Goal: Contribute content: Contribute content

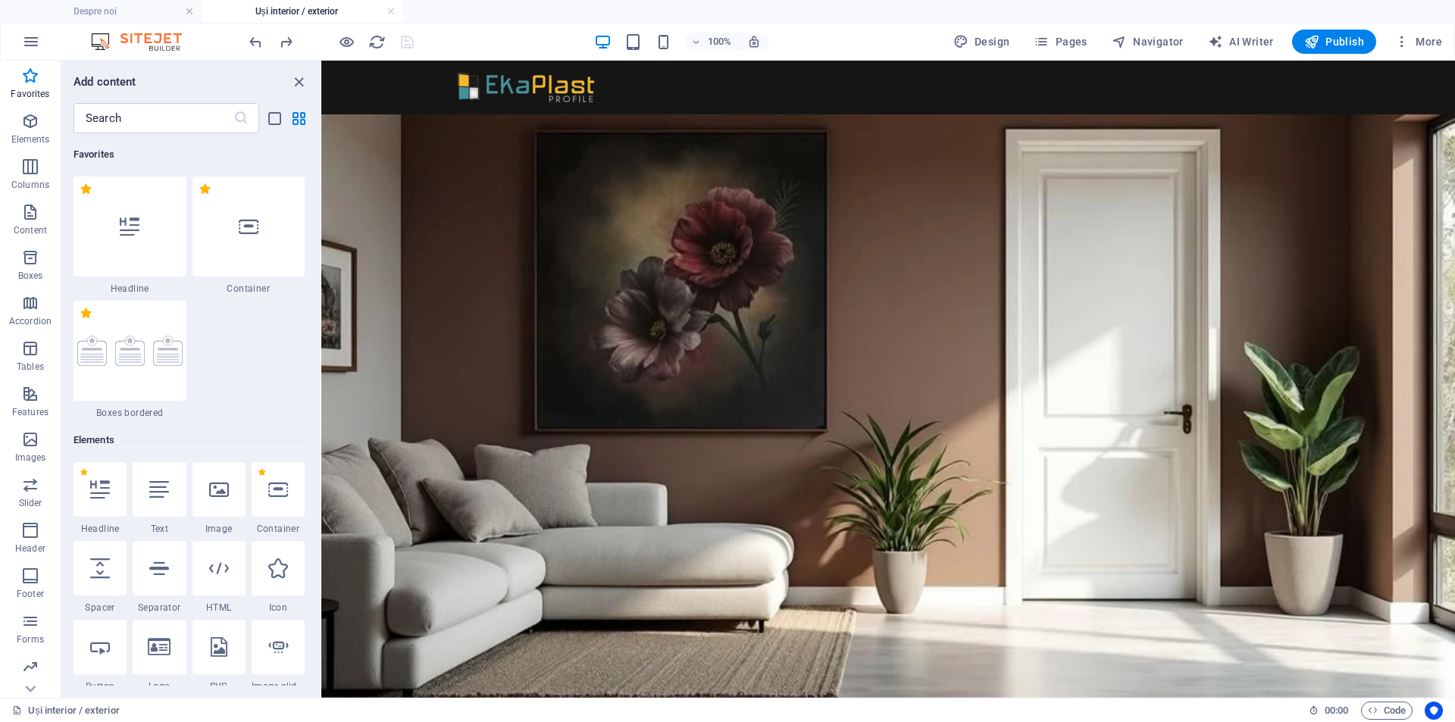
scroll to position [857, 0]
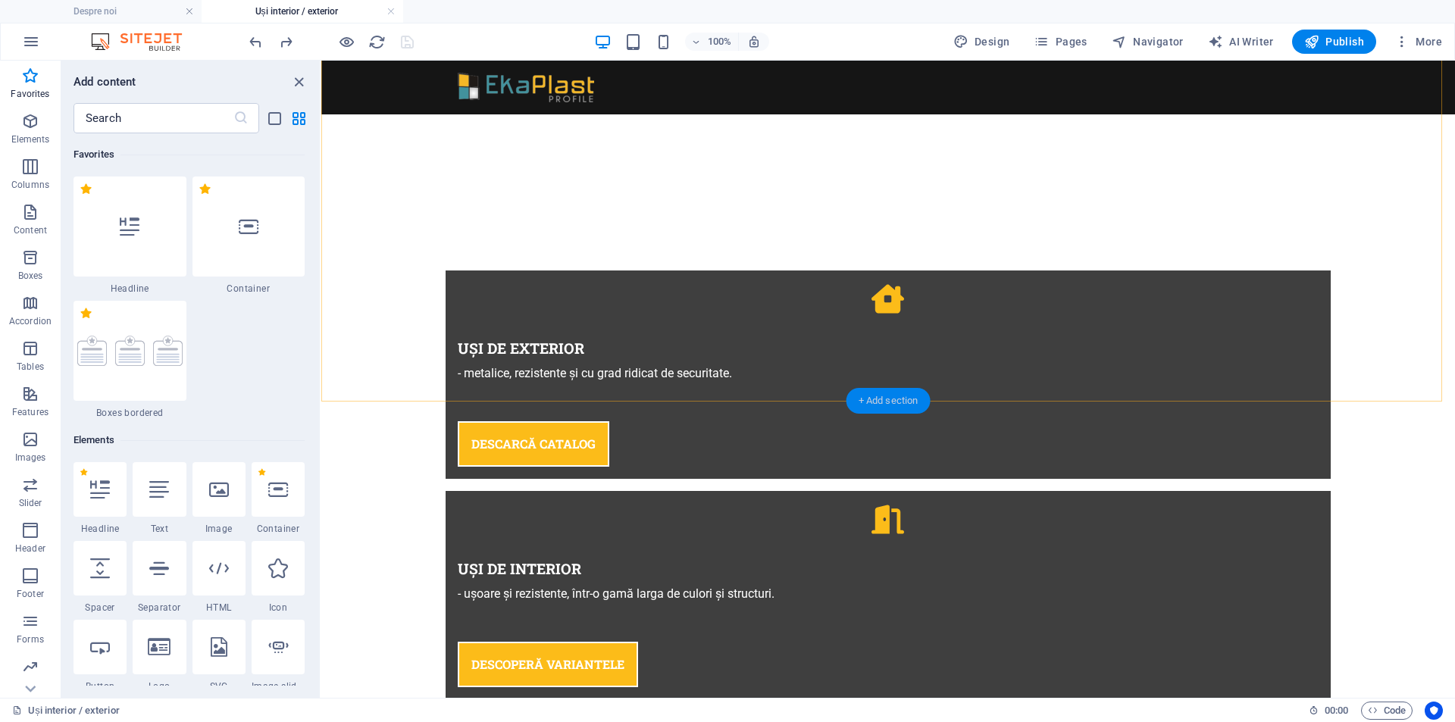
click at [875, 402] on div "+ Add section" at bounding box center [889, 401] width 84 height 26
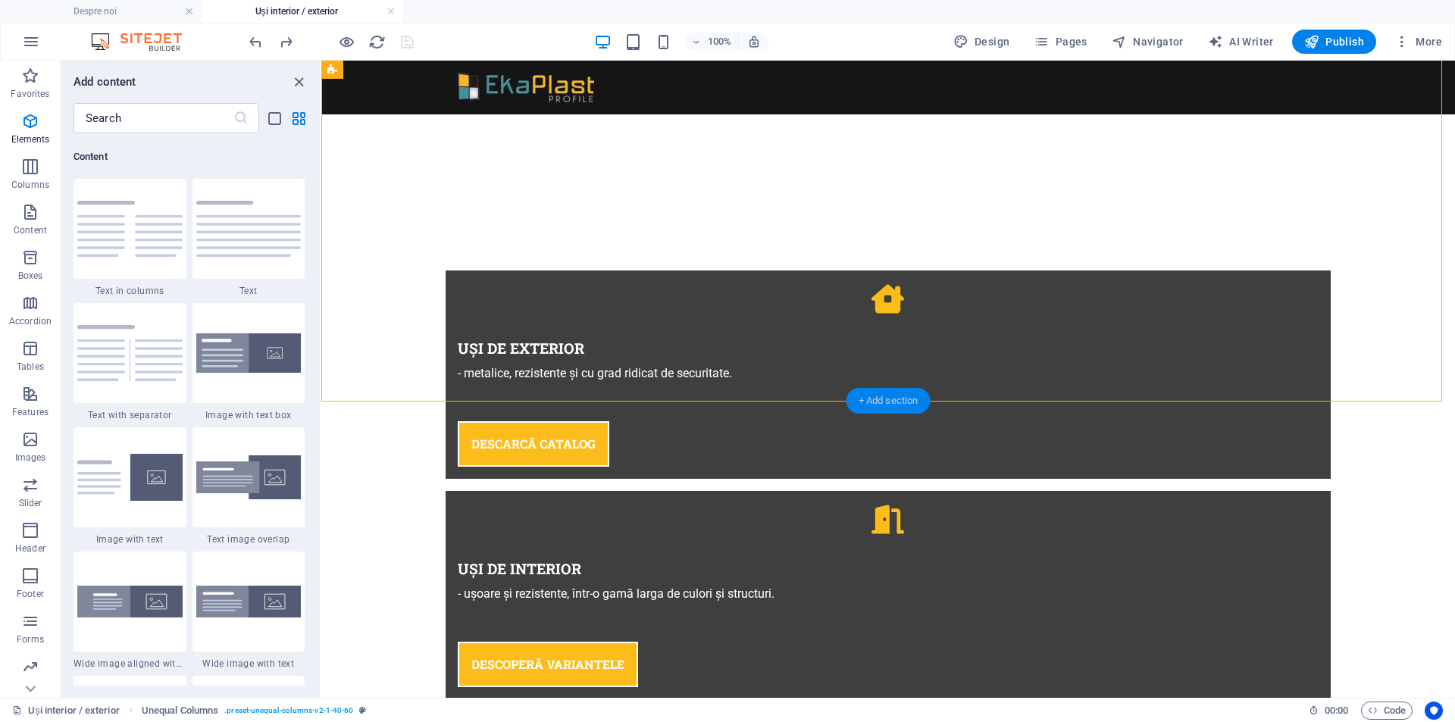
scroll to position [2776, 0]
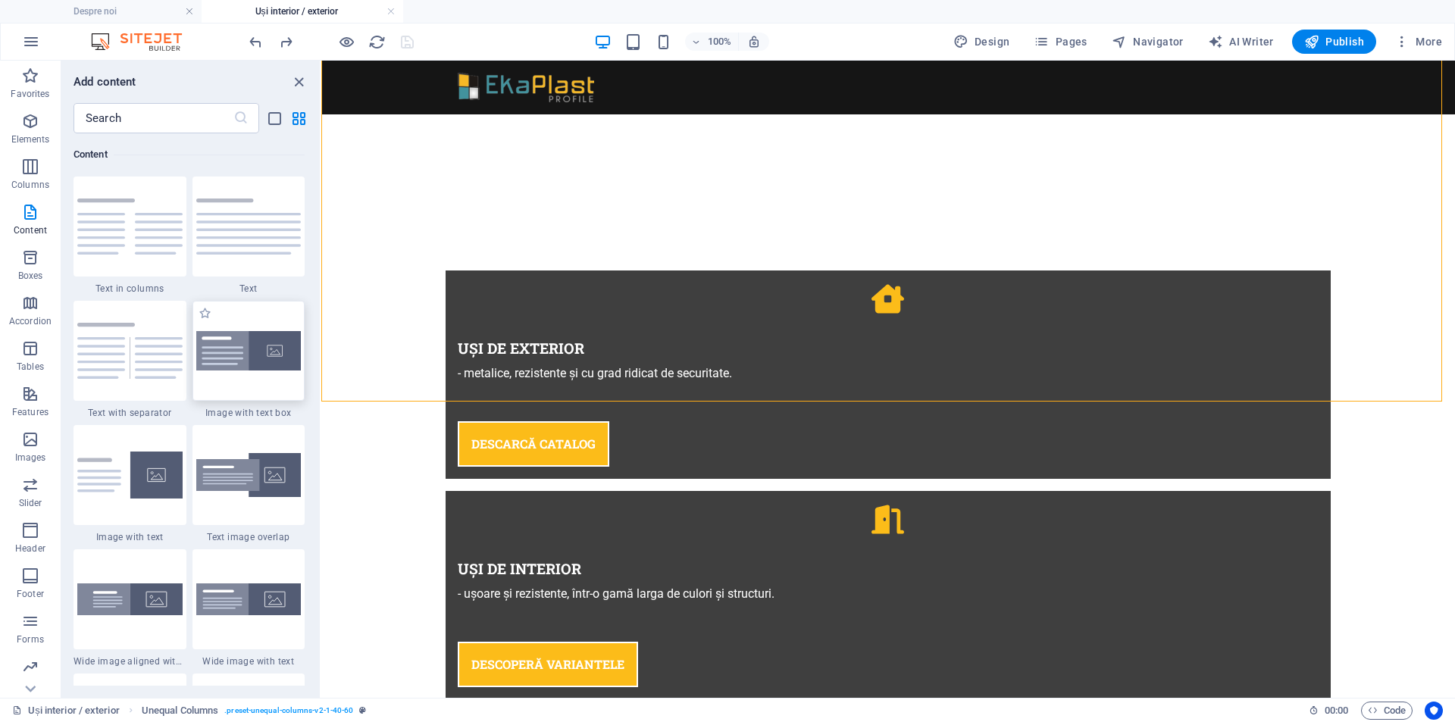
click at [239, 353] on img at bounding box center [248, 351] width 105 height 40
click at [321, 353] on div "Drag here to replace the existing content. Press “Ctrl” if you want to create a…" at bounding box center [888, 379] width 1134 height 637
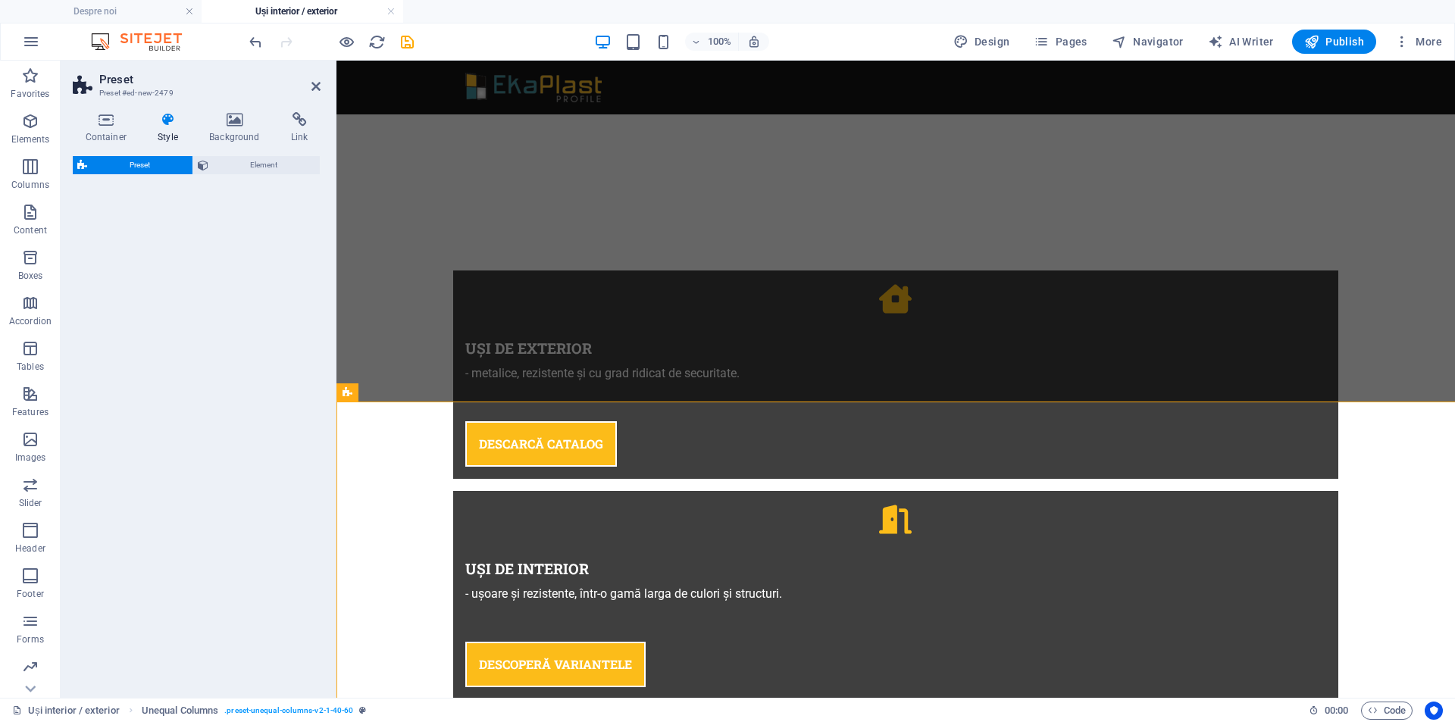
select select "rem"
select select "px"
select select "preset-text-with-image-v4-boxed"
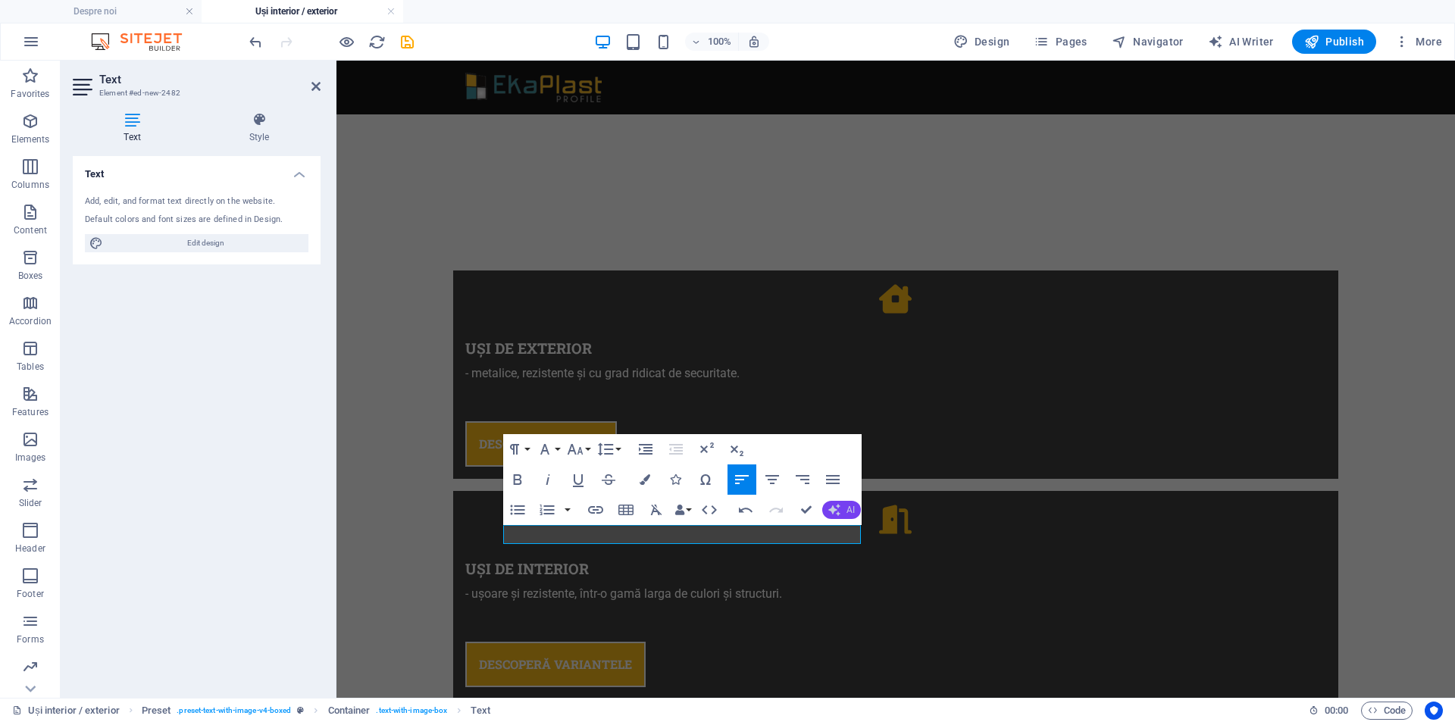
click at [847, 511] on span "AI" at bounding box center [851, 509] width 8 height 9
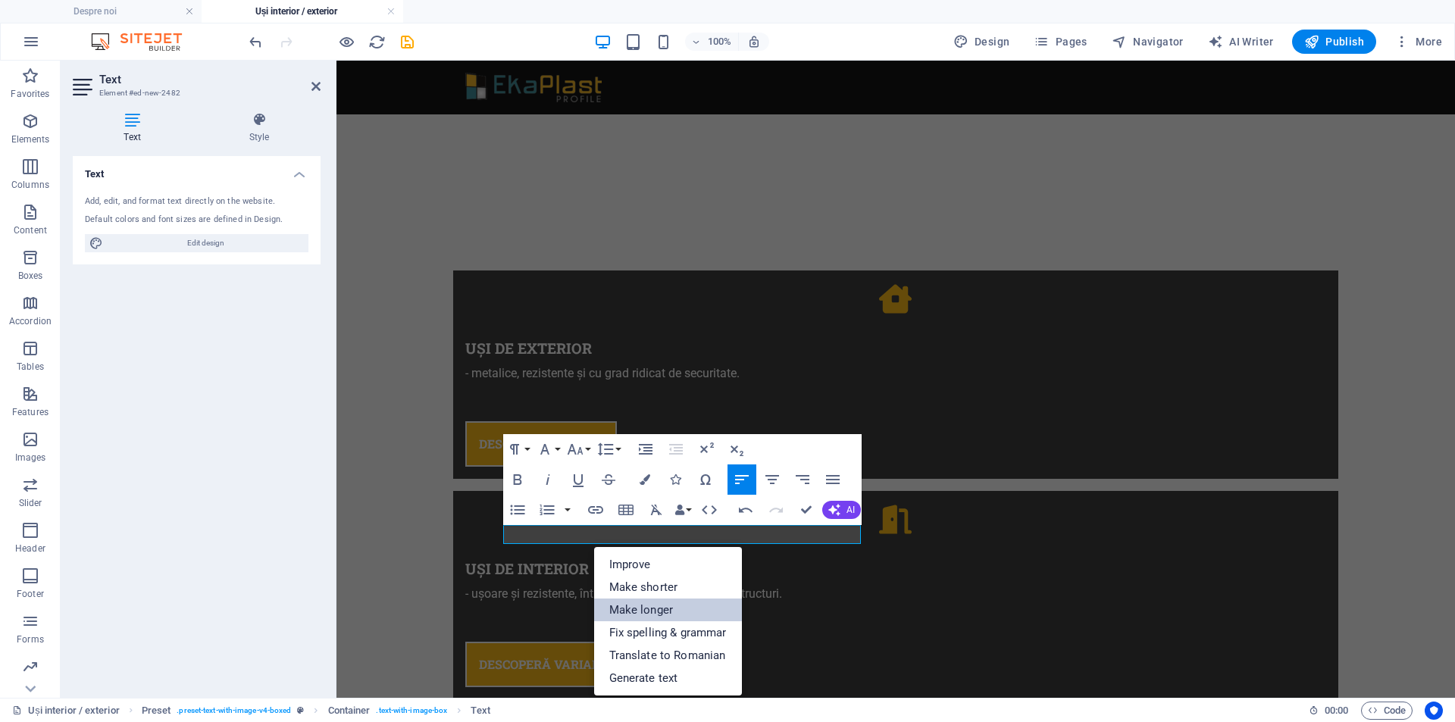
drag, startPoint x: 663, startPoint y: 581, endPoint x: 352, endPoint y: 520, distance: 317.3
click at [663, 599] on link "Make longer" at bounding box center [668, 610] width 148 height 23
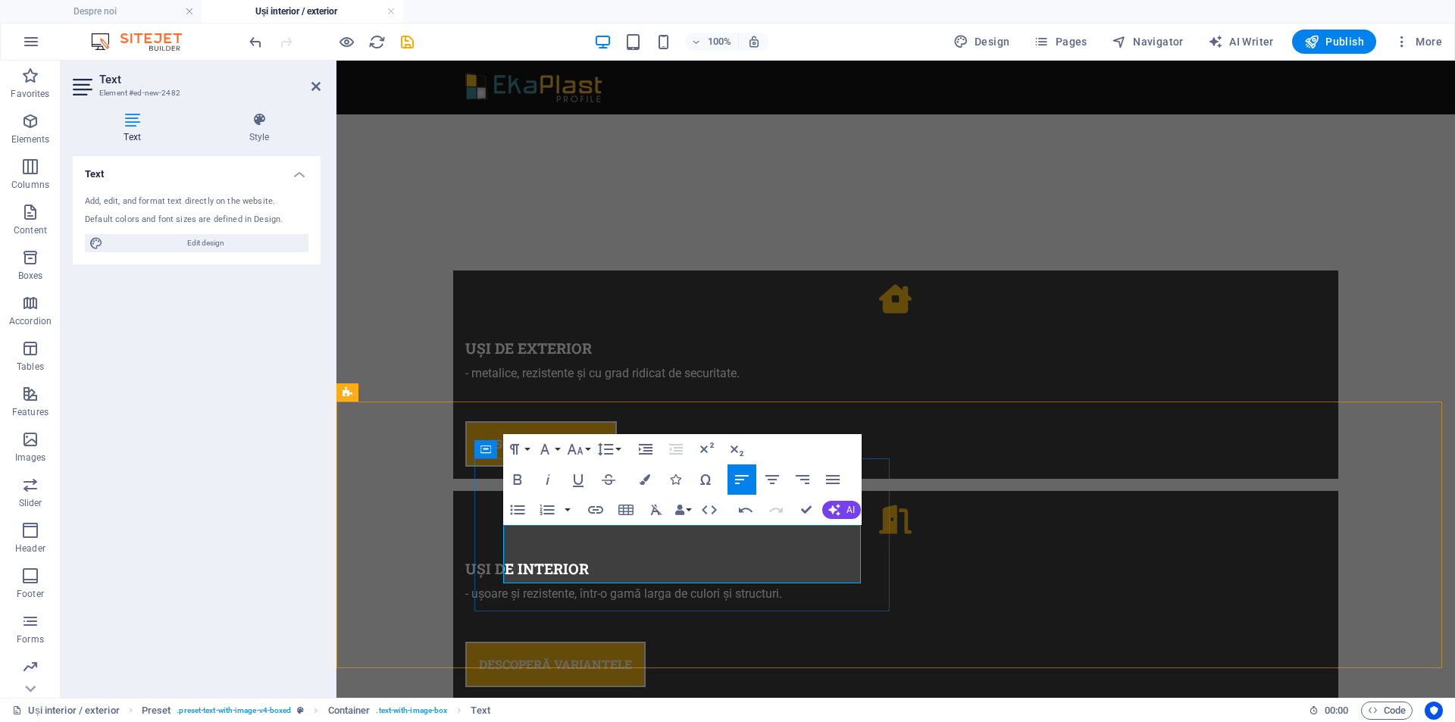
drag, startPoint x: 735, startPoint y: 552, endPoint x: 803, endPoint y: 551, distance: 68.2
drag, startPoint x: 753, startPoint y: 555, endPoint x: 815, endPoint y: 552, distance: 62.2
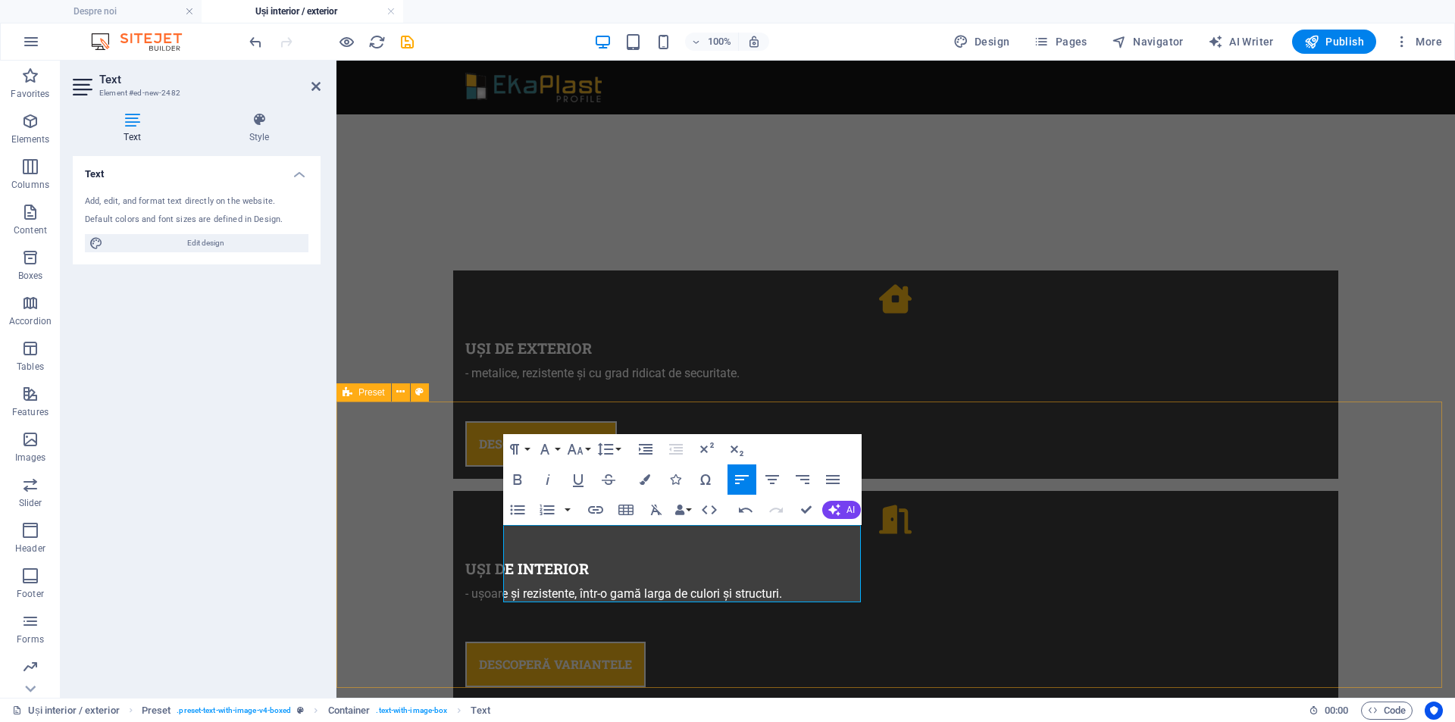
drag, startPoint x: 665, startPoint y: 554, endPoint x: 464, endPoint y: 533, distance: 201.9
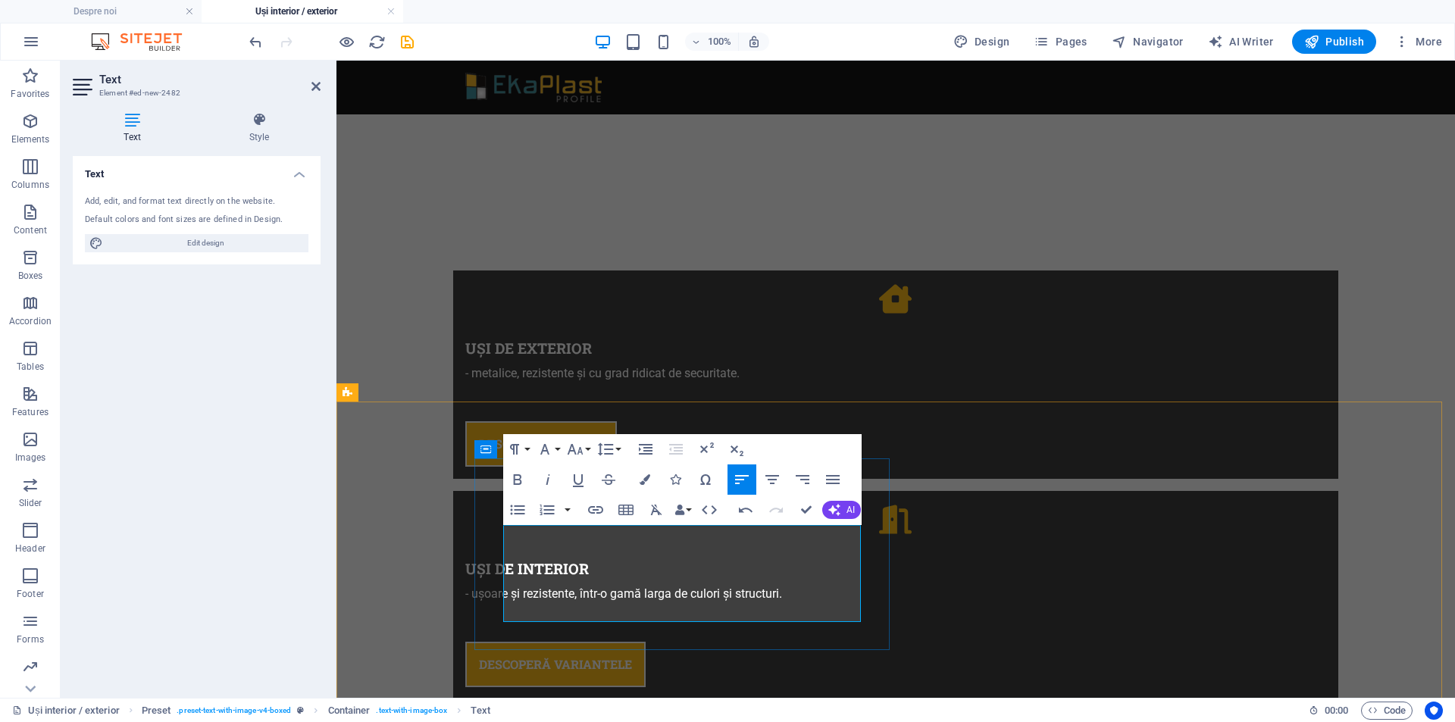
drag, startPoint x: 643, startPoint y: 615, endPoint x: 599, endPoint y: 582, distance: 55.2
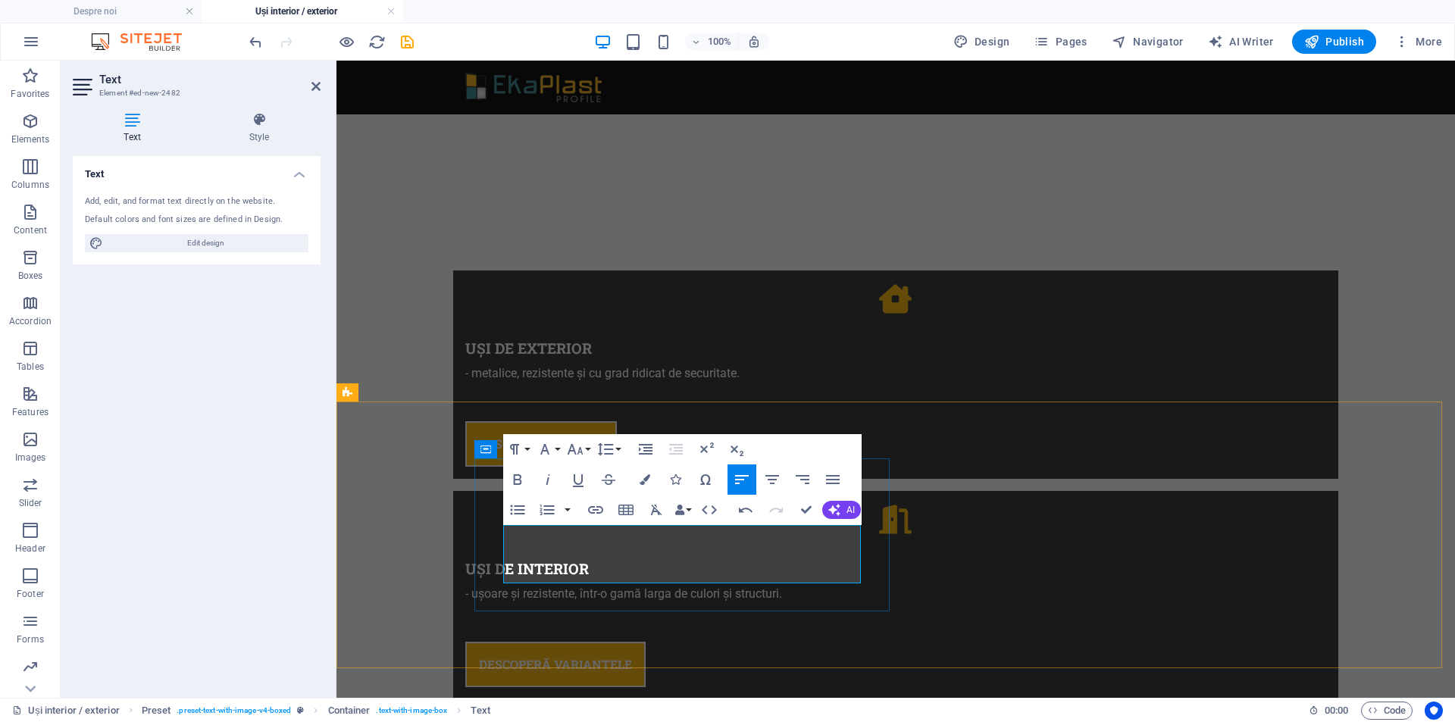
drag, startPoint x: 567, startPoint y: 574, endPoint x: 626, endPoint y: 568, distance: 59.4
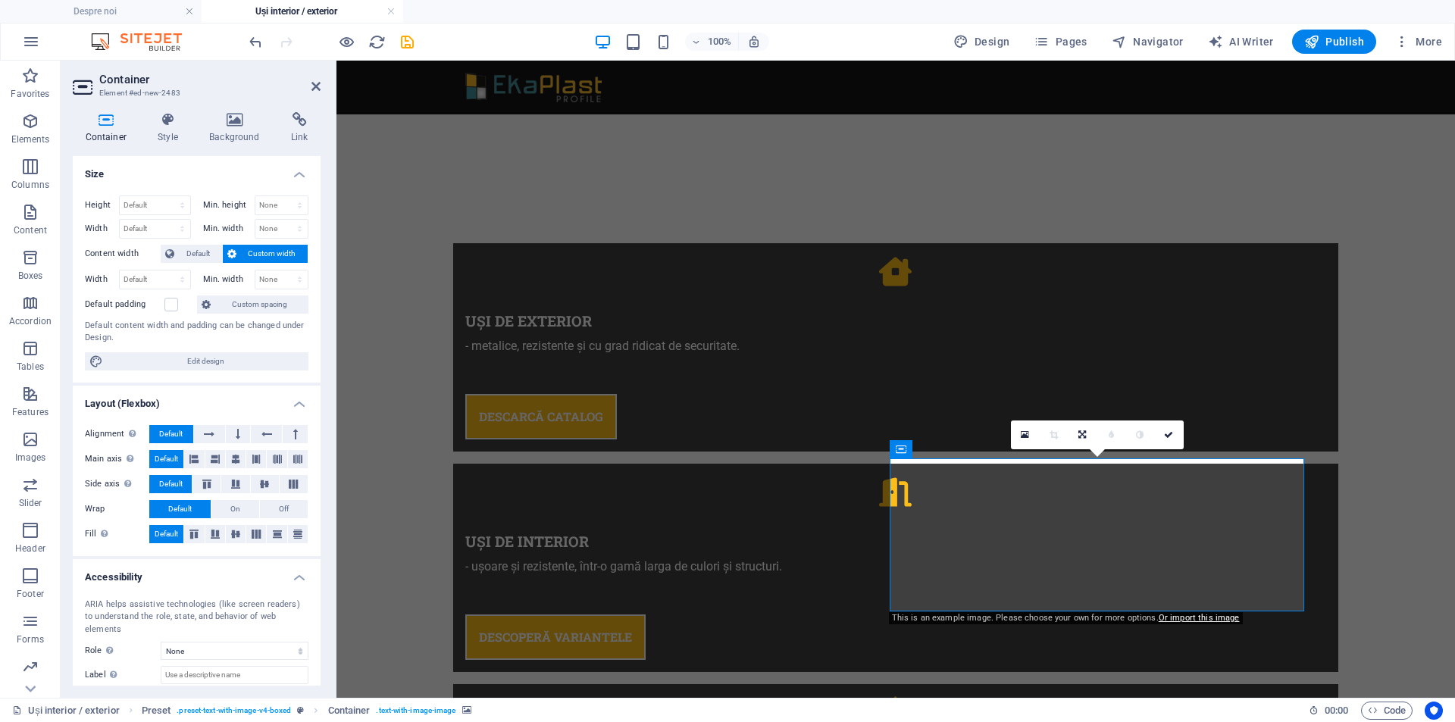
scroll to position [857, 0]
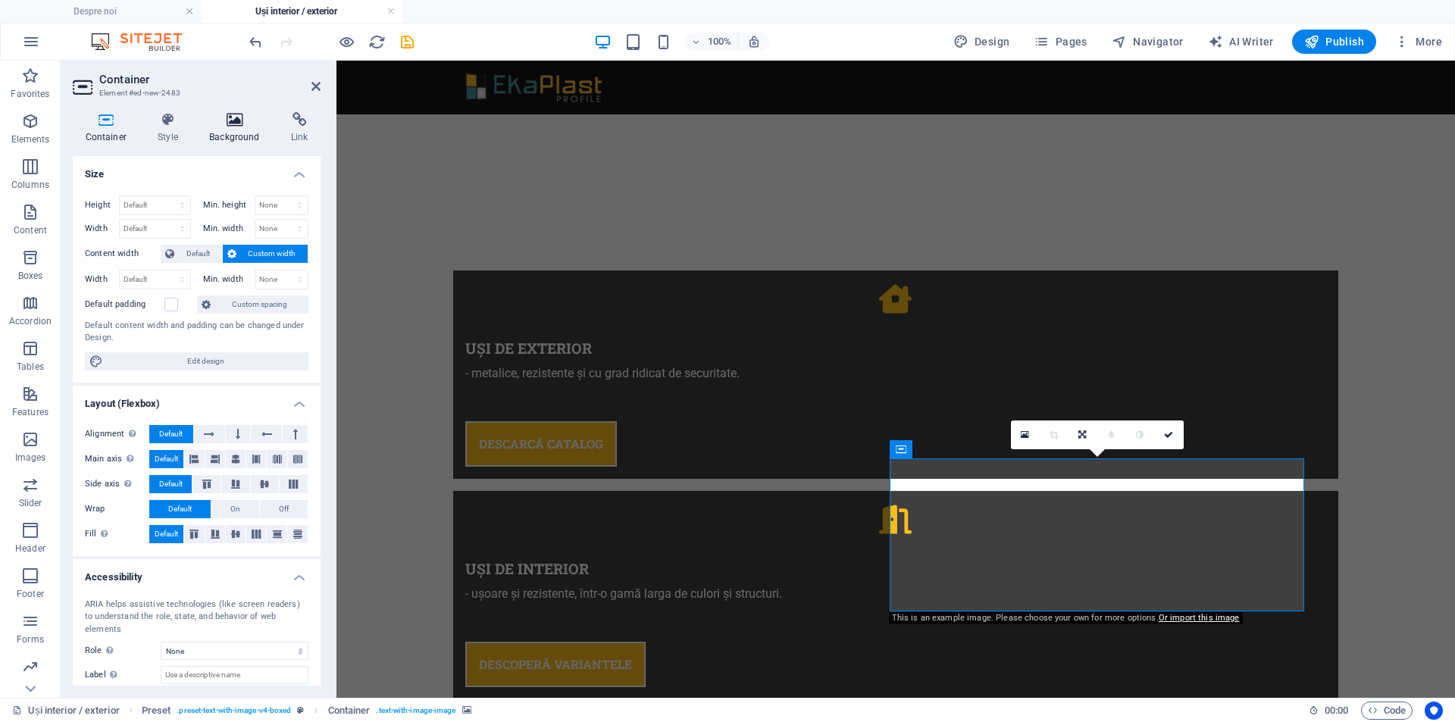
click at [239, 132] on h4 "Background" at bounding box center [238, 128] width 82 height 32
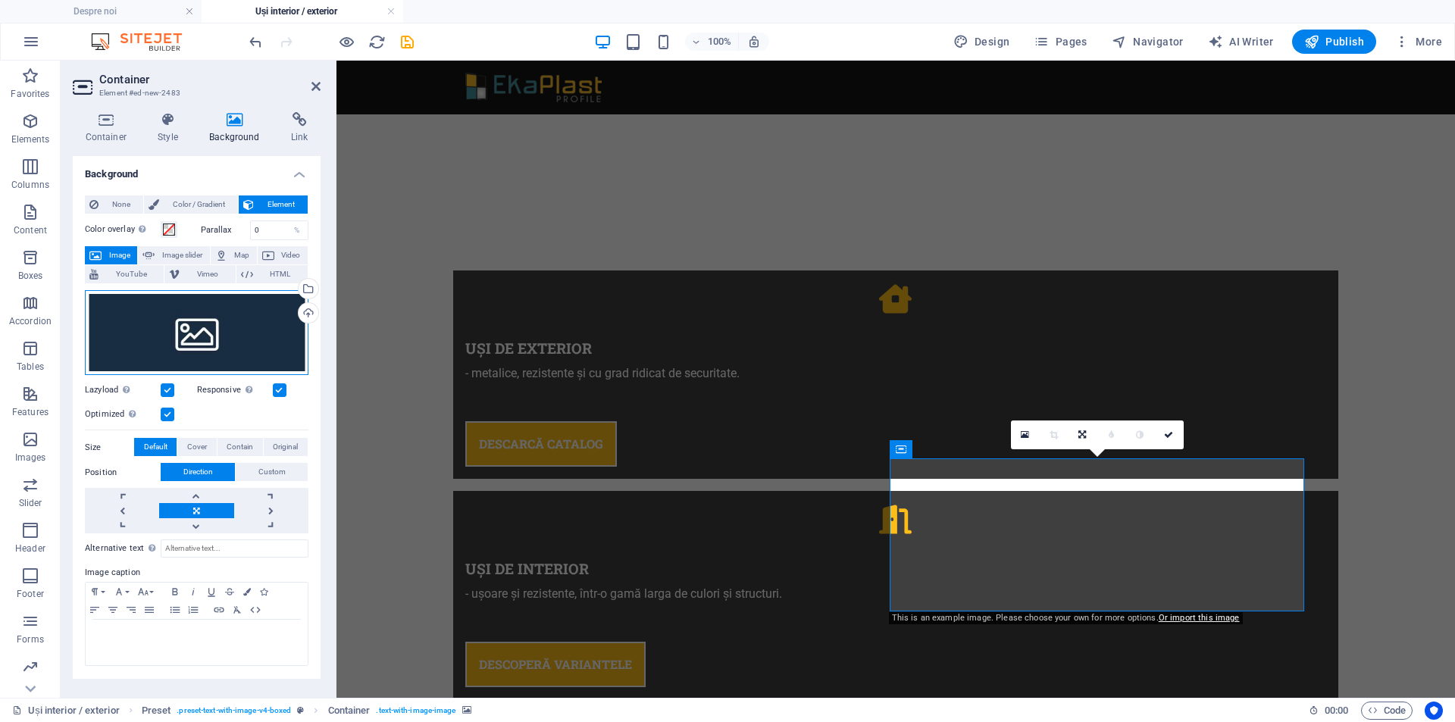
click at [175, 315] on div "Drag files here, click to choose files or select files from Files or our free s…" at bounding box center [197, 333] width 224 height 86
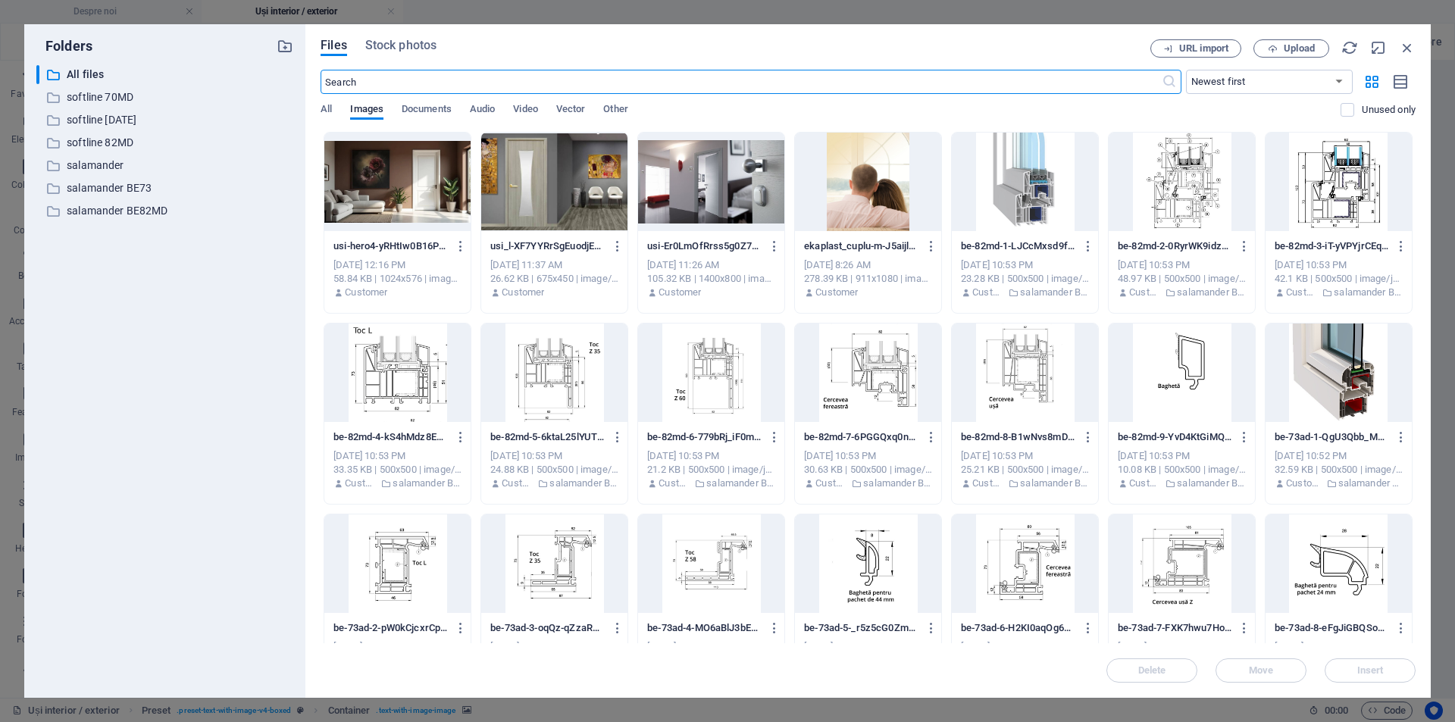
scroll to position [912, 0]
click at [1288, 47] on span "Upload" at bounding box center [1299, 48] width 31 height 9
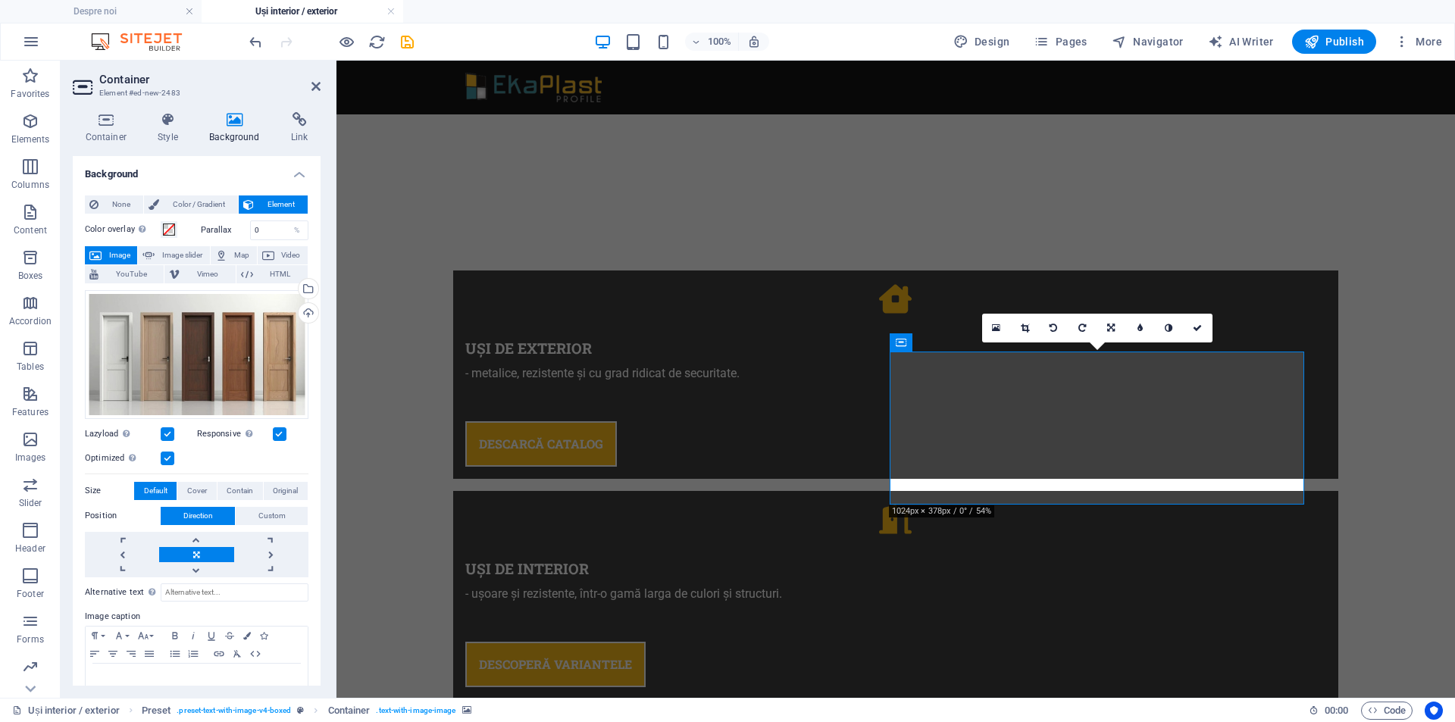
scroll to position [974, 0]
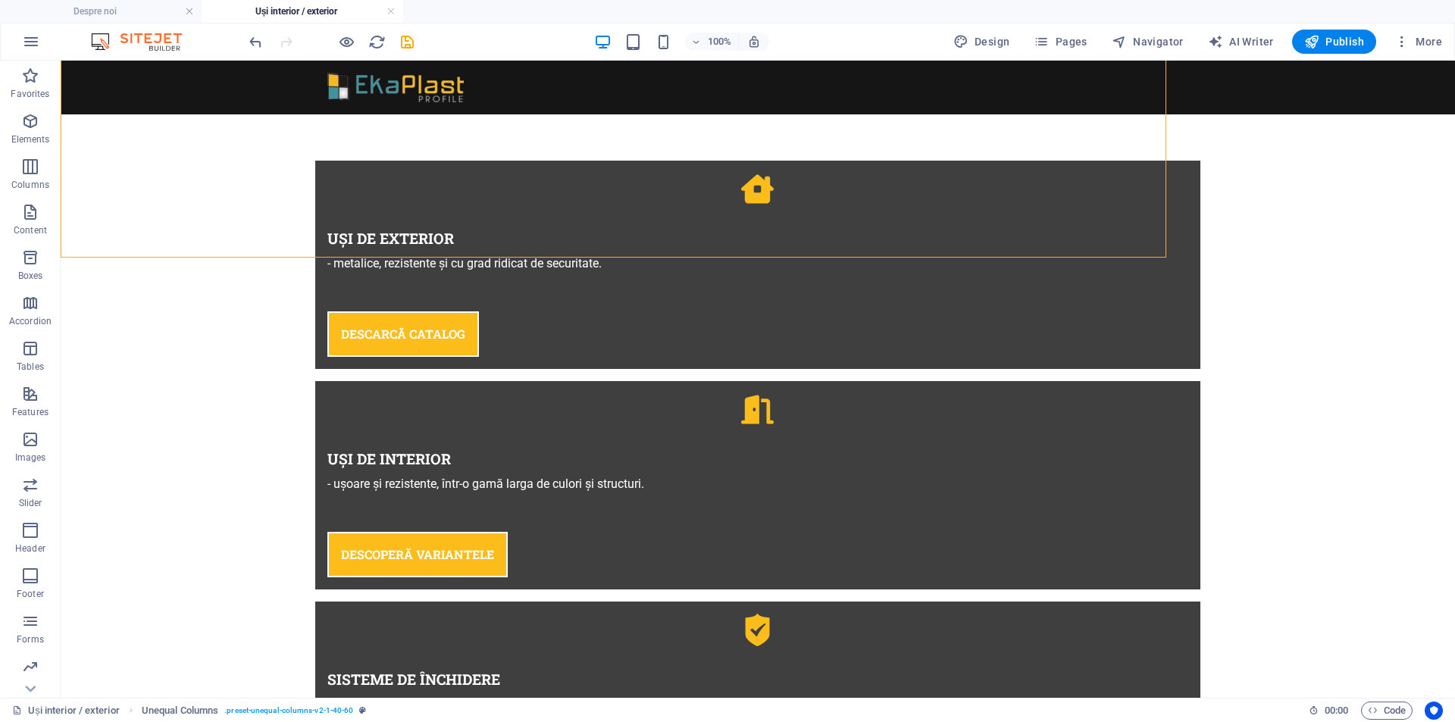
scroll to position [1001, 0]
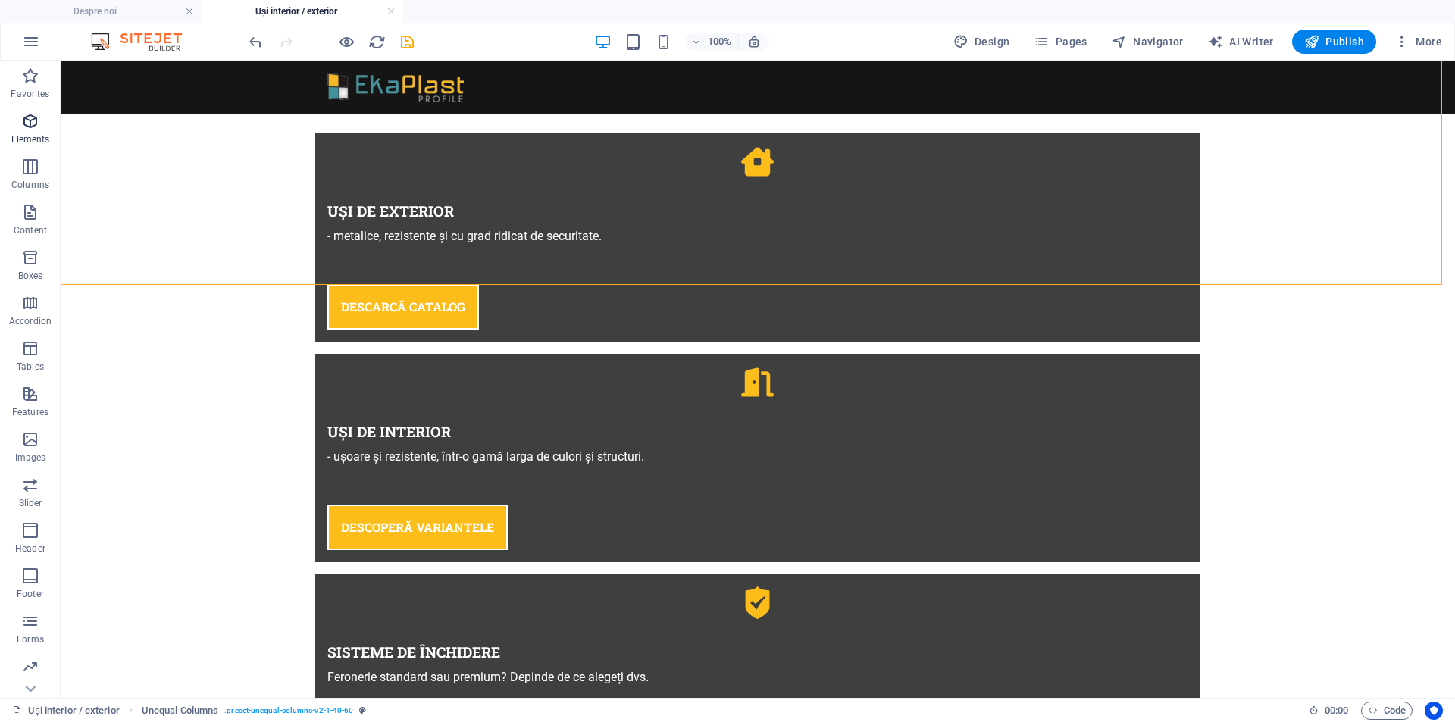
click at [21, 117] on icon "button" at bounding box center [30, 121] width 18 height 18
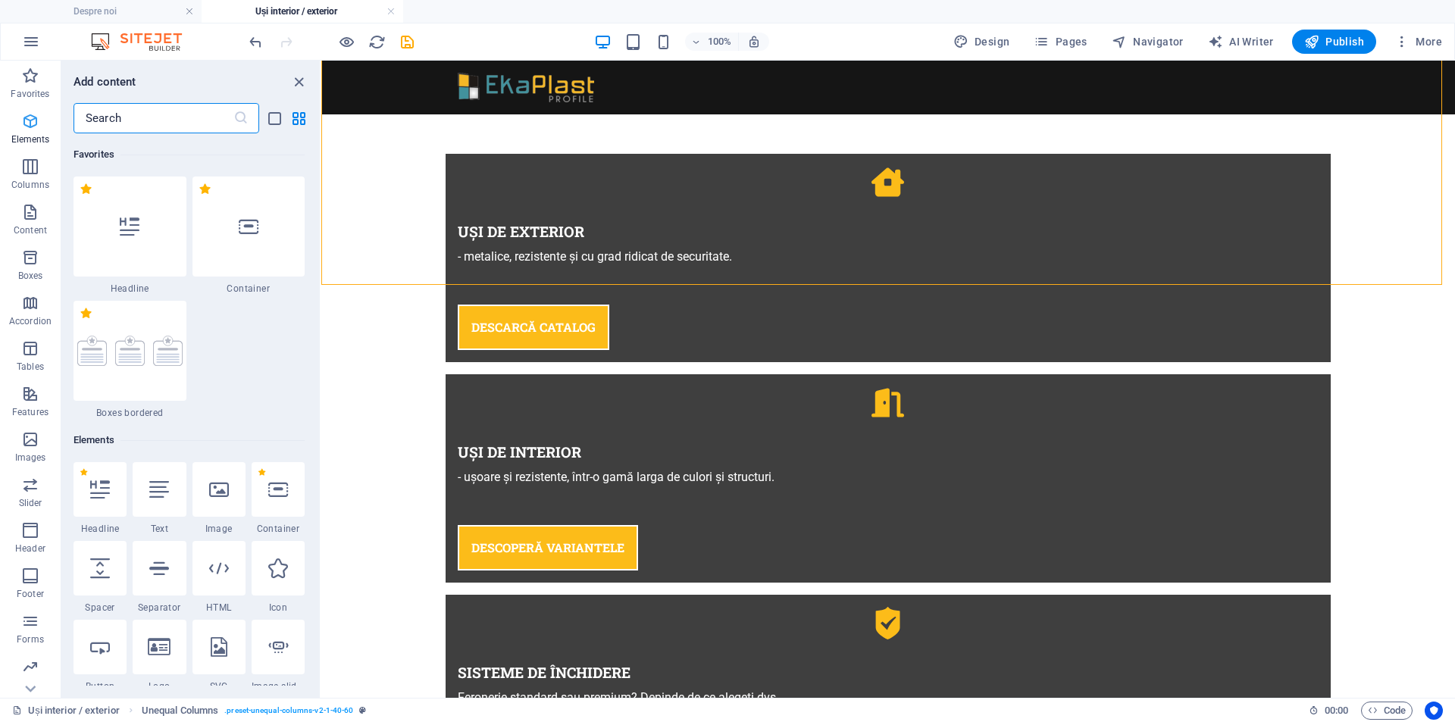
scroll to position [286, 0]
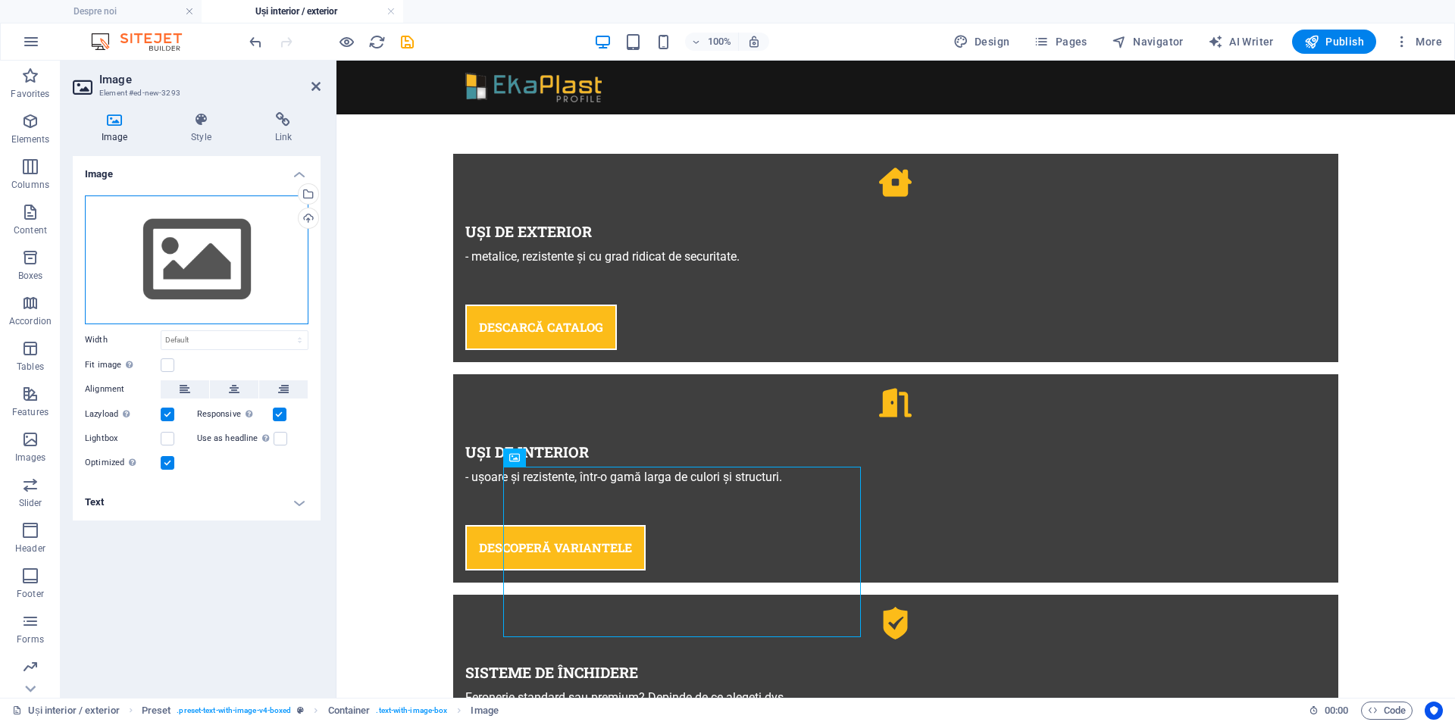
click at [186, 252] on div "Drag files here, click to choose files or select files from Files or our free s…" at bounding box center [197, 260] width 224 height 129
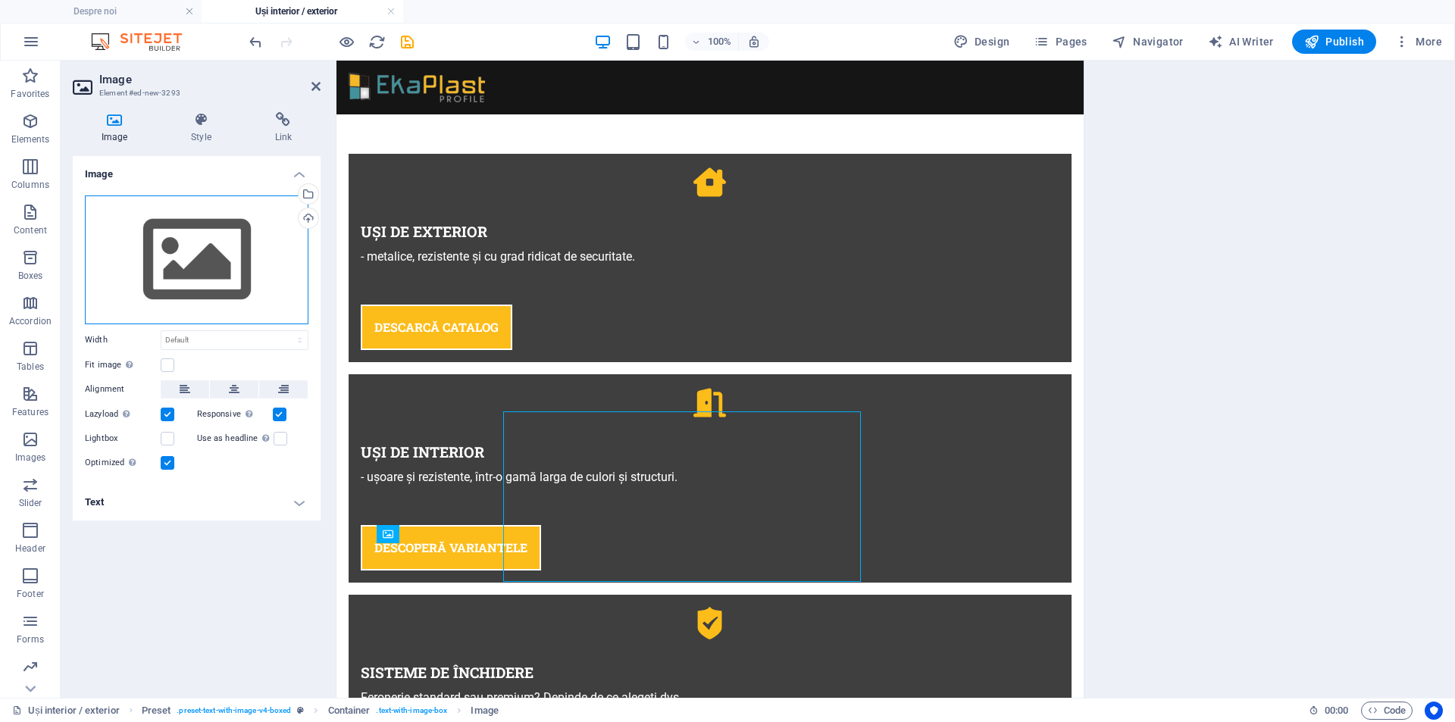
scroll to position [1029, 0]
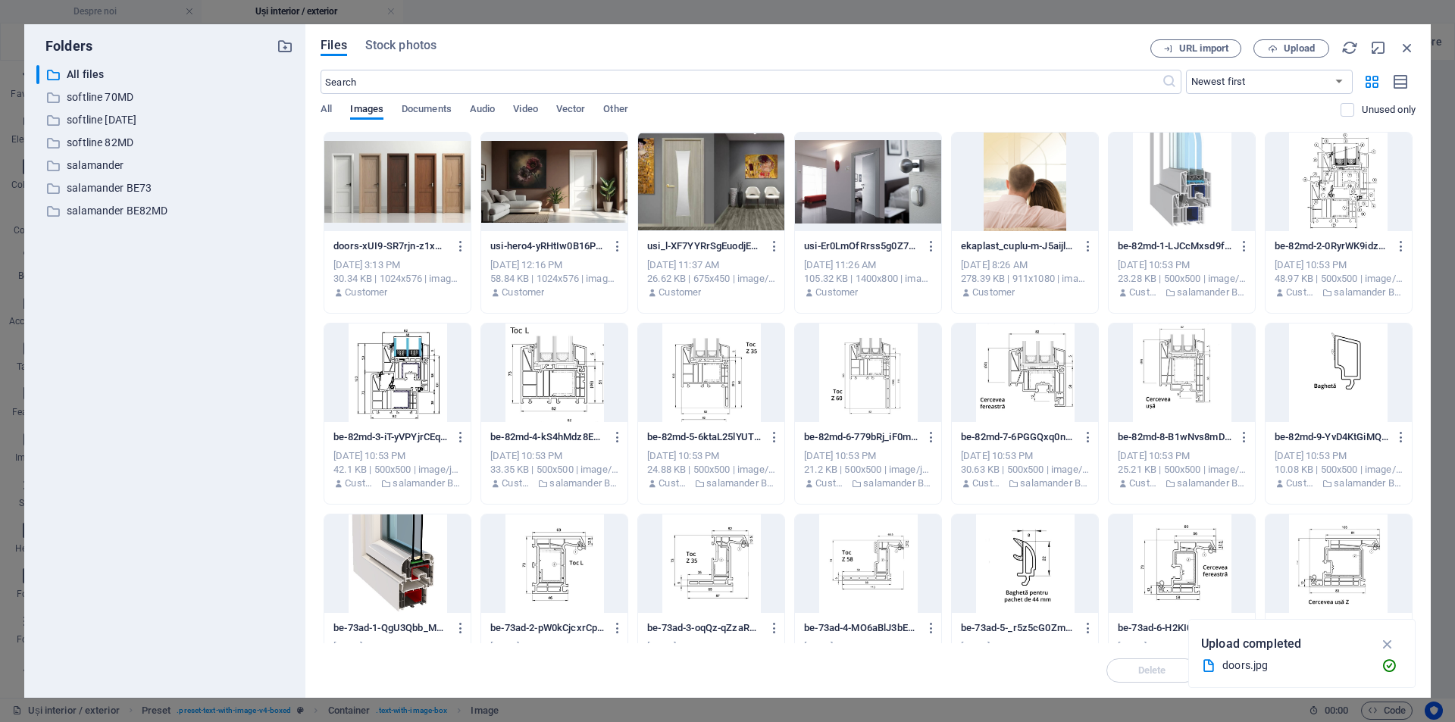
click at [370, 189] on div at bounding box center [397, 182] width 146 height 99
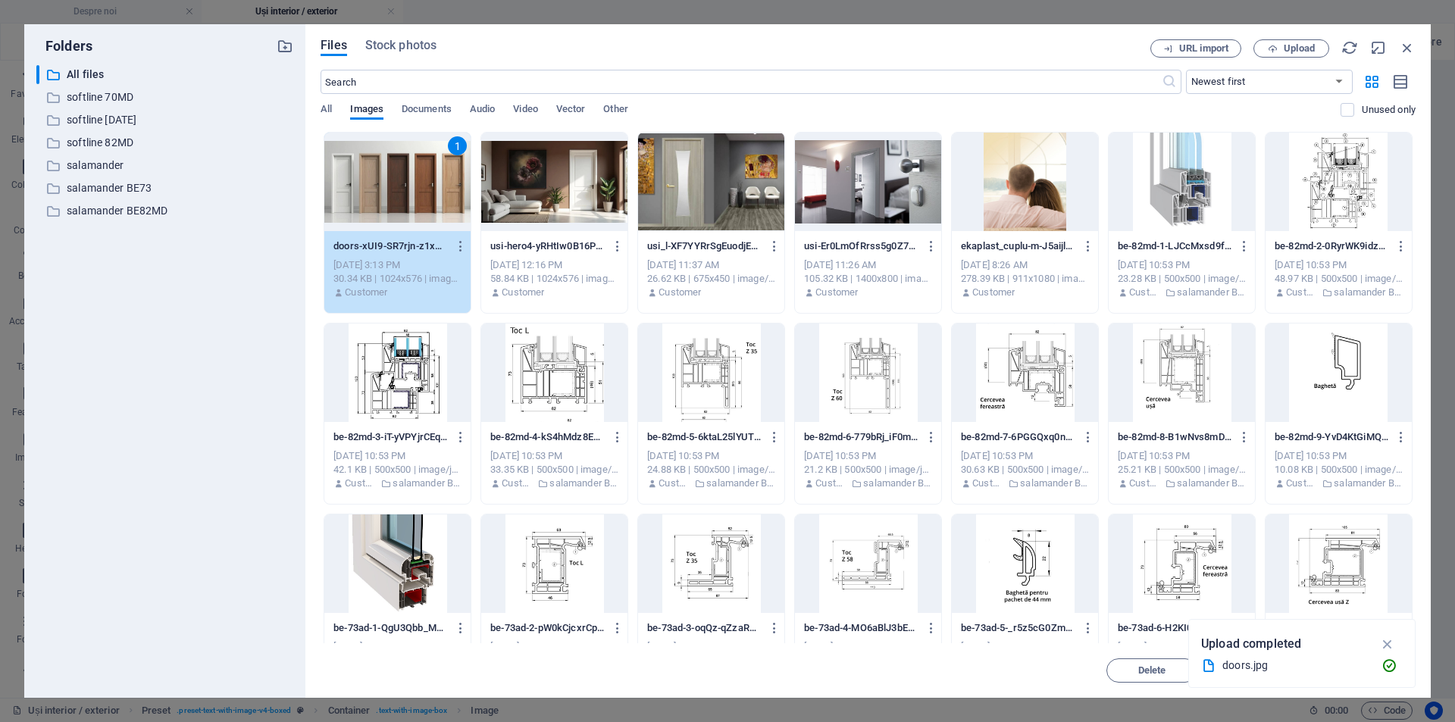
click at [377, 166] on div "1" at bounding box center [397, 182] width 146 height 99
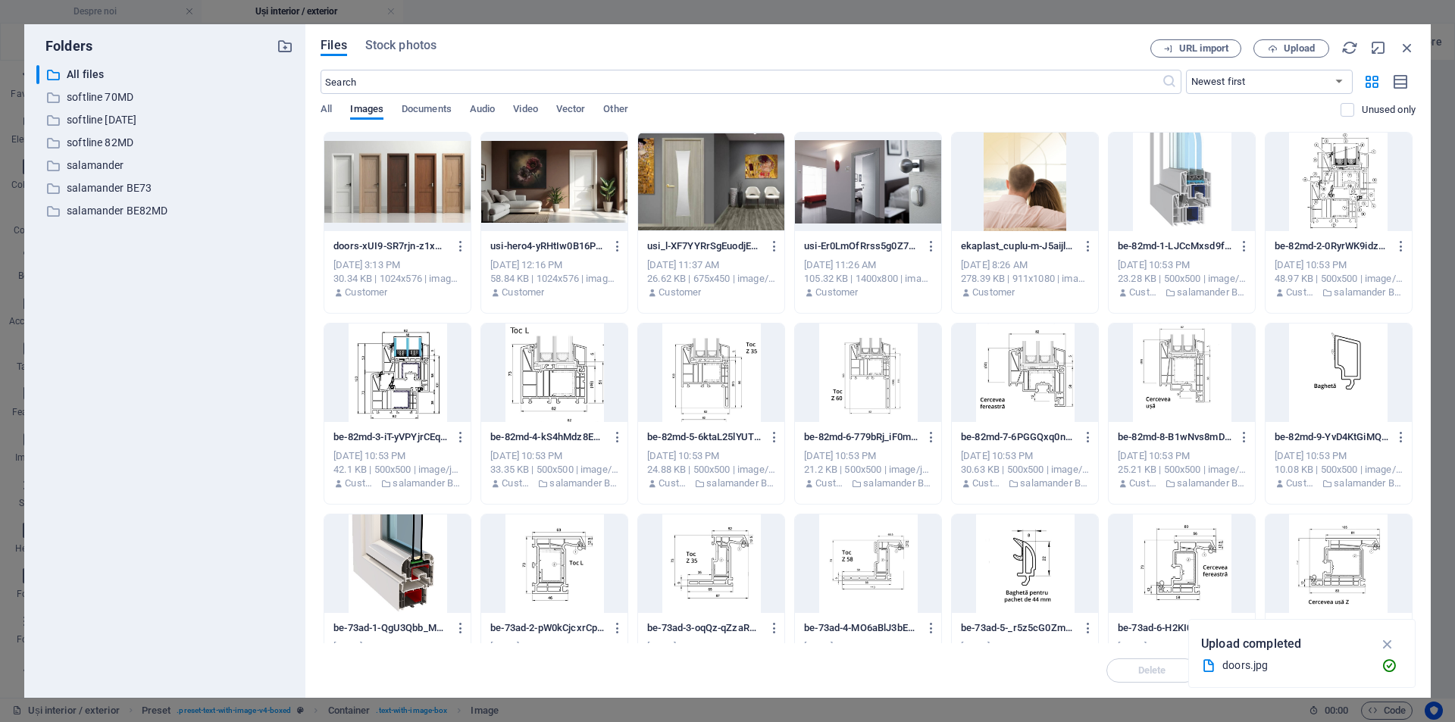
click at [377, 166] on div at bounding box center [397, 182] width 146 height 99
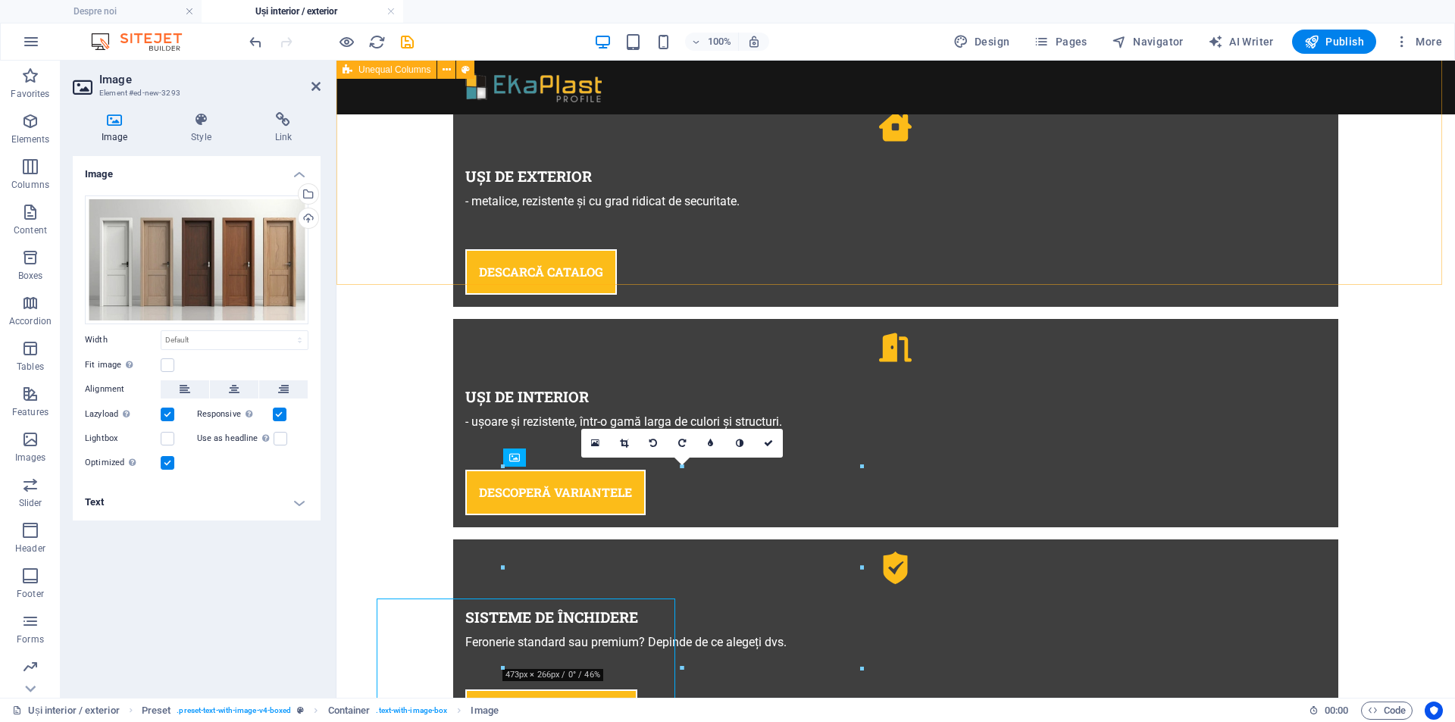
scroll to position [974, 0]
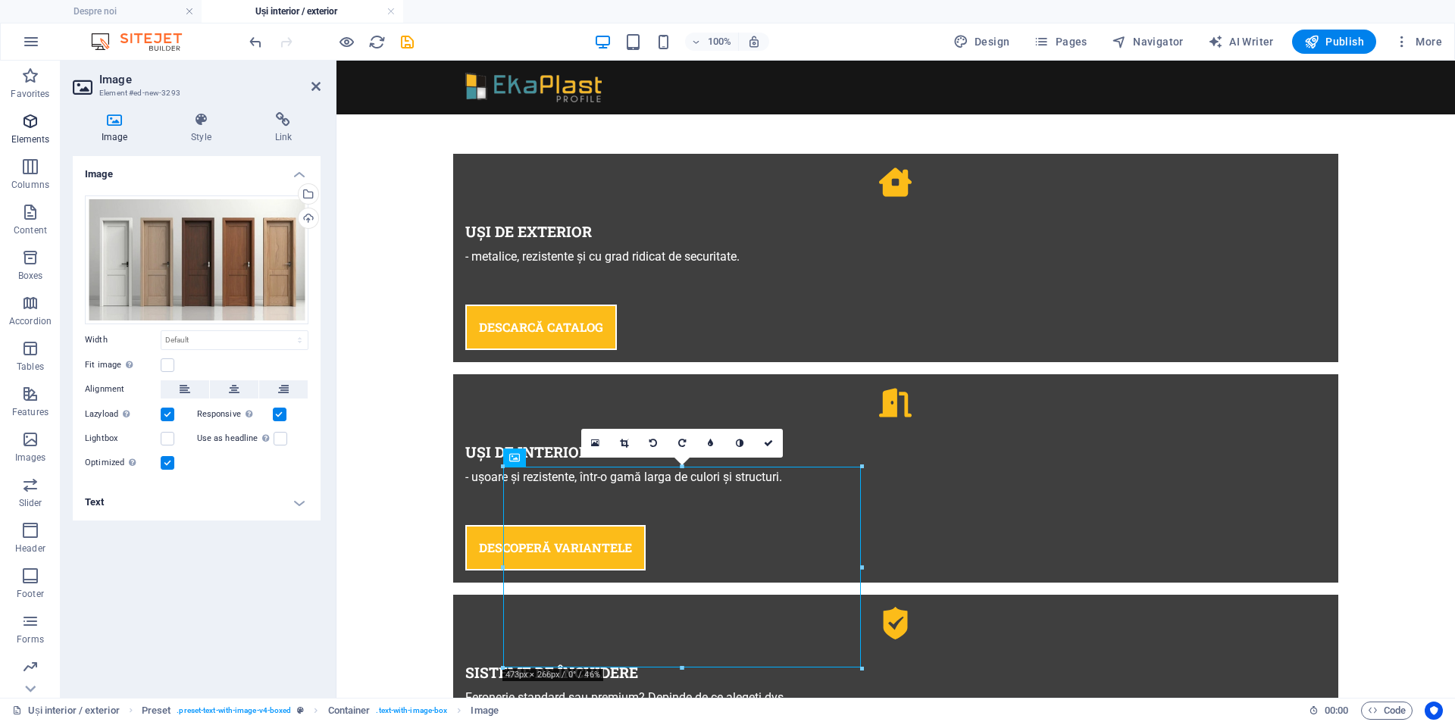
click at [31, 123] on icon "button" at bounding box center [30, 121] width 18 height 18
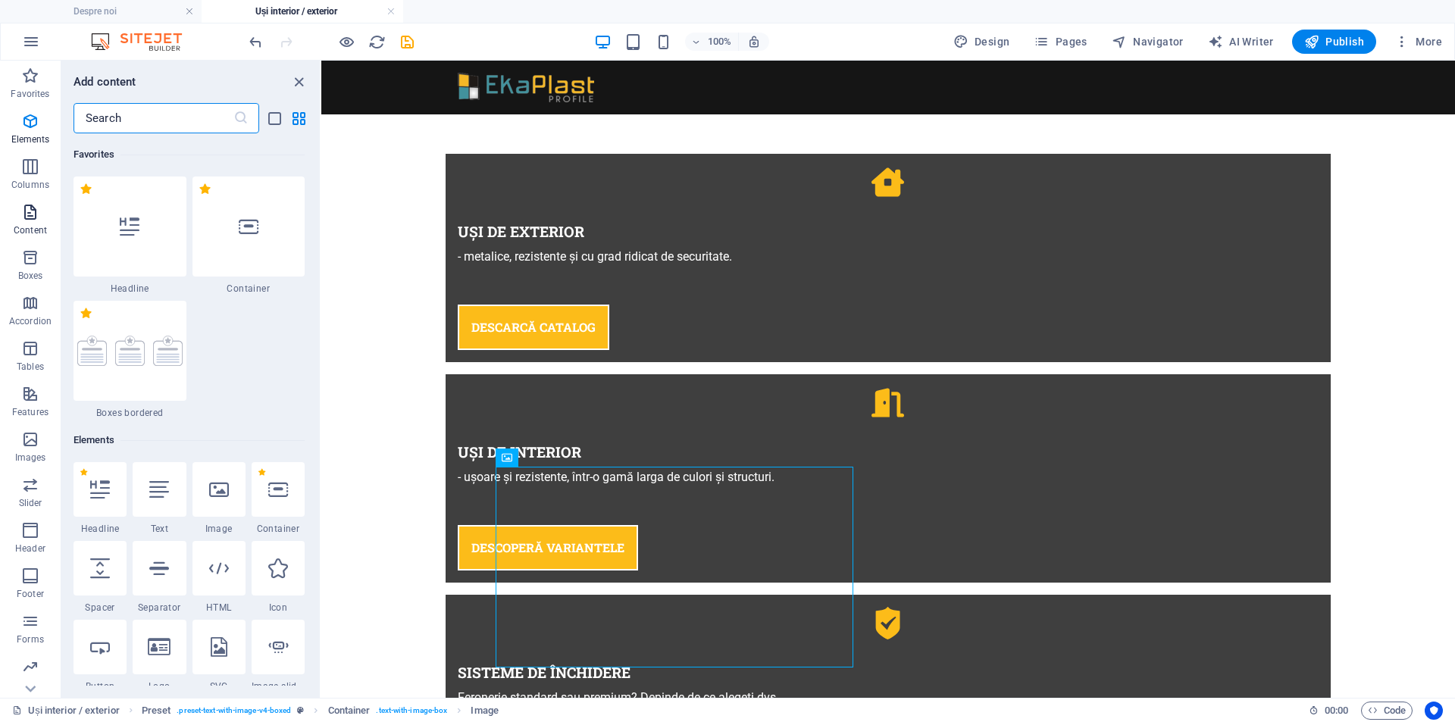
scroll to position [286, 0]
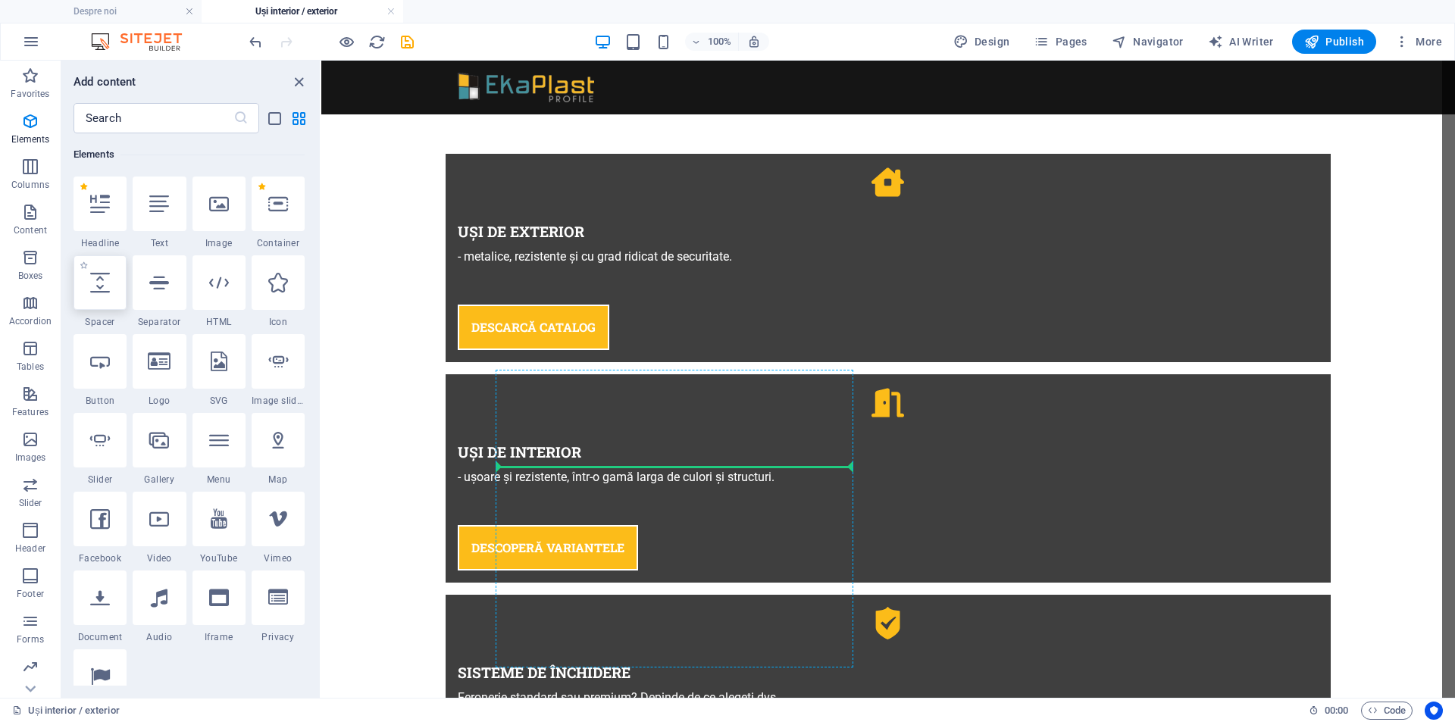
select select "px"
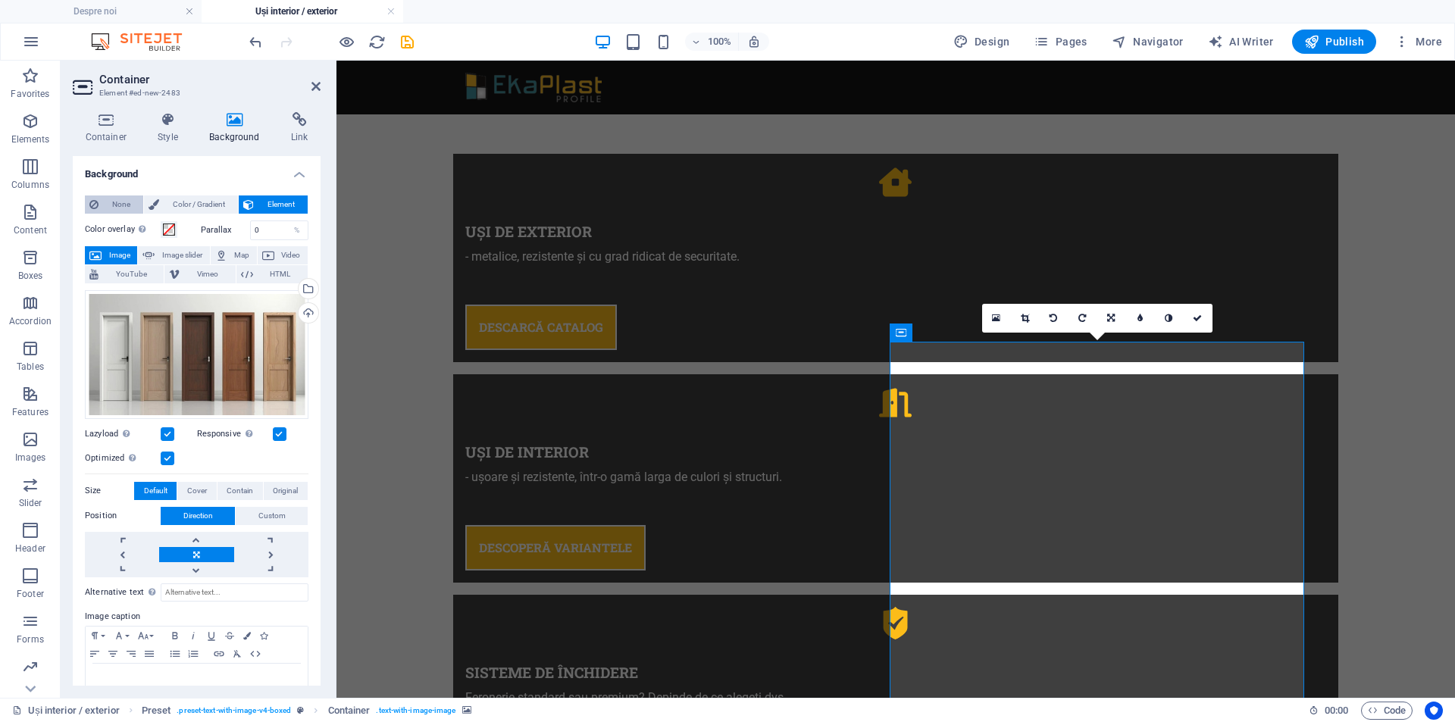
click at [94, 205] on icon at bounding box center [93, 205] width 9 height 18
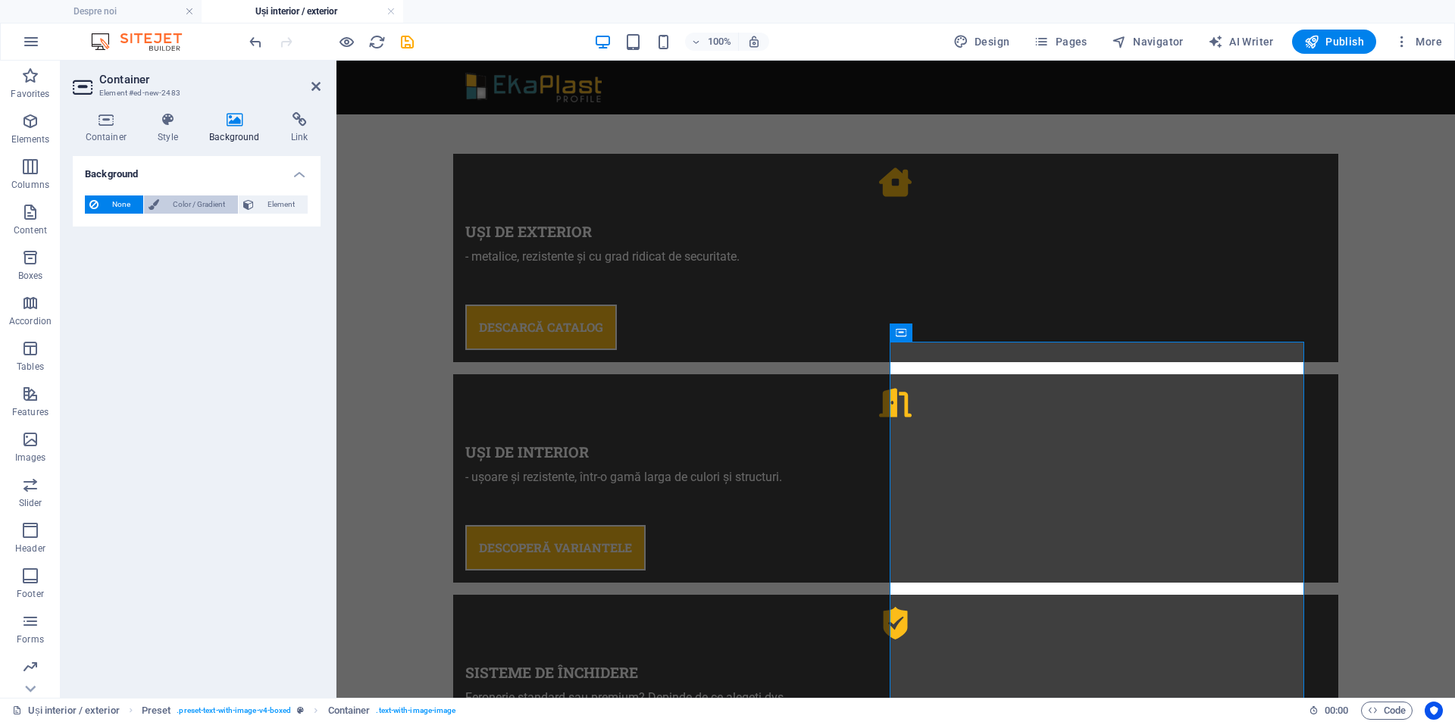
click at [149, 207] on icon at bounding box center [154, 205] width 11 height 18
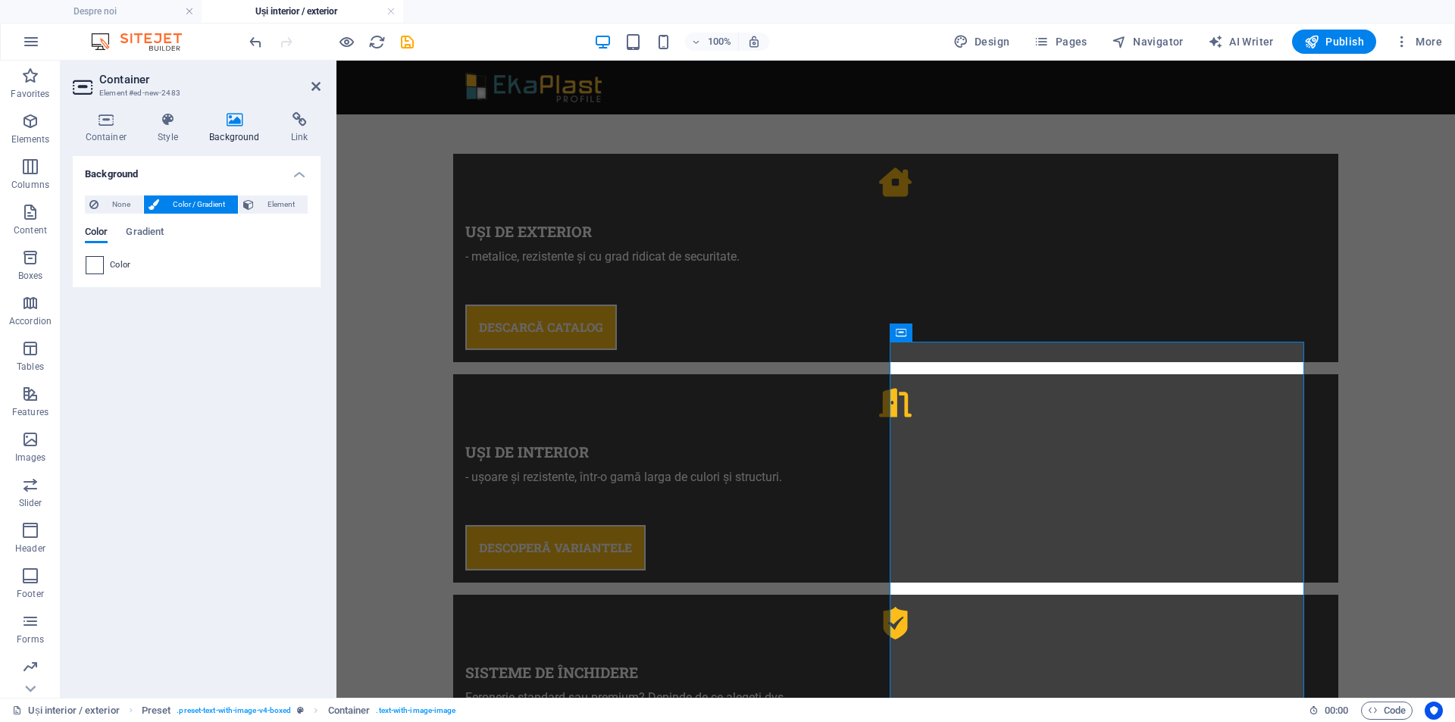
click at [101, 270] on span at bounding box center [94, 265] width 17 height 17
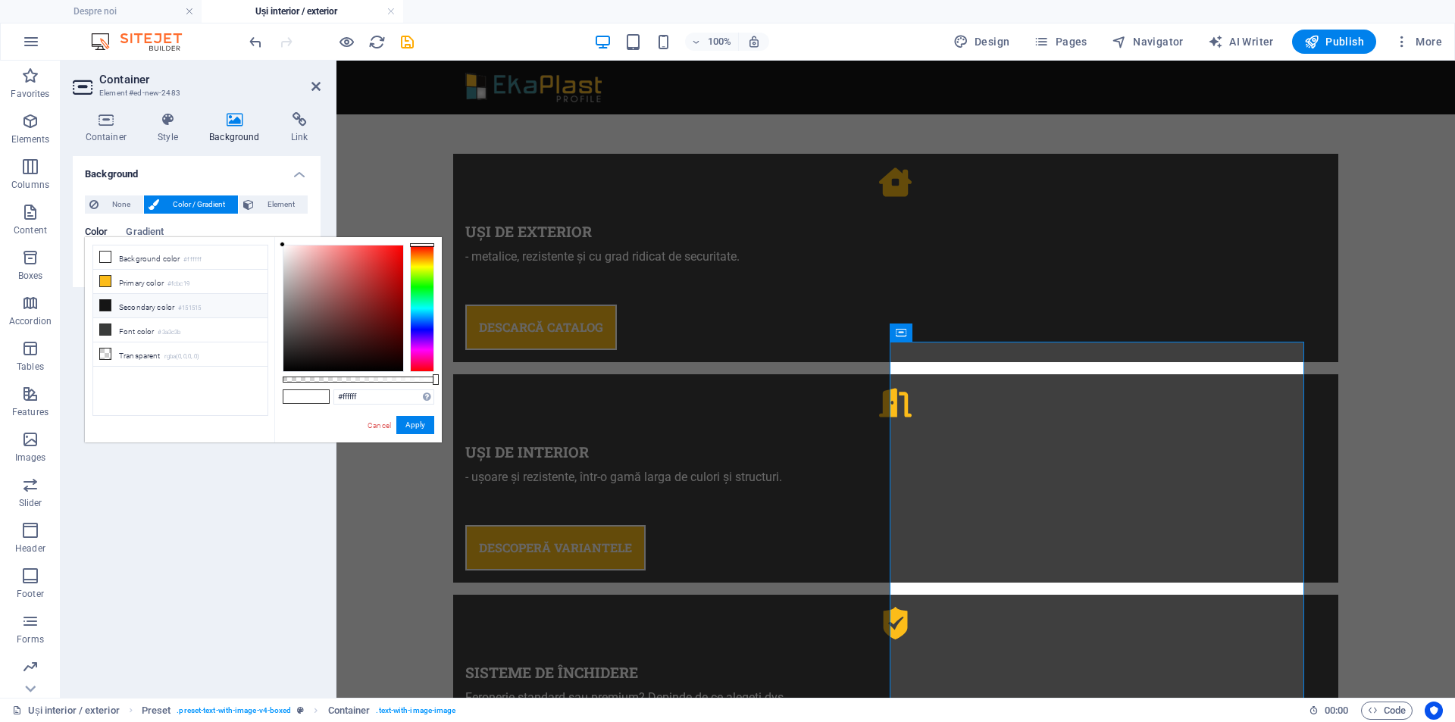
click at [102, 303] on icon at bounding box center [105, 305] width 11 height 11
type input "#151515"
drag, startPoint x: 415, startPoint y: 428, endPoint x: 323, endPoint y: 298, distance: 159.8
click at [415, 428] on button "Apply" at bounding box center [415, 425] width 38 height 18
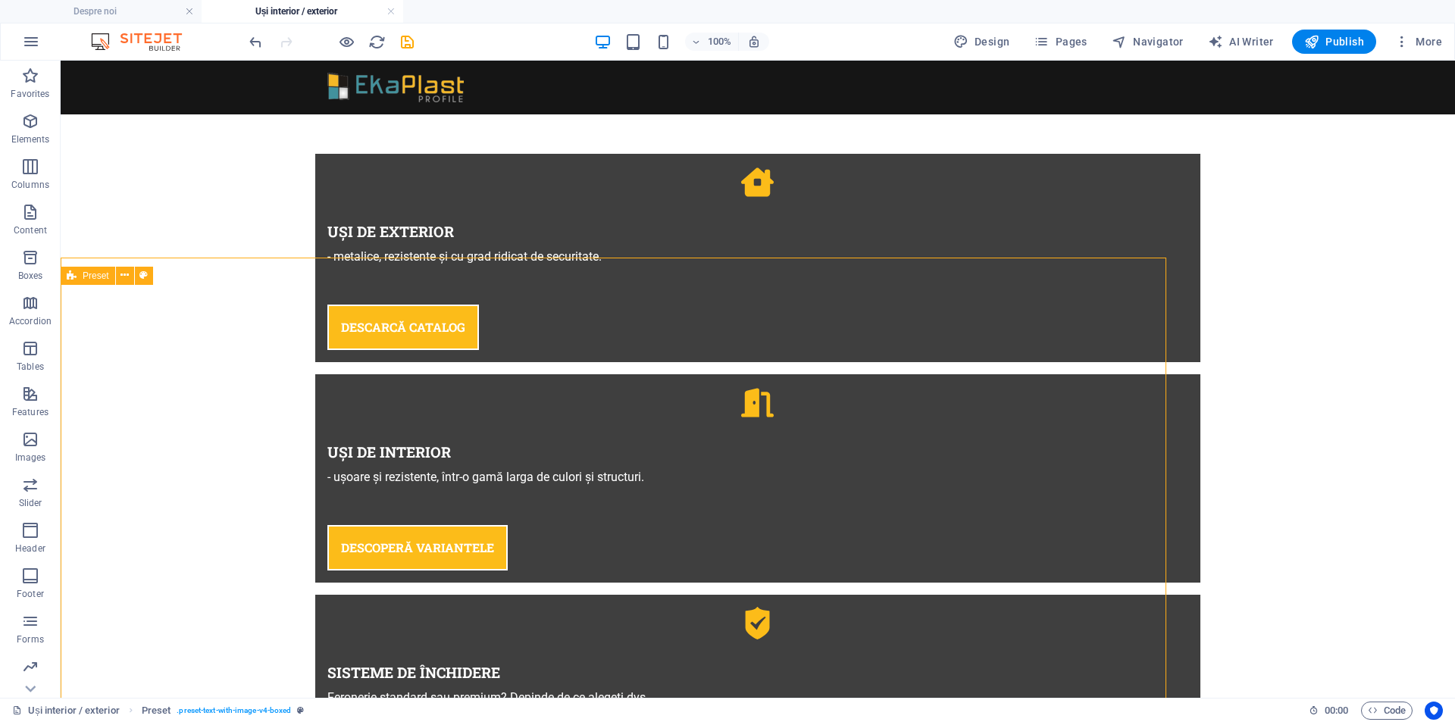
scroll to position [1001, 0]
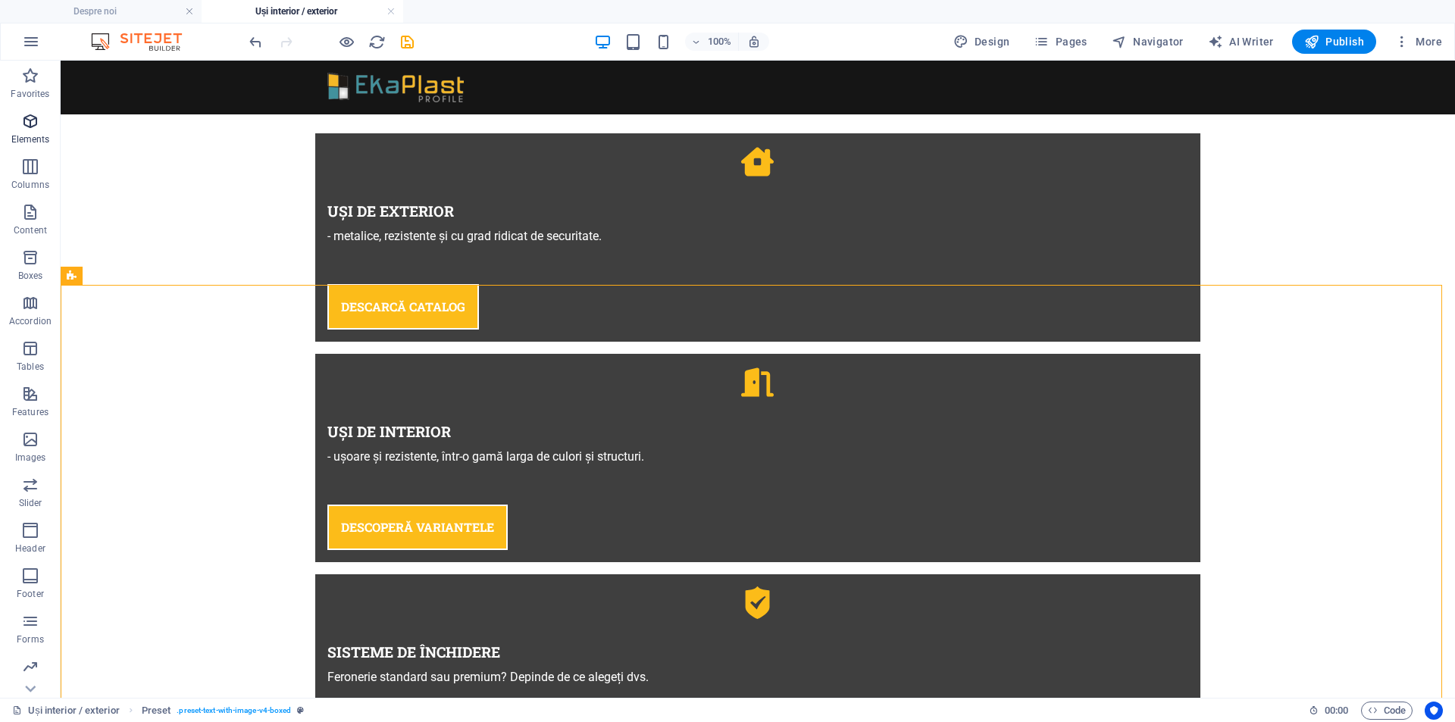
click at [24, 127] on icon "button" at bounding box center [30, 121] width 18 height 18
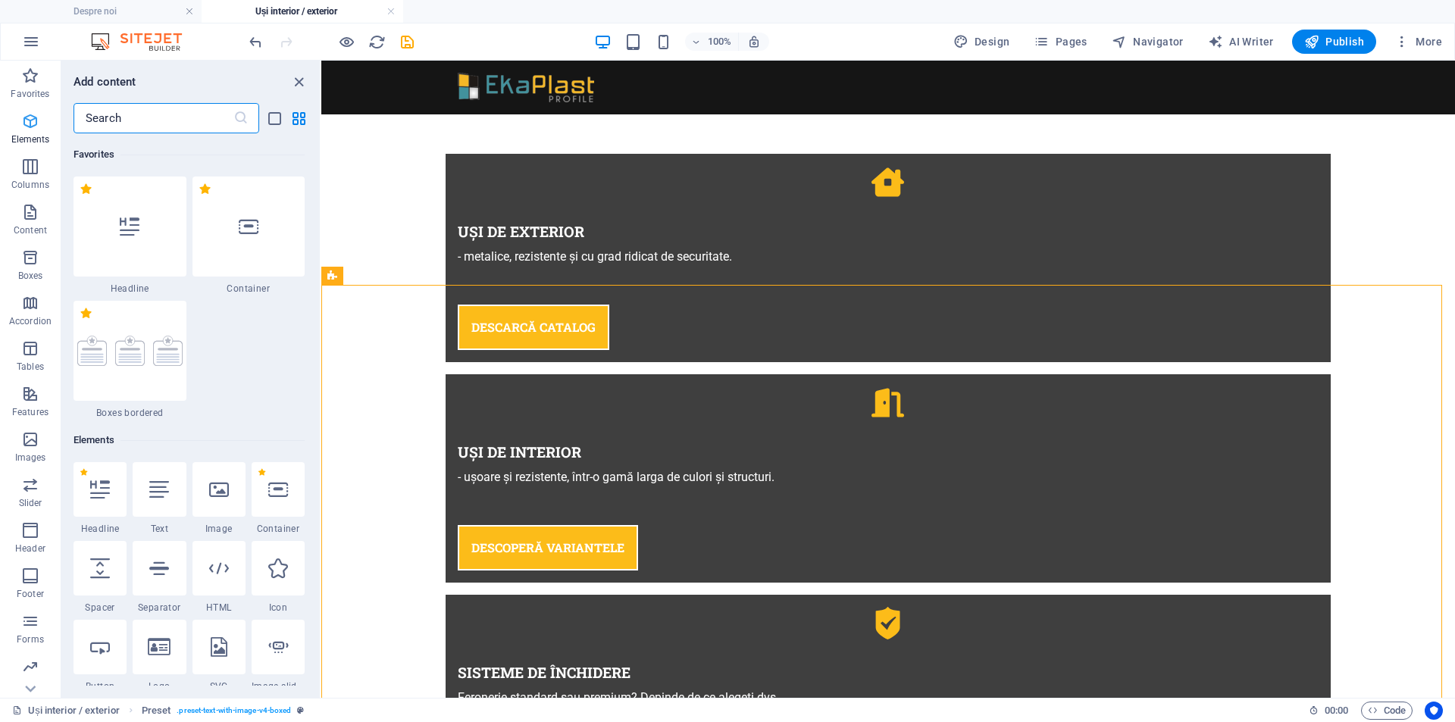
scroll to position [286, 0]
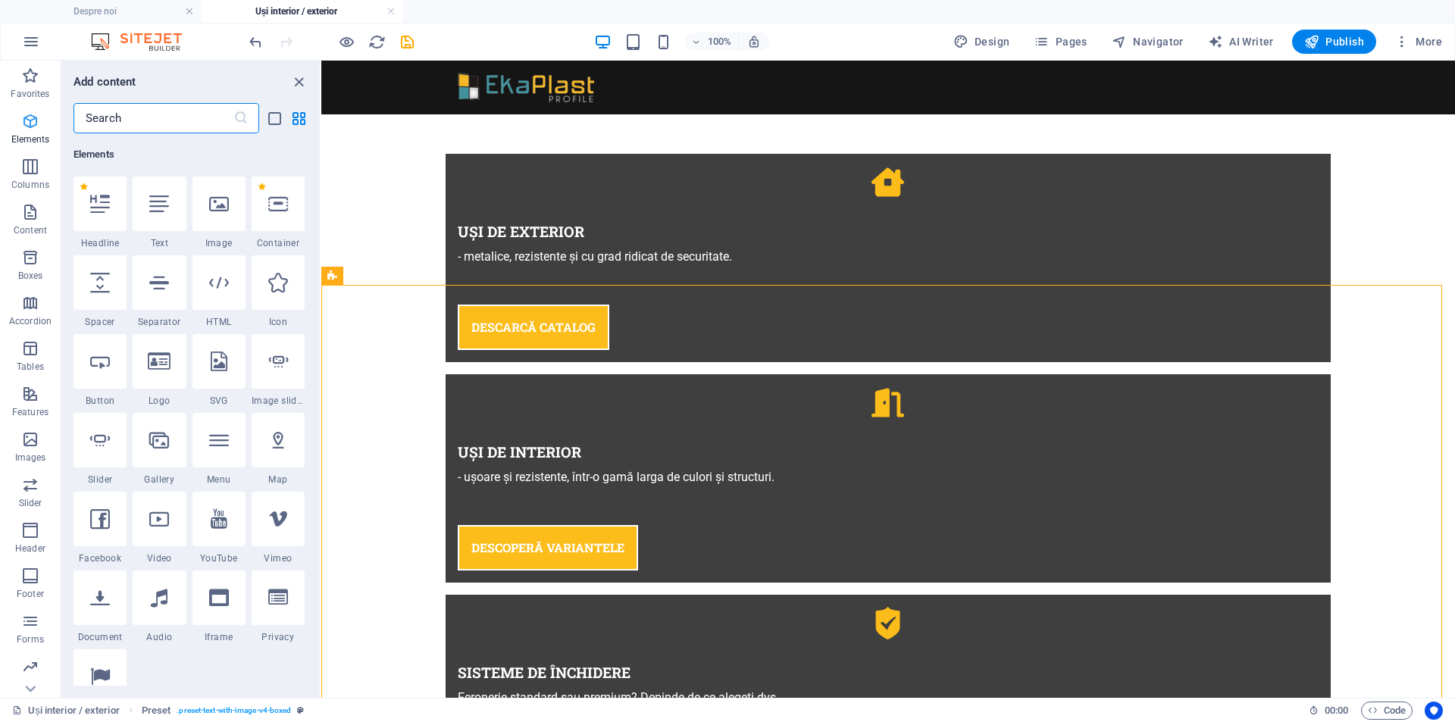
click at [108, 115] on input "text" at bounding box center [154, 118] width 160 height 30
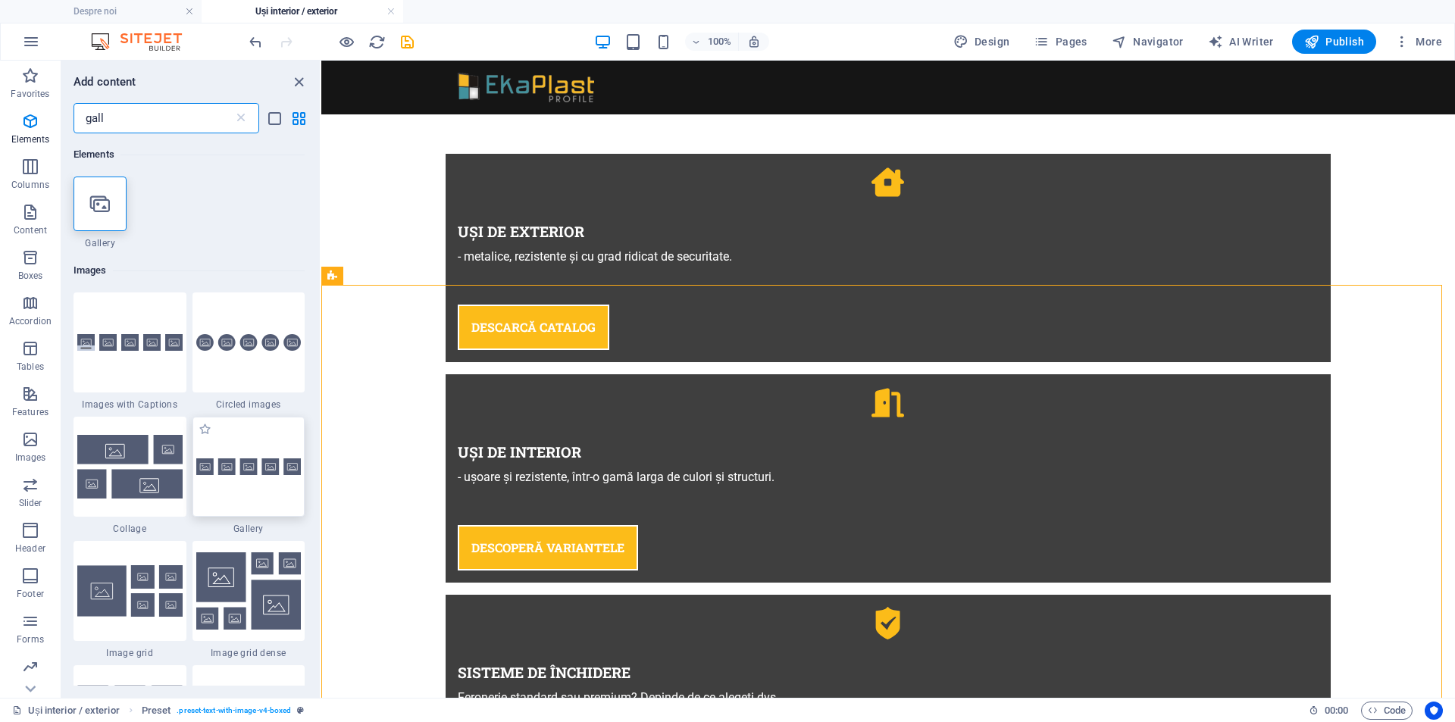
scroll to position [177, 0]
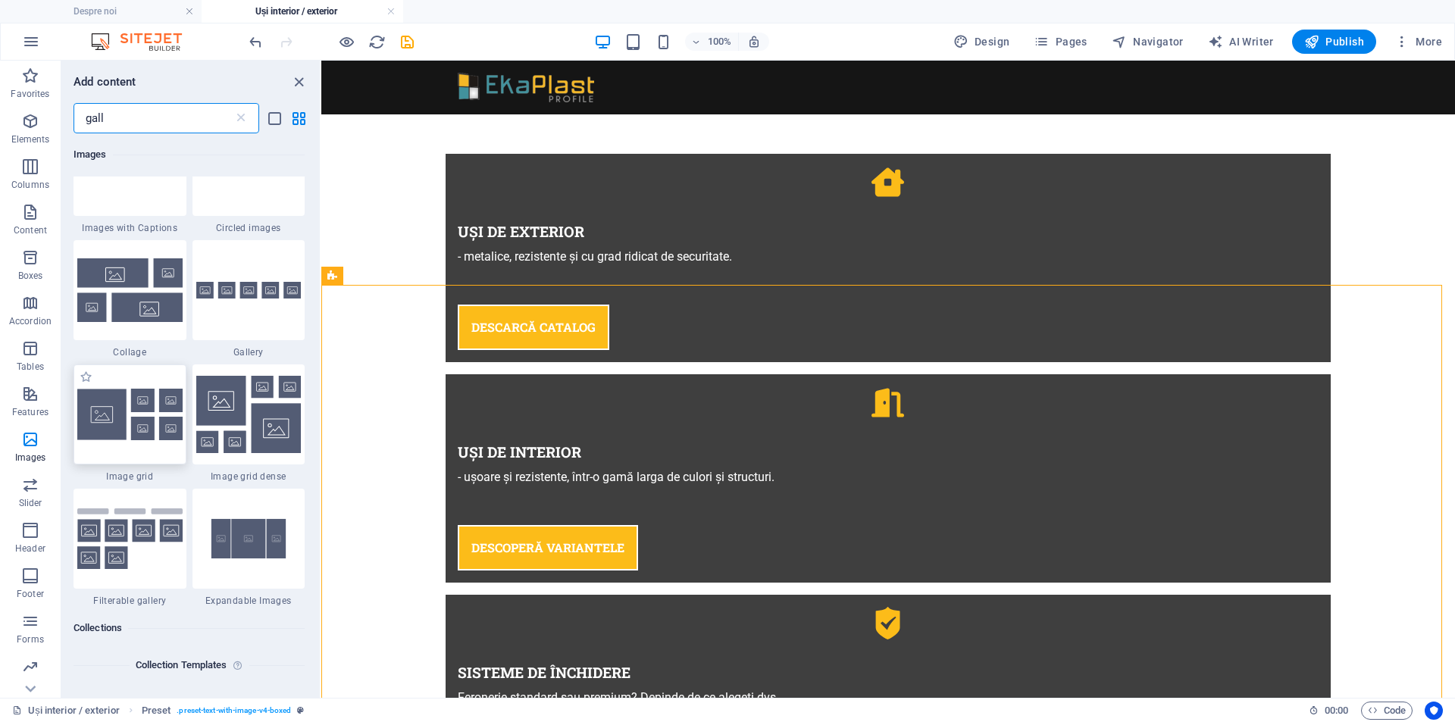
type input "gall"
click at [99, 427] on img at bounding box center [129, 415] width 105 height 52
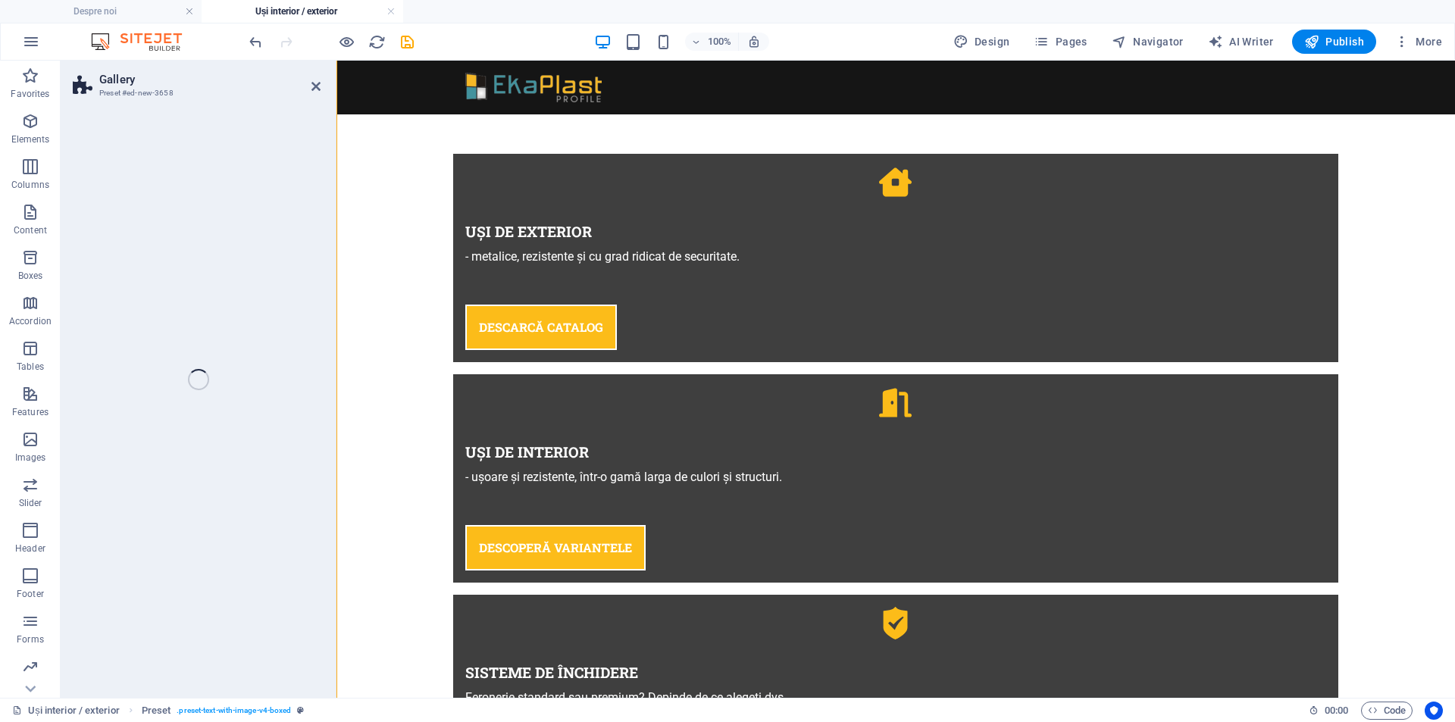
click at [246, 396] on div "Gallery Preset #ed-new-3658 Drag here to replace the existing content. Press “C…" at bounding box center [758, 379] width 1394 height 637
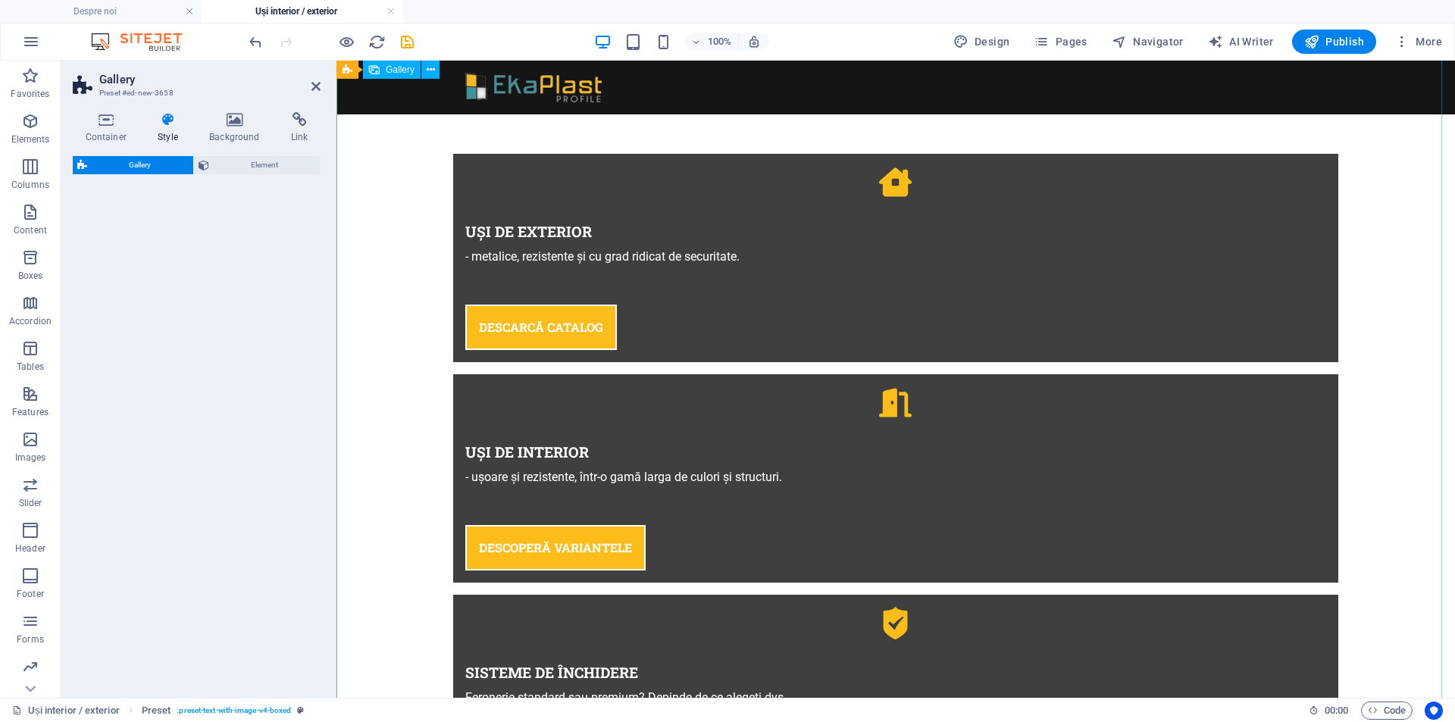
select select "rem"
select select "preset-gallery-v3-grid"
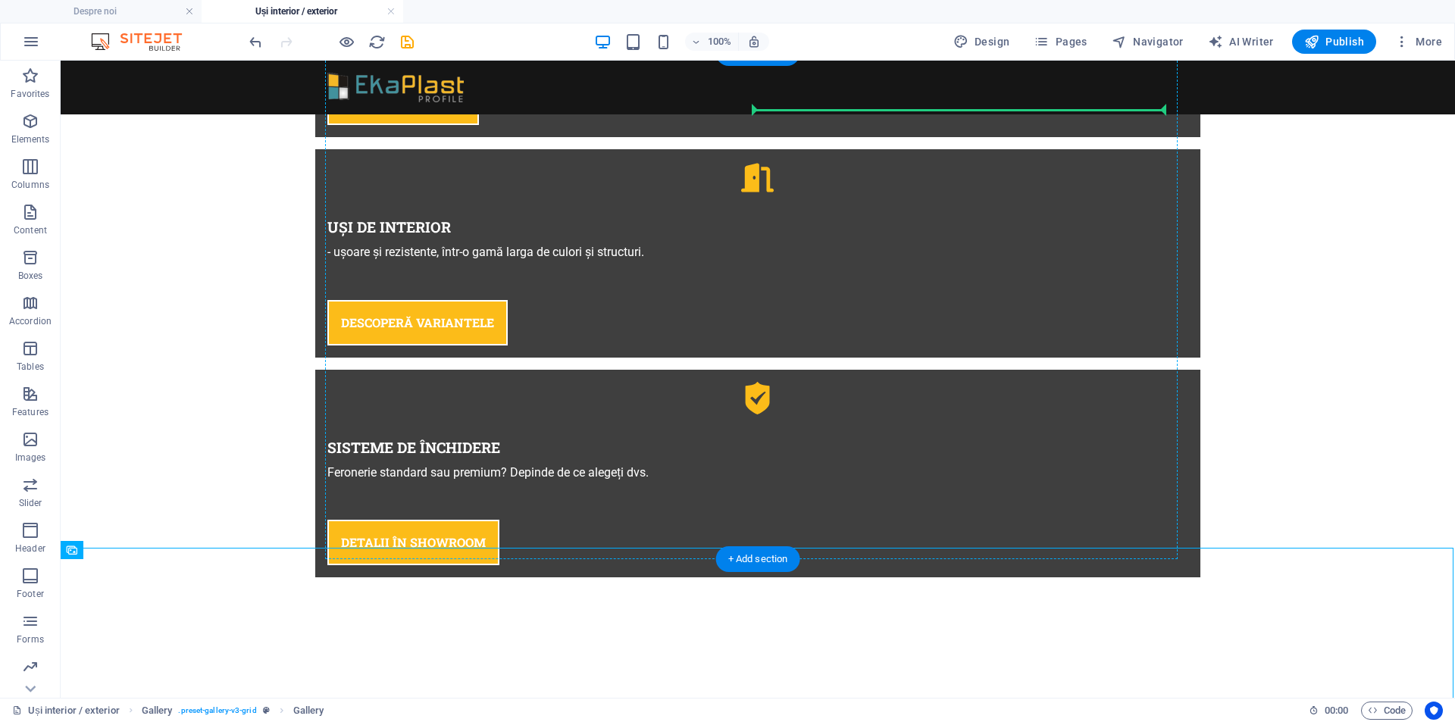
scroll to position [1233, 0]
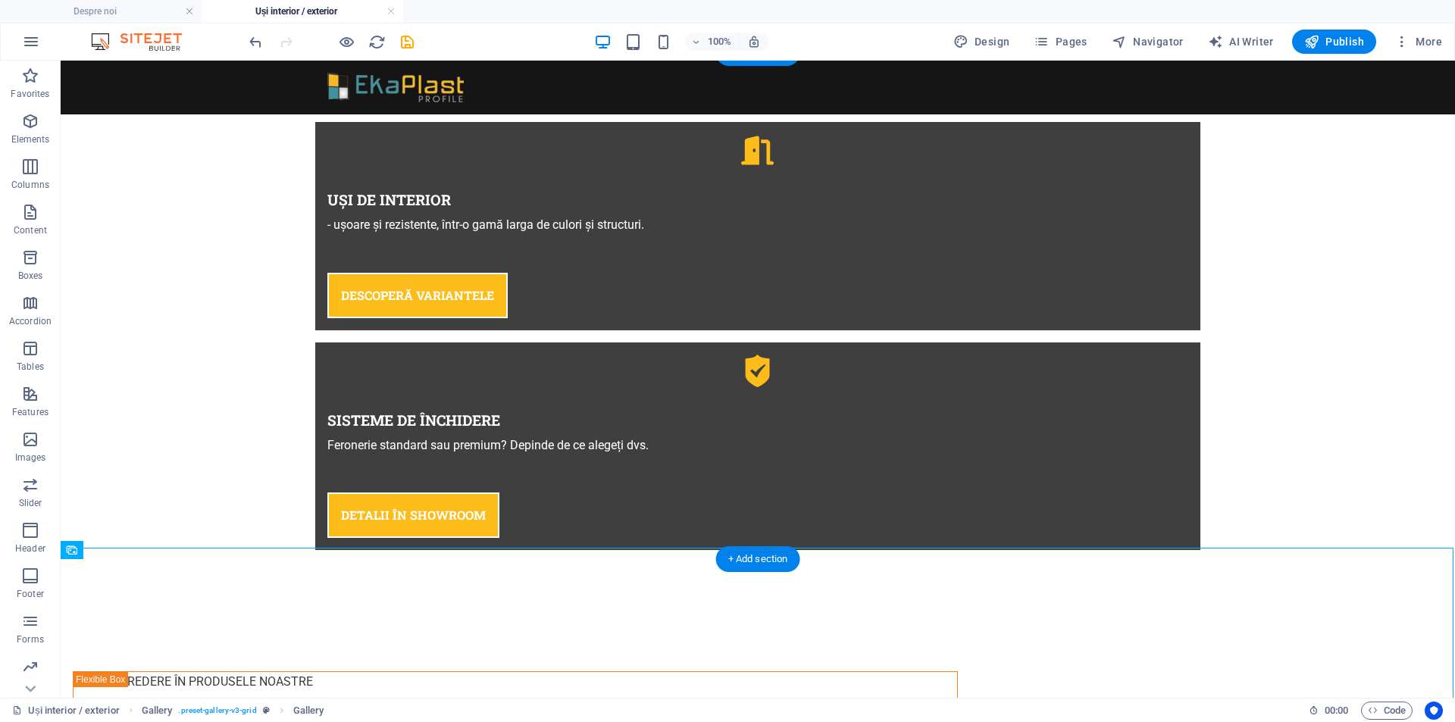
drag, startPoint x: 441, startPoint y: 608, endPoint x: 1010, endPoint y: 193, distance: 704.1
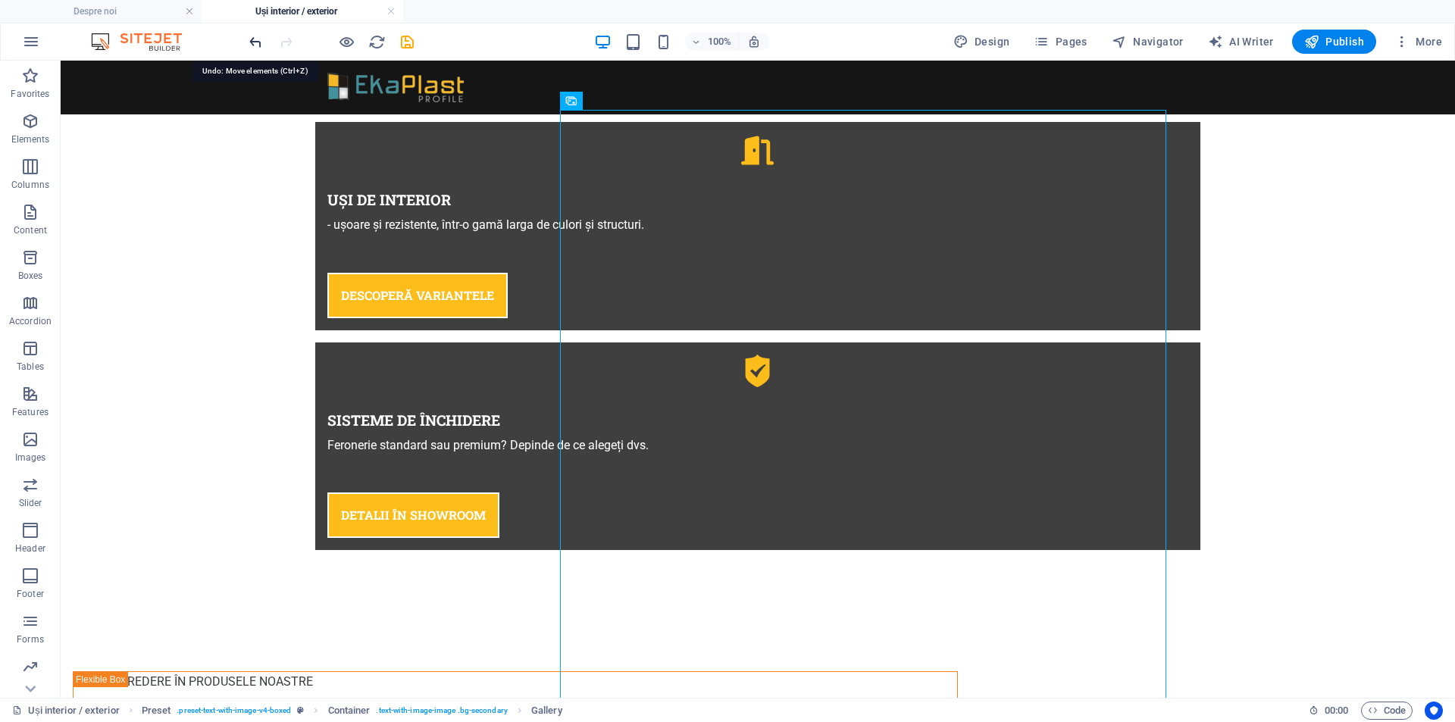
click at [259, 39] on icon "undo" at bounding box center [255, 41] width 17 height 17
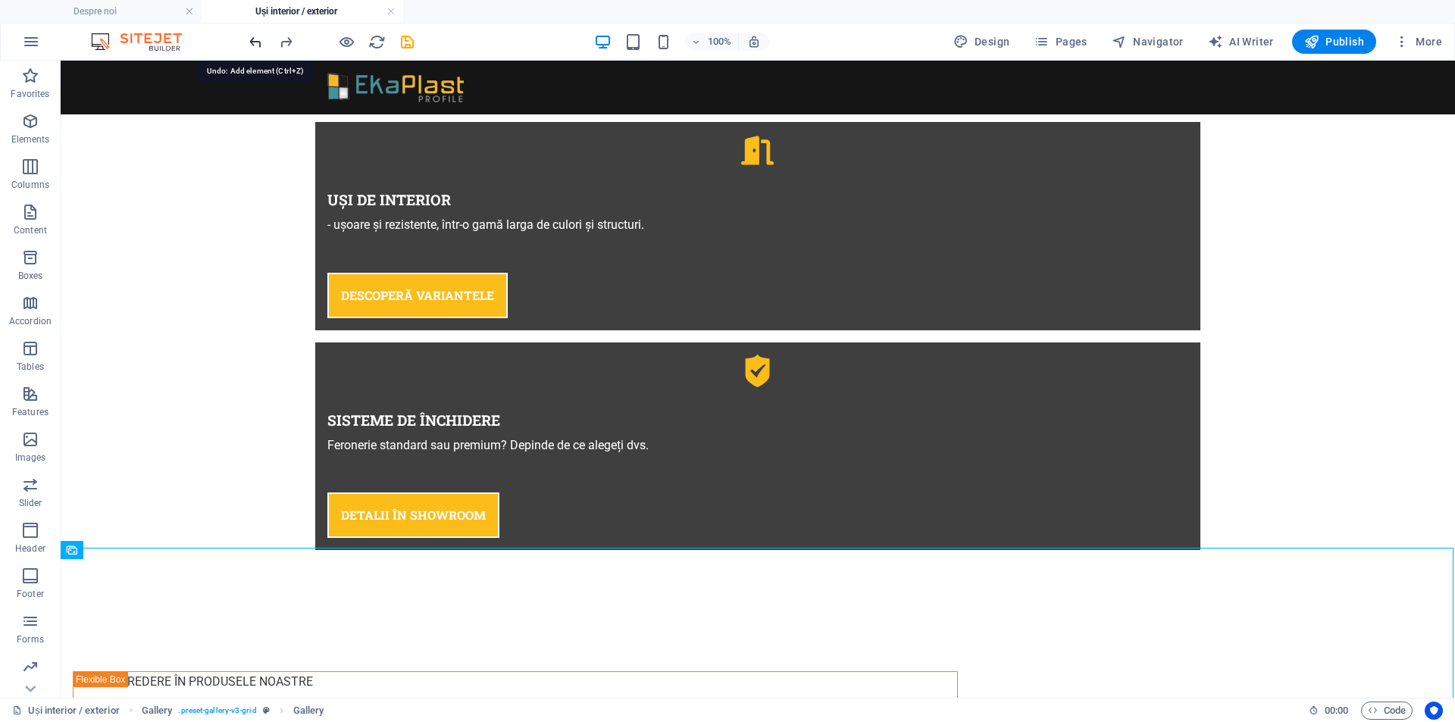
click at [249, 40] on icon "undo" at bounding box center [255, 41] width 17 height 17
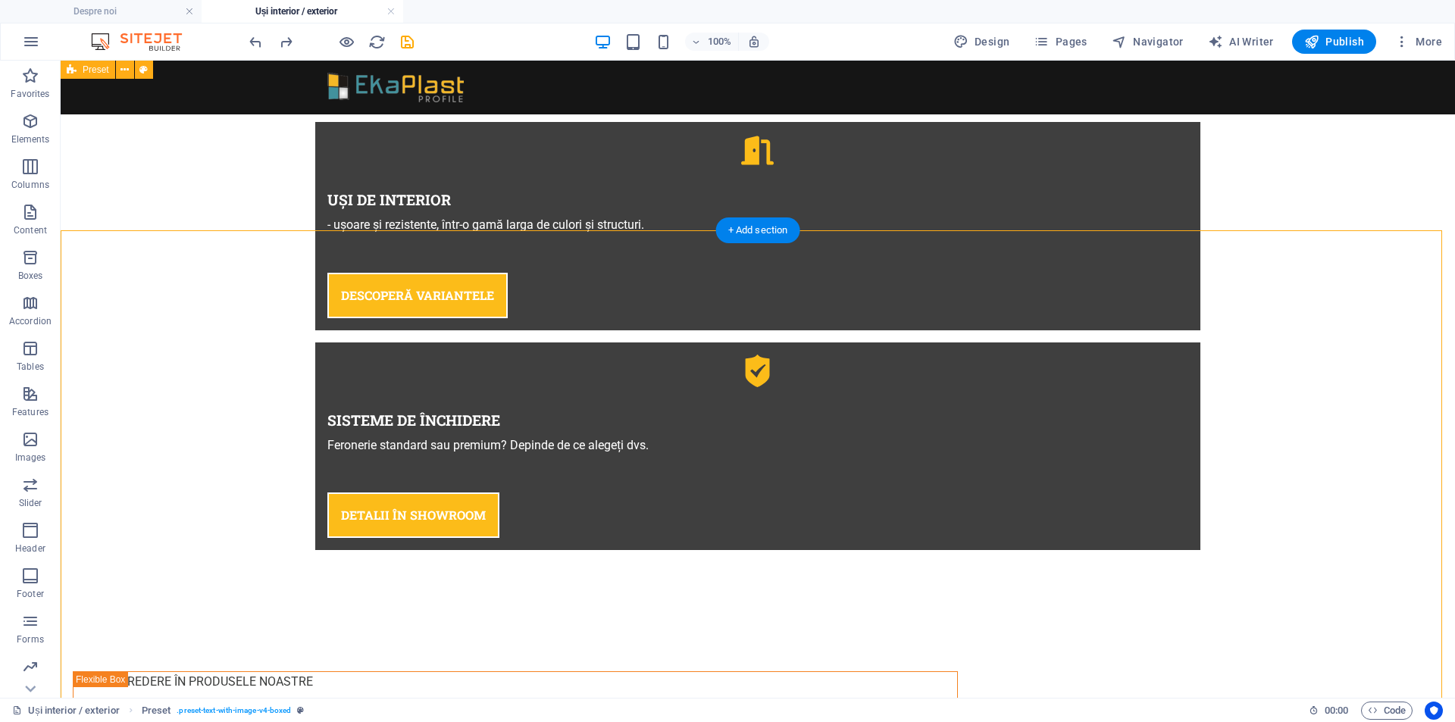
scroll to position [879, 0]
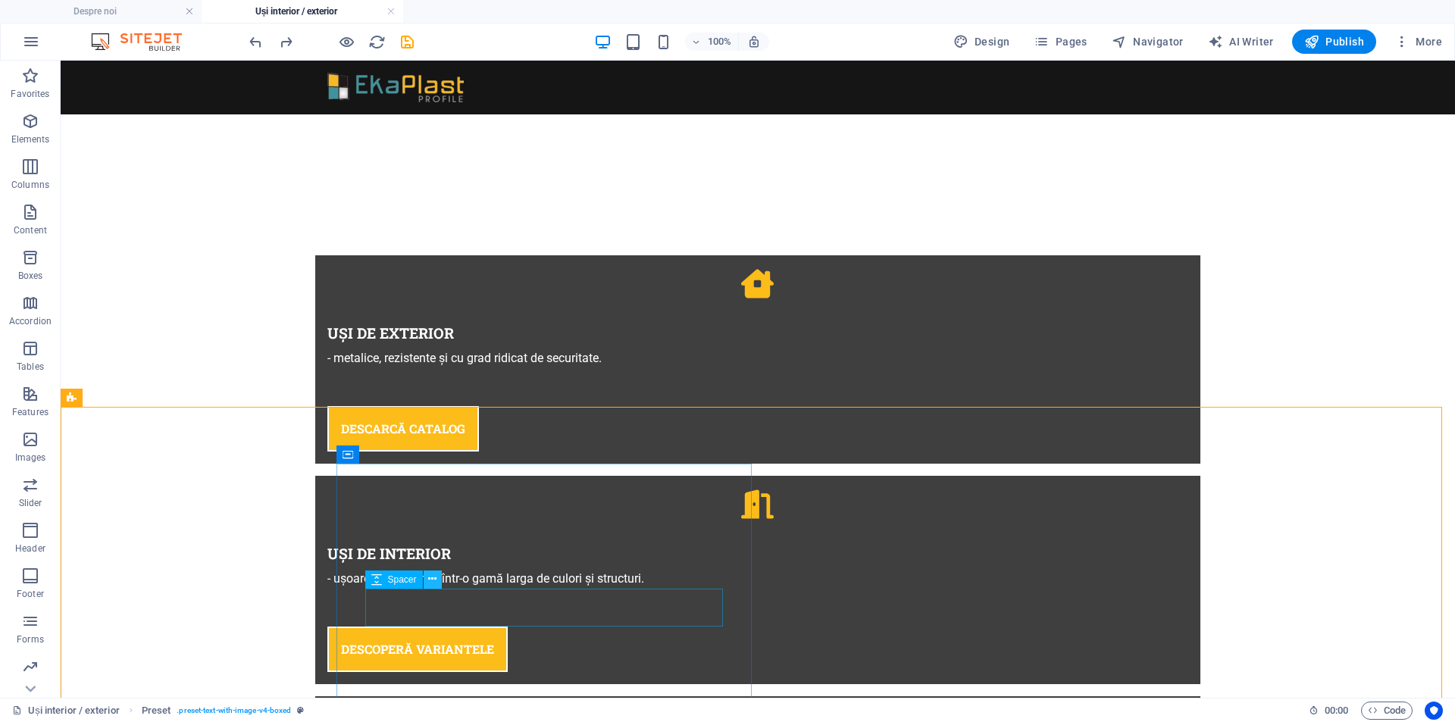
click at [436, 576] on icon at bounding box center [432, 579] width 8 height 16
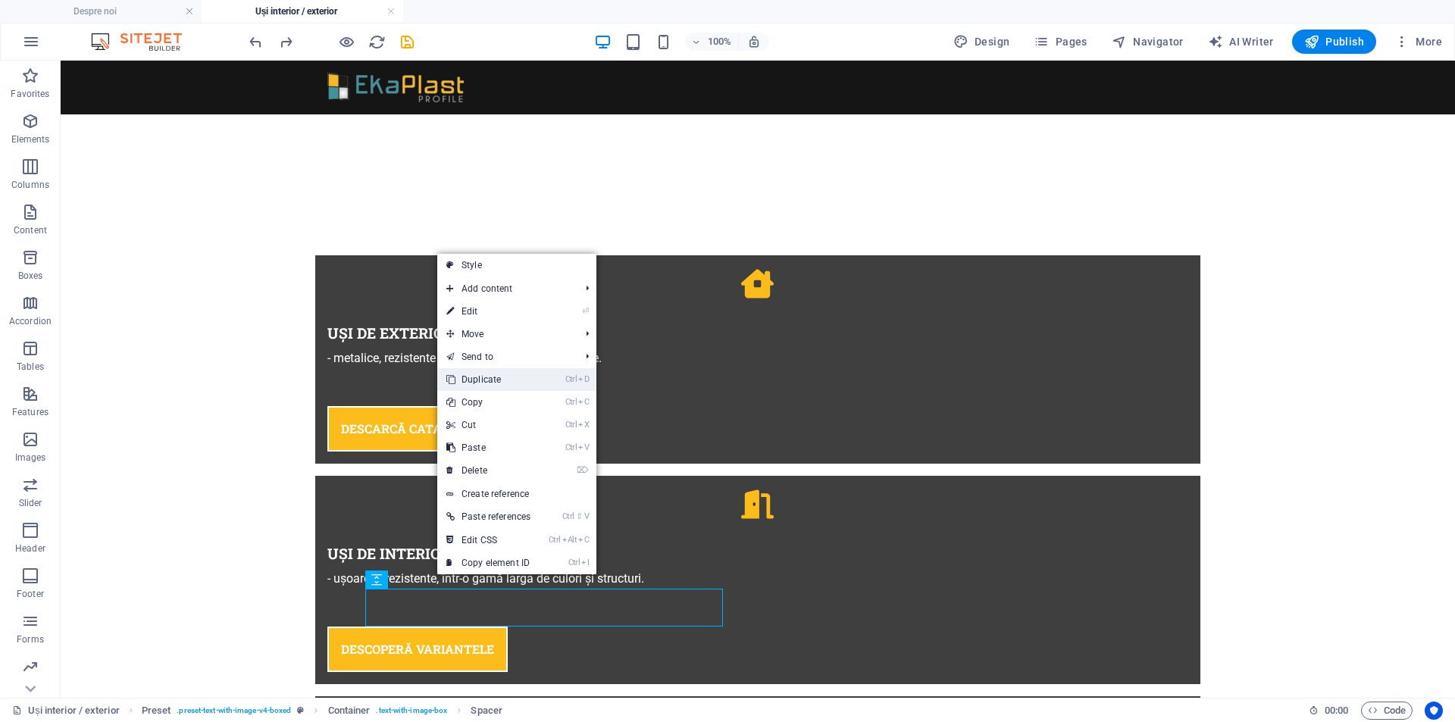
click at [496, 371] on link "Ctrl D Duplicate" at bounding box center [488, 379] width 102 height 23
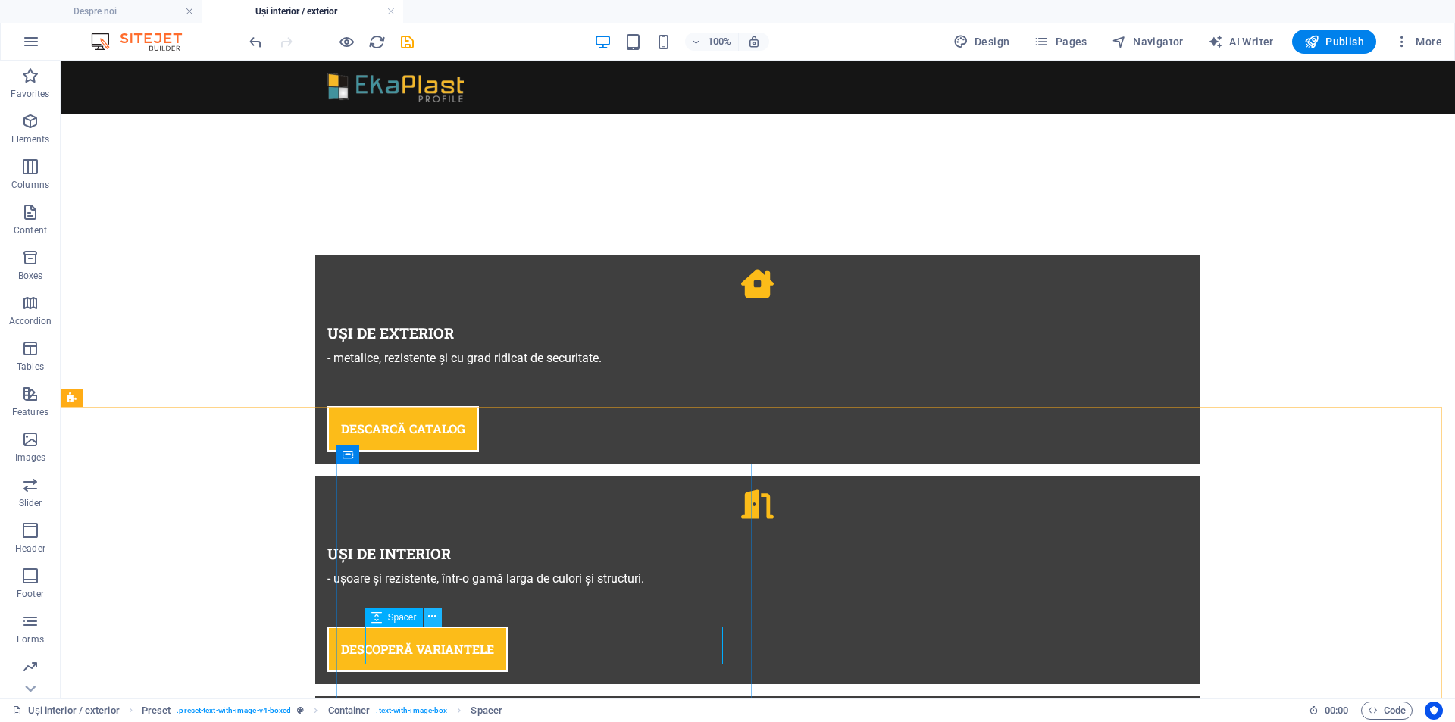
click at [432, 614] on icon at bounding box center [432, 617] width 8 height 16
click at [440, 575] on button at bounding box center [433, 580] width 18 height 18
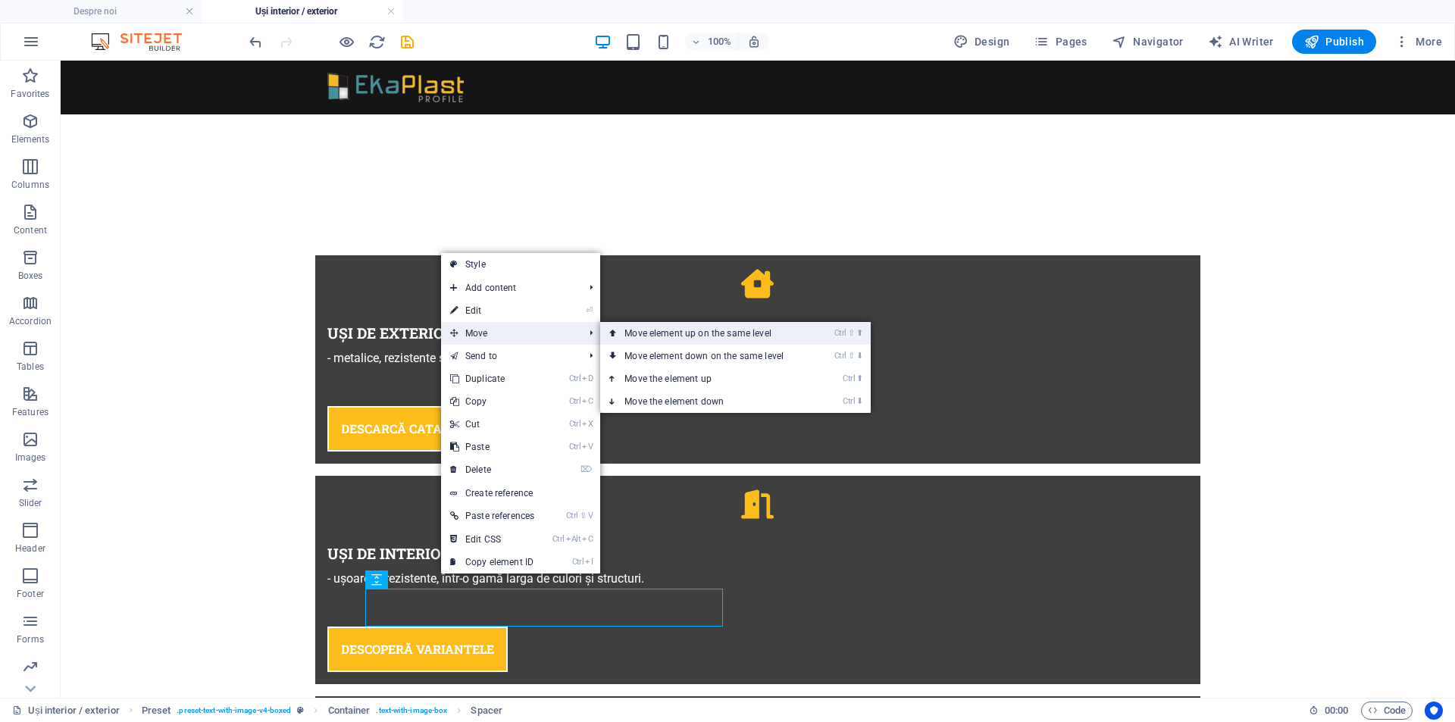
drag, startPoint x: 662, startPoint y: 333, endPoint x: 491, endPoint y: 433, distance: 198.3
click at [662, 333] on link "Ctrl ⇧ ⬆ Move element up on the same level" at bounding box center [707, 333] width 214 height 23
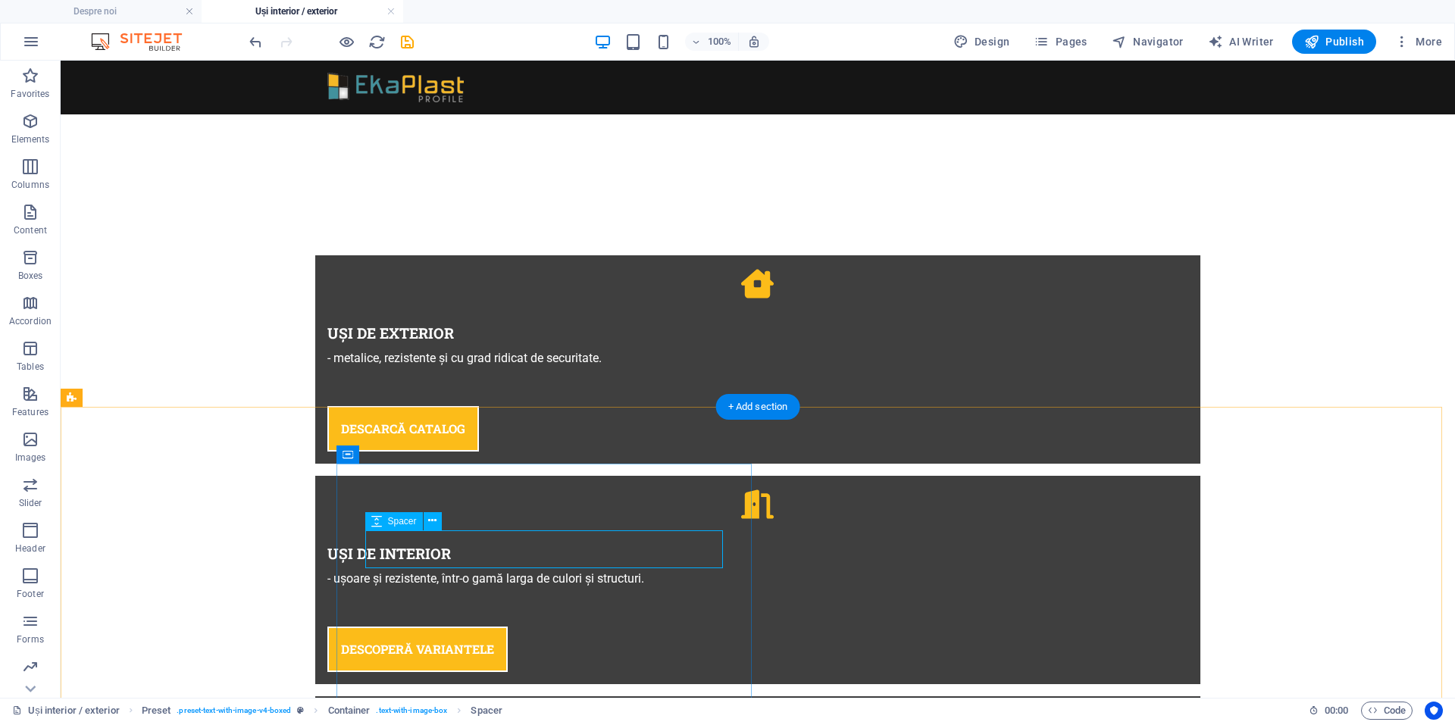
click at [433, 521] on icon at bounding box center [432, 521] width 8 height 16
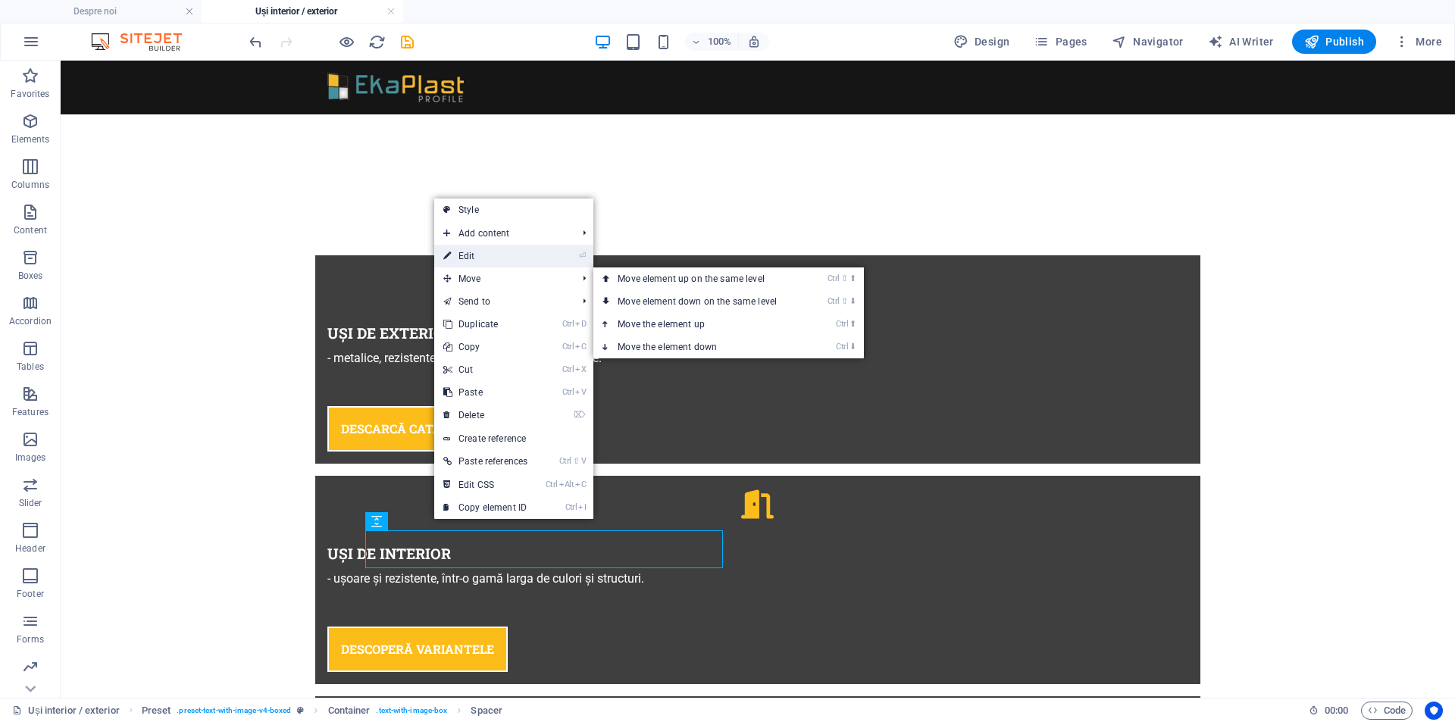
click at [493, 258] on link "⏎ Edit" at bounding box center [485, 256] width 102 height 23
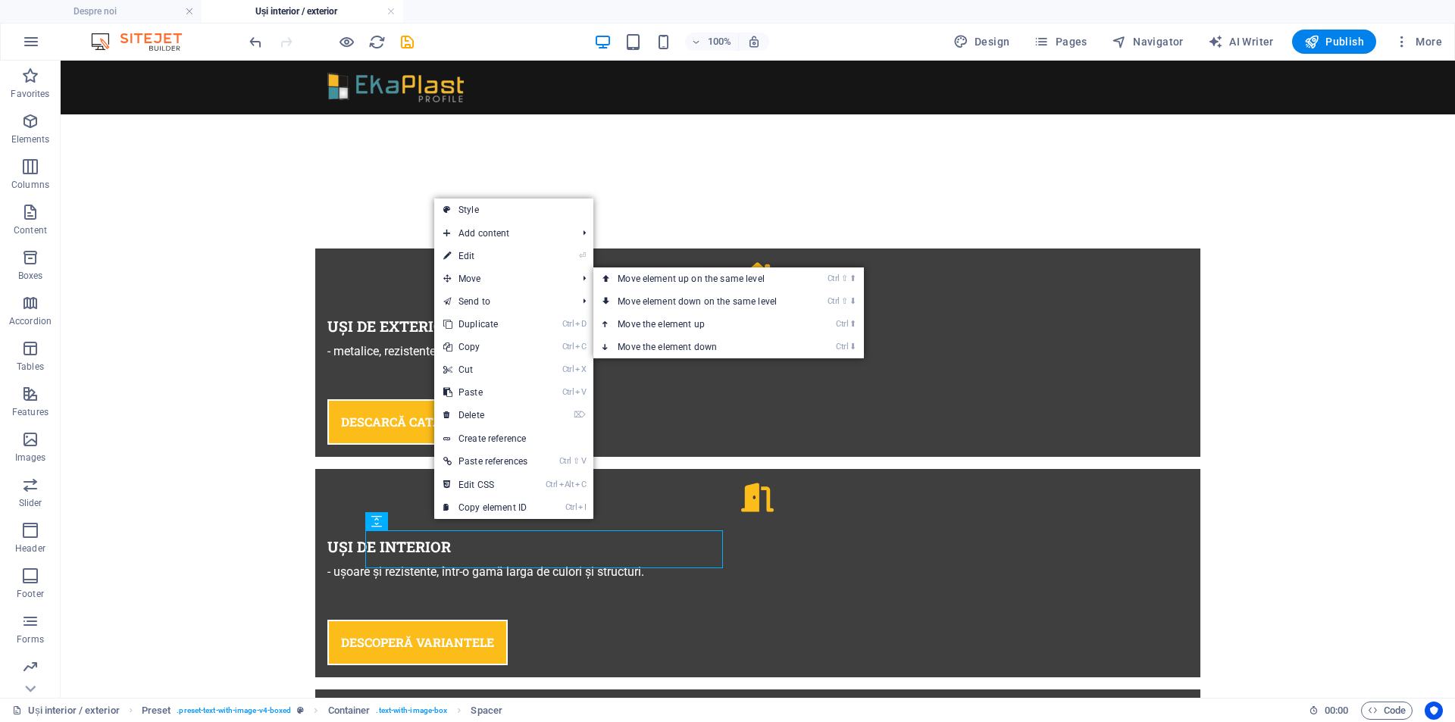
select select "px"
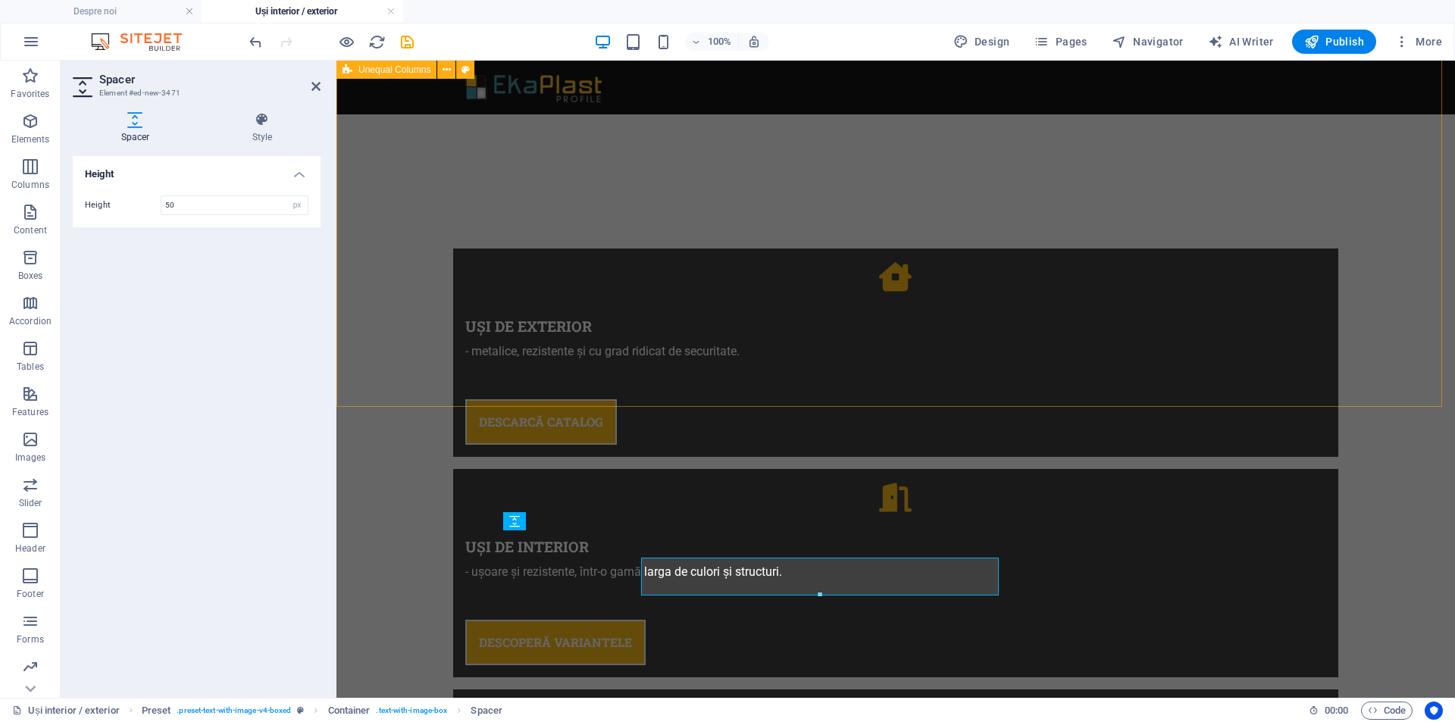
scroll to position [852, 0]
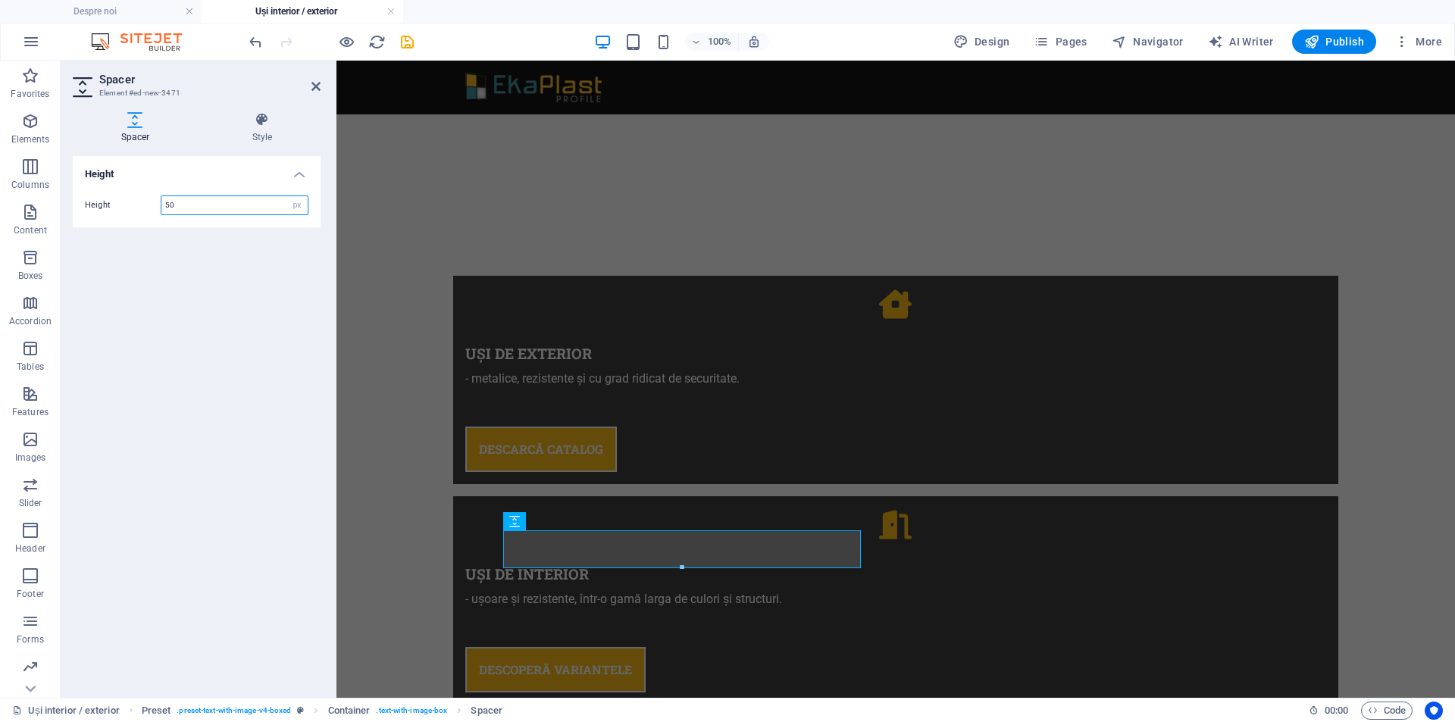
drag, startPoint x: 182, startPoint y: 208, endPoint x: 129, endPoint y: 196, distance: 54.4
click at [130, 197] on div "Height 50 px rem vh vw" at bounding box center [197, 206] width 224 height 20
type input "25"
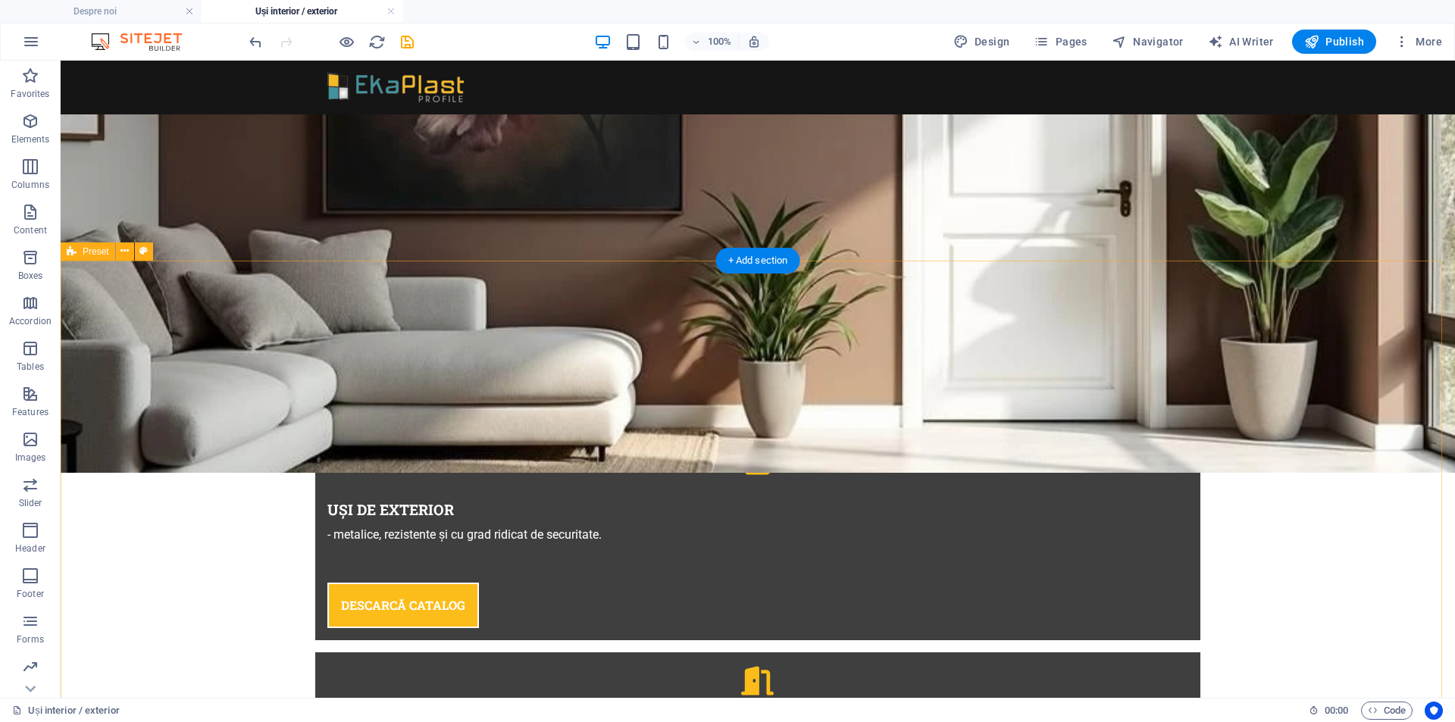
scroll to position [1056, 0]
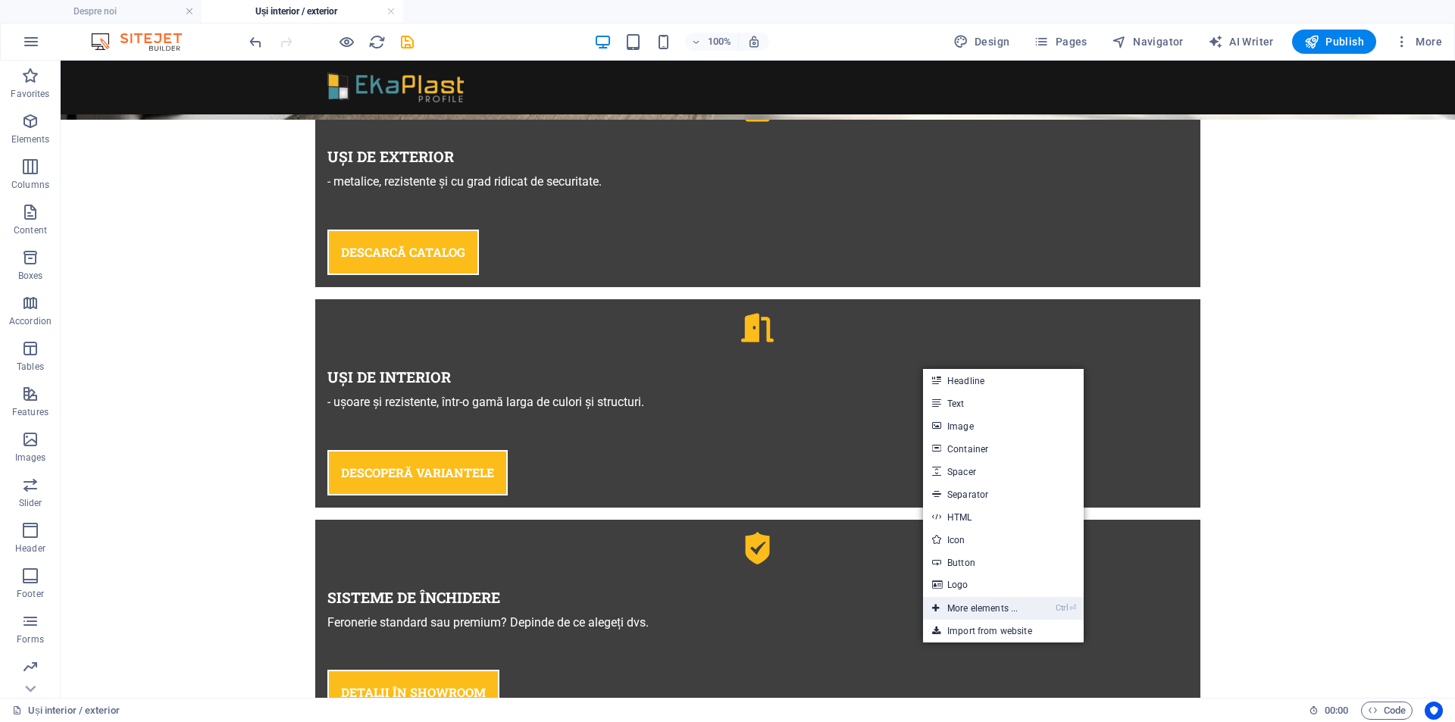
click at [990, 610] on link "Ctrl ⏎ More elements ..." at bounding box center [975, 608] width 104 height 23
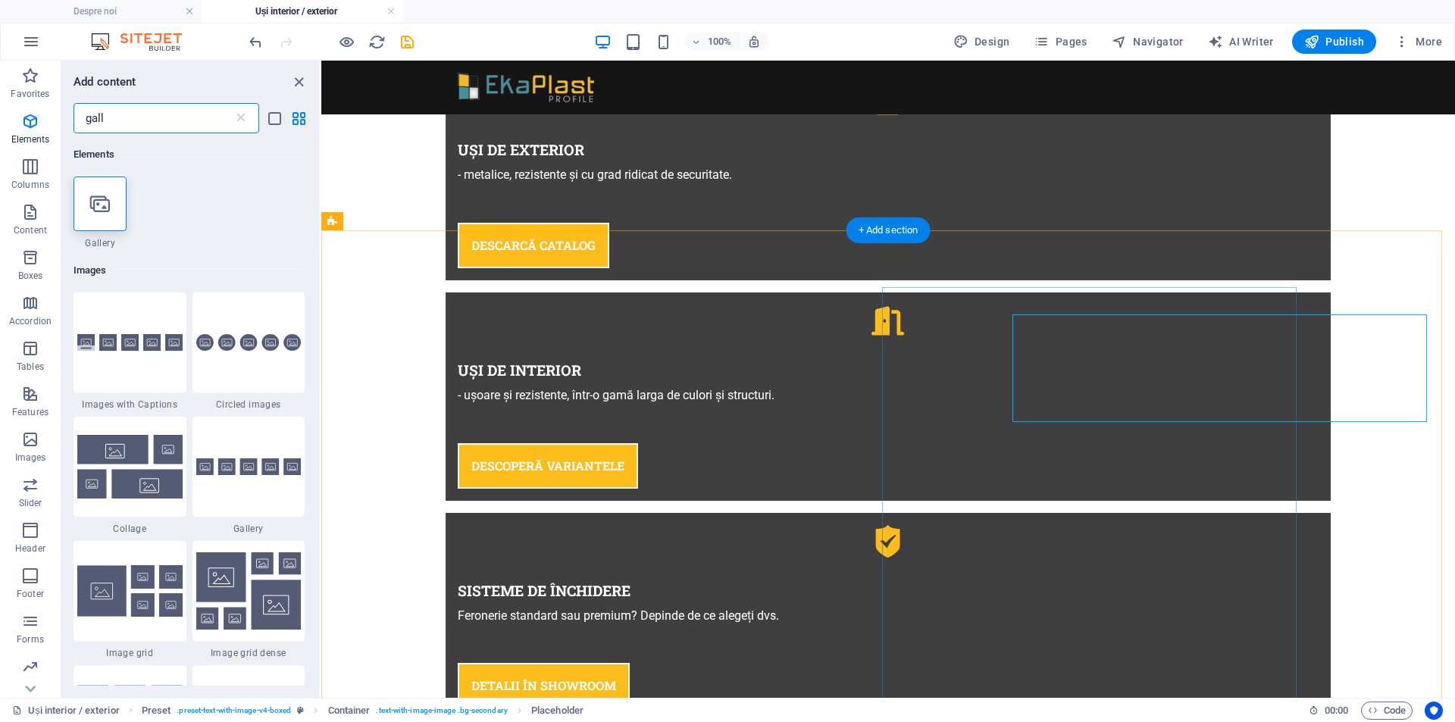
scroll to position [1028, 0]
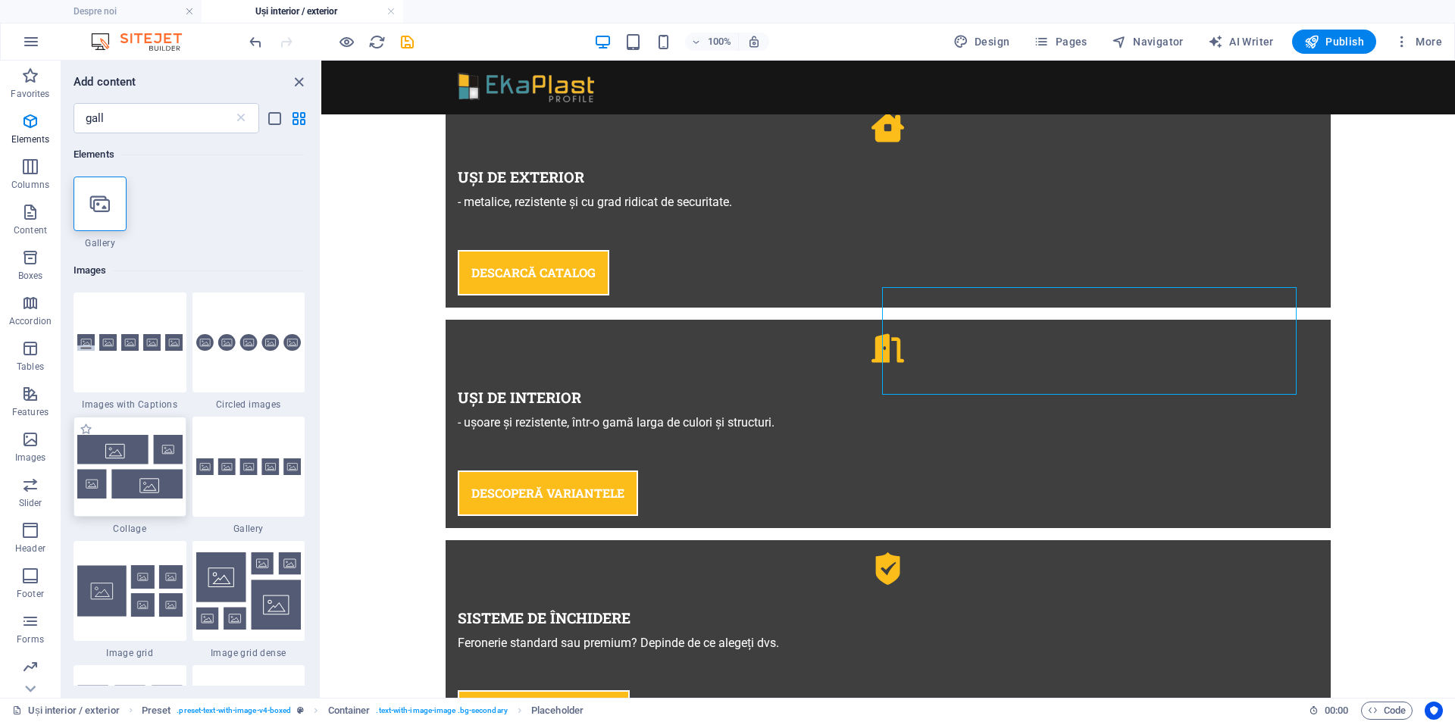
click at [139, 501] on div at bounding box center [130, 467] width 113 height 100
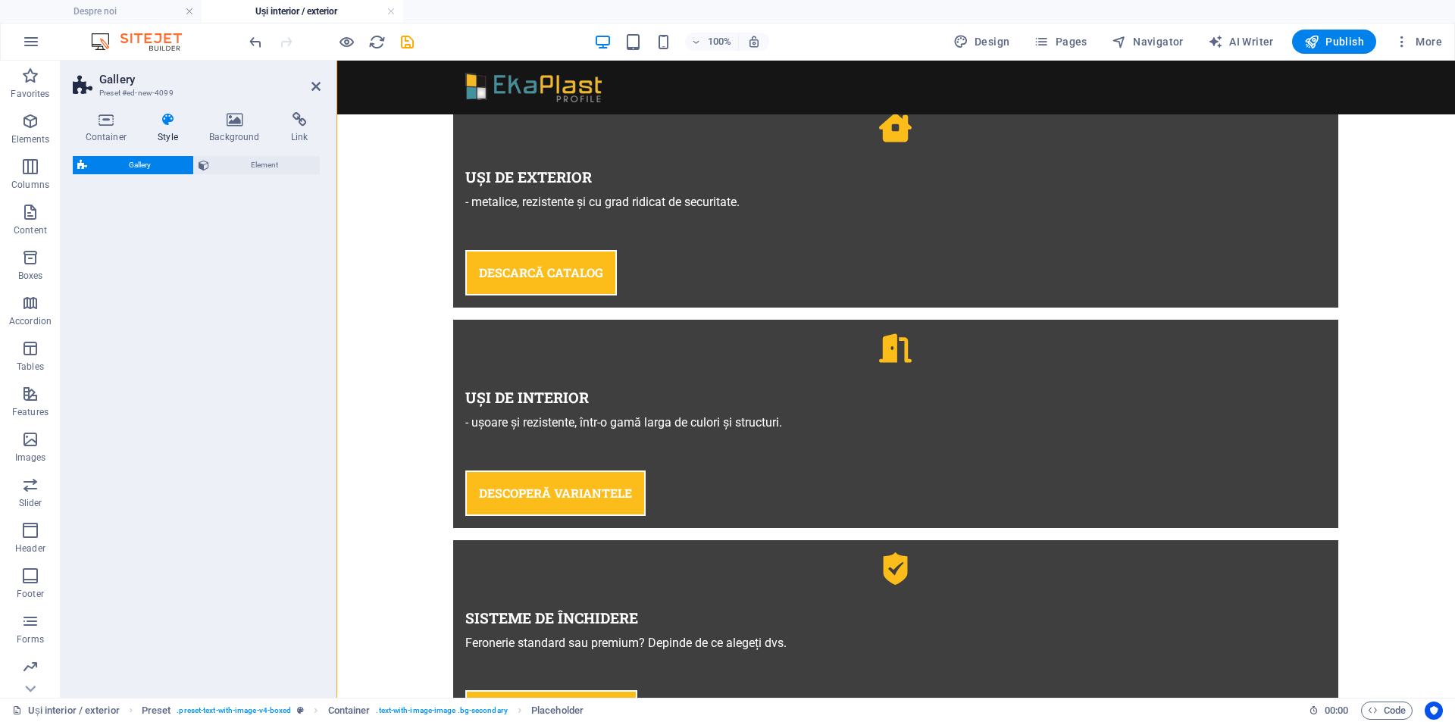
select select "rem"
select select "preset-gallery-v3-collage"
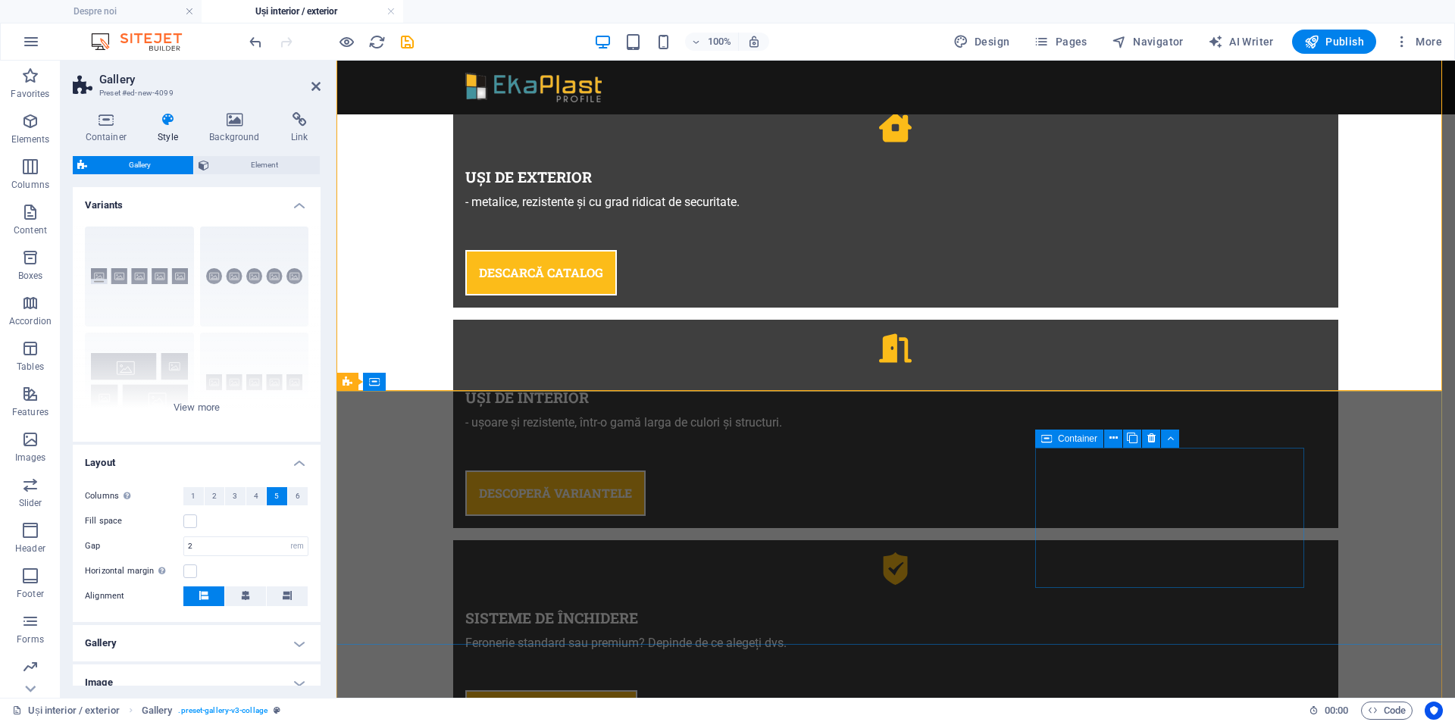
scroll to position [1745, 0]
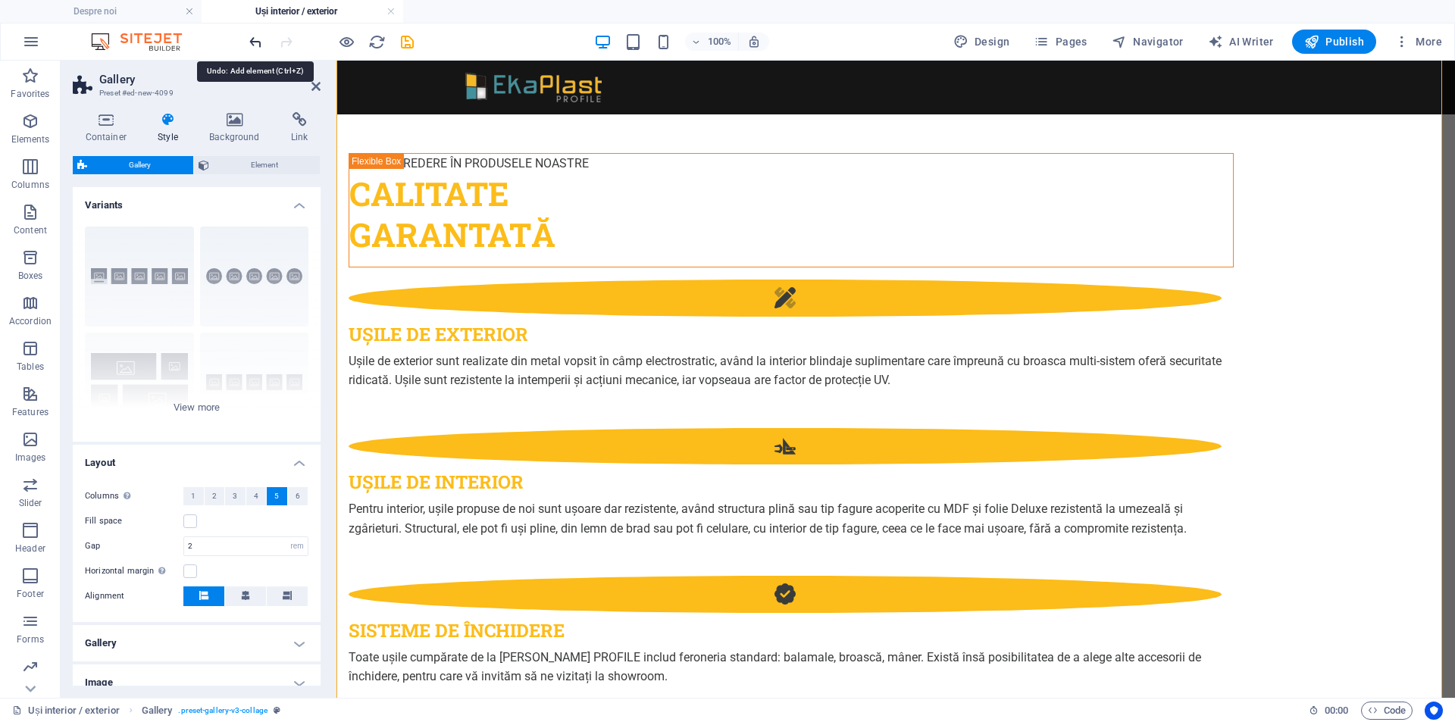
drag, startPoint x: 253, startPoint y: 39, endPoint x: 106, endPoint y: 118, distance: 166.8
click at [253, 39] on icon "undo" at bounding box center [255, 41] width 17 height 17
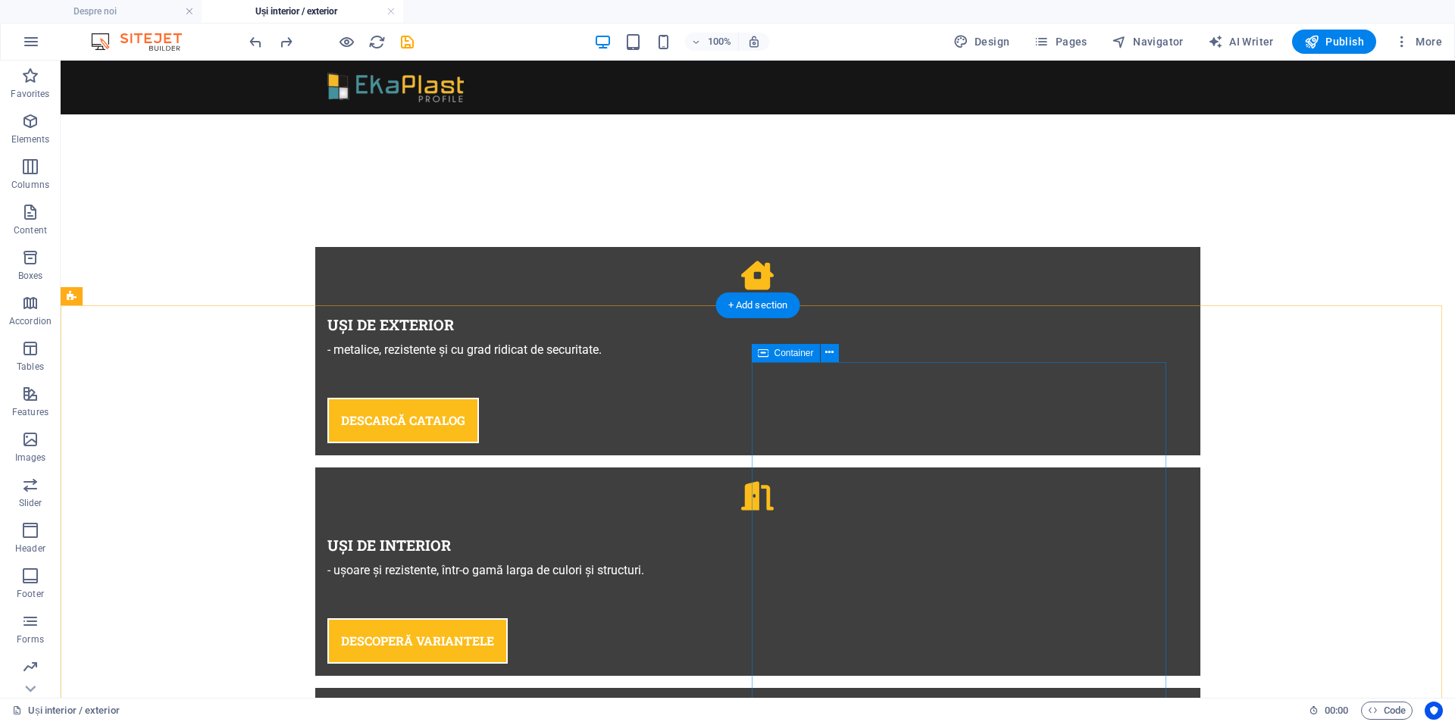
scroll to position [1064, 0]
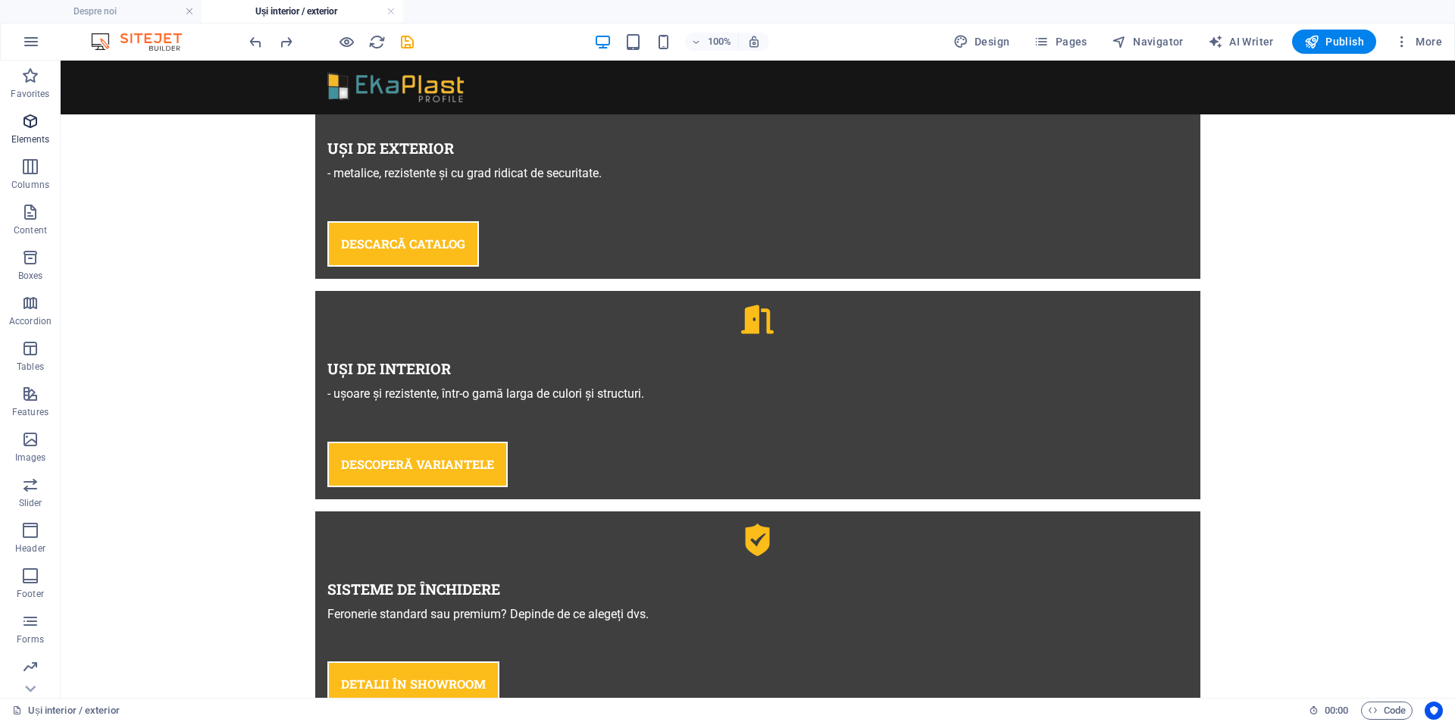
click at [36, 121] on icon "button" at bounding box center [30, 121] width 18 height 18
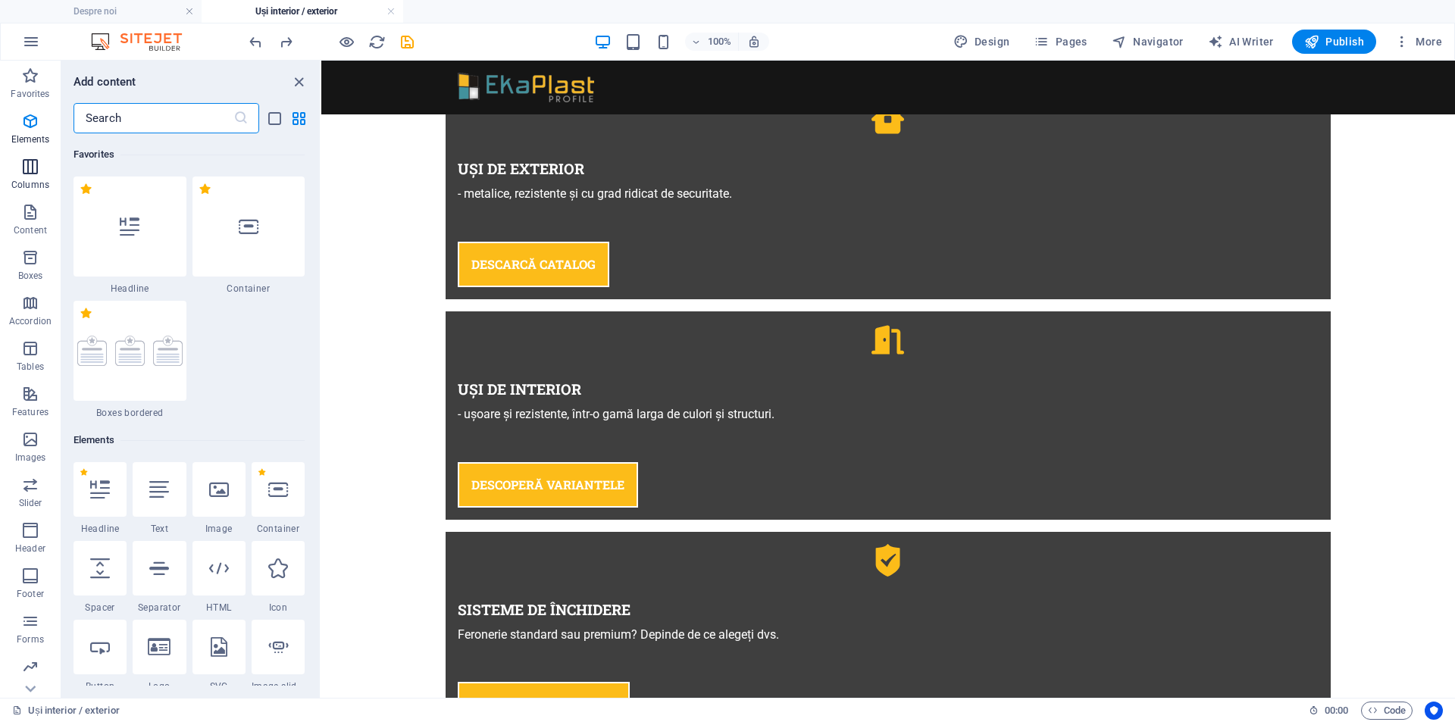
scroll to position [286, 0]
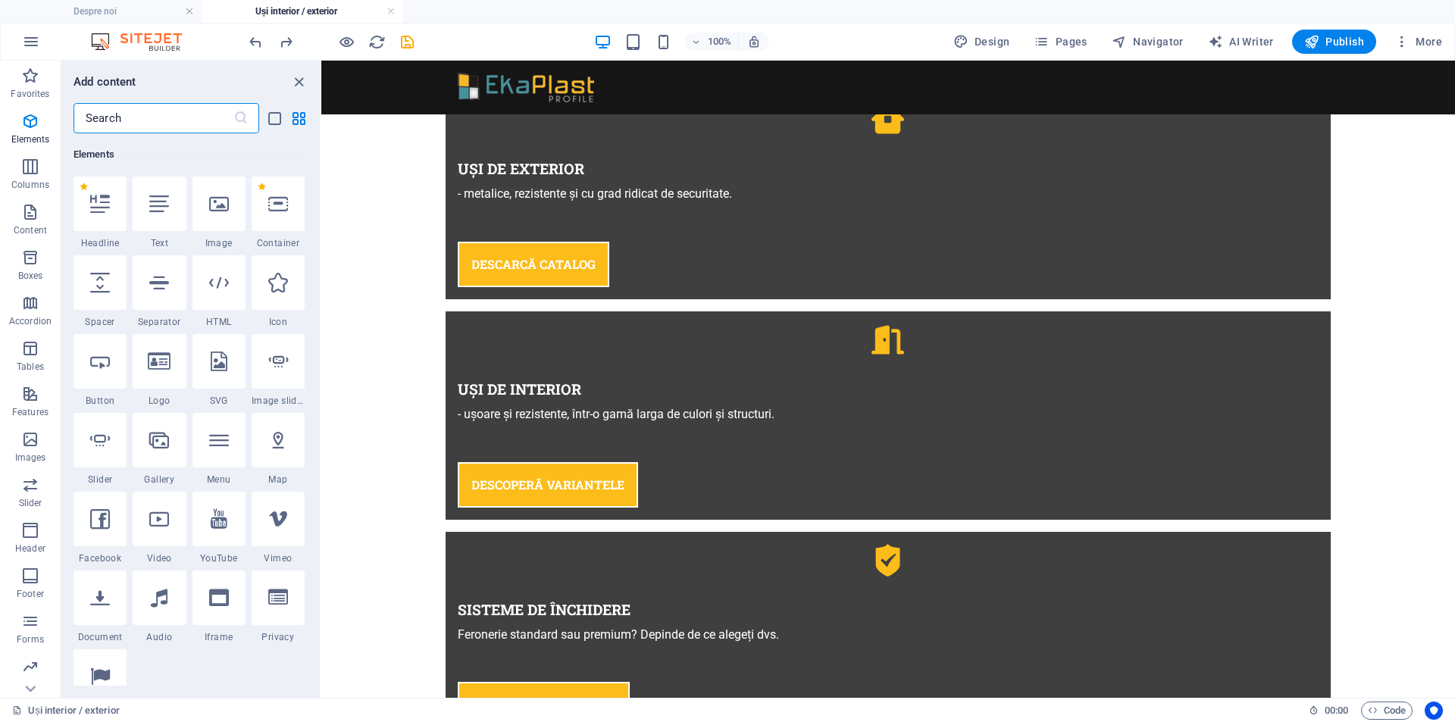
click at [129, 118] on input "text" at bounding box center [154, 118] width 160 height 30
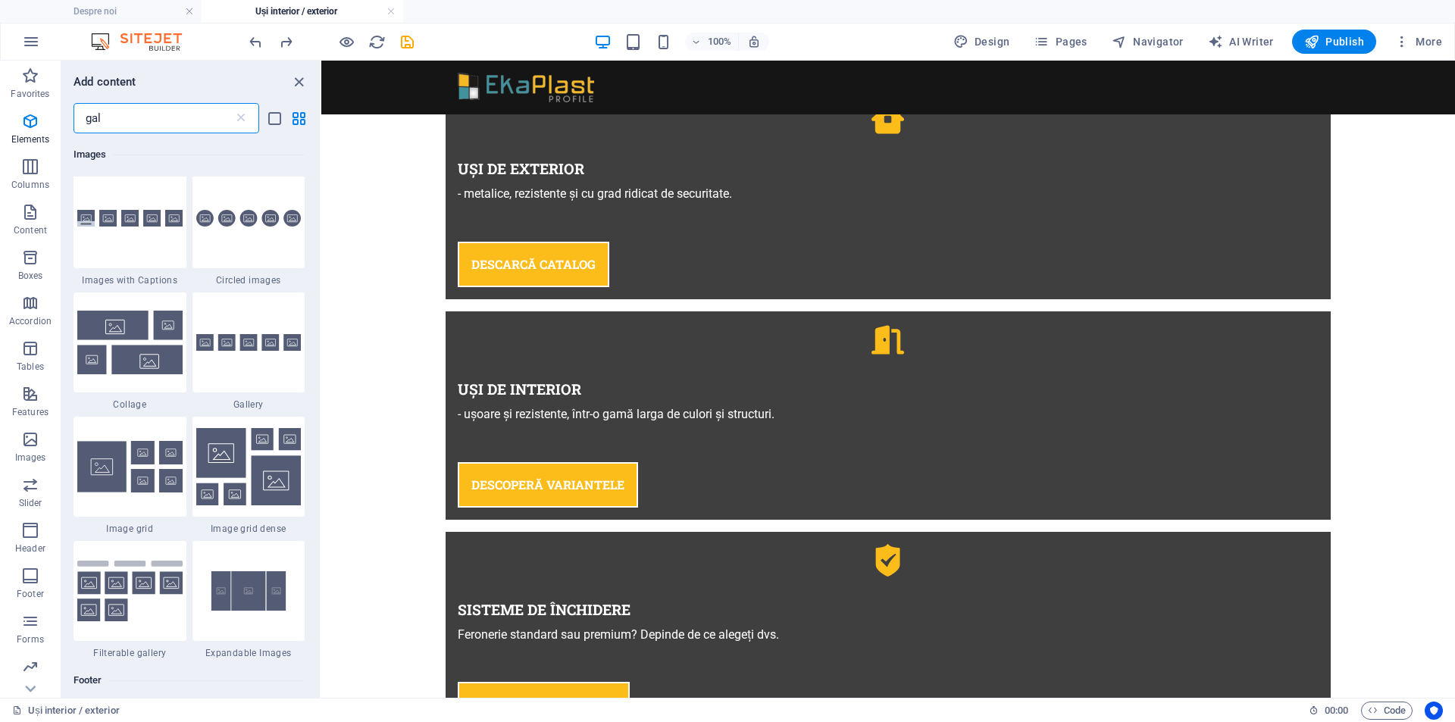
scroll to position [0, 0]
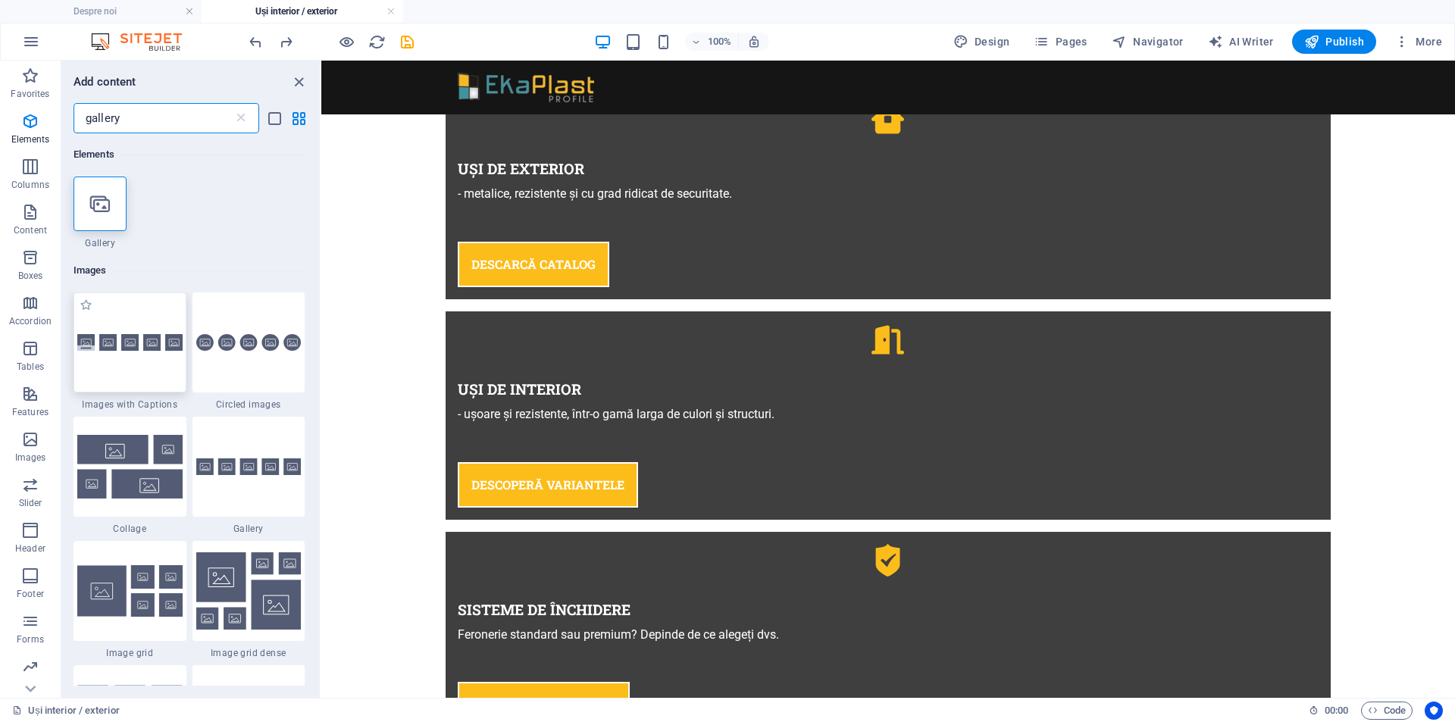
type input "gallery"
drag, startPoint x: 410, startPoint y: 41, endPoint x: 417, endPoint y: 8, distance: 34.0
click at [410, 41] on icon "save" at bounding box center [407, 41] width 17 height 17
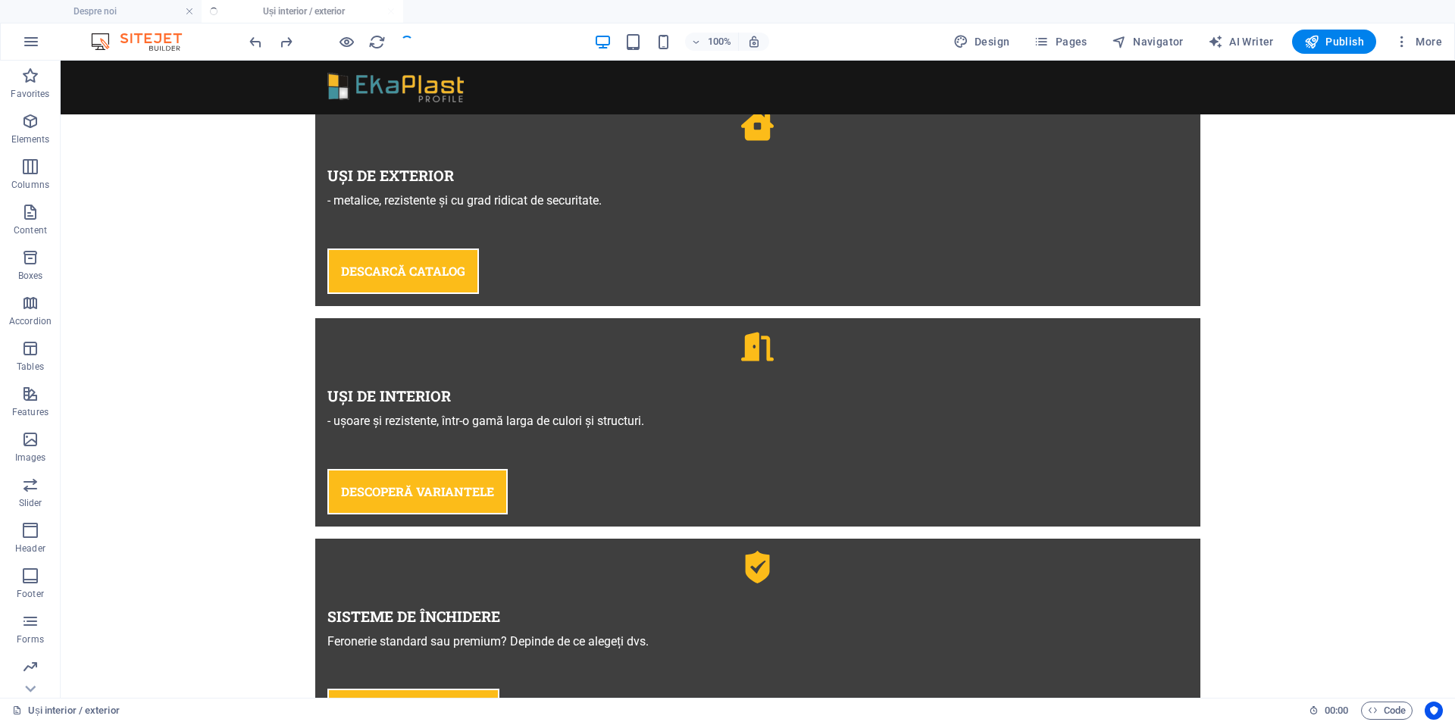
scroll to position [1064, 0]
